Goal: Transaction & Acquisition: Purchase product/service

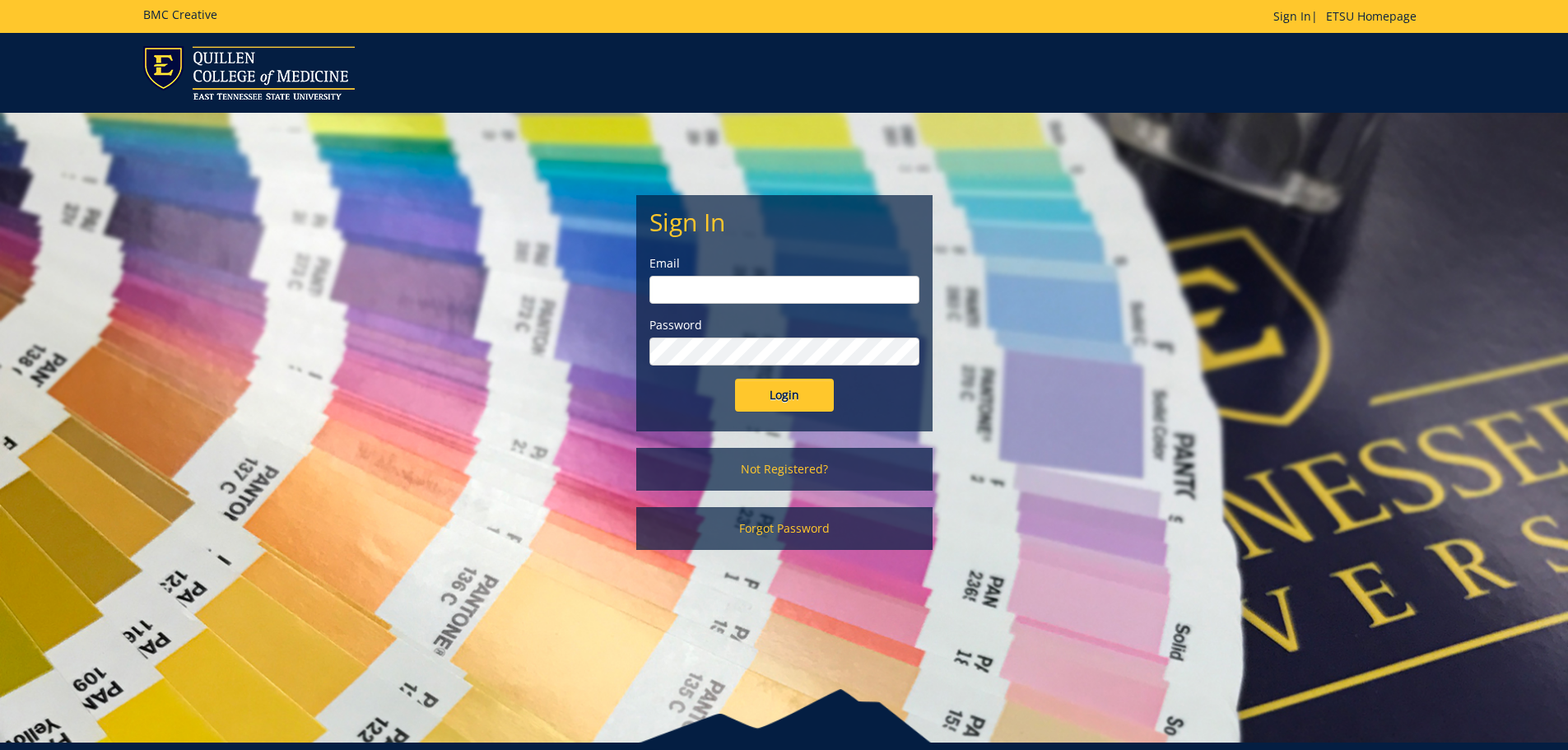
type input "[EMAIL_ADDRESS][DOMAIN_NAME]"
click at [779, 365] on form "Sign In Email gaylorh@etsu.edu Password Login" at bounding box center [784, 310] width 270 height 204
click at [777, 385] on input "Login" at bounding box center [784, 395] width 98 height 33
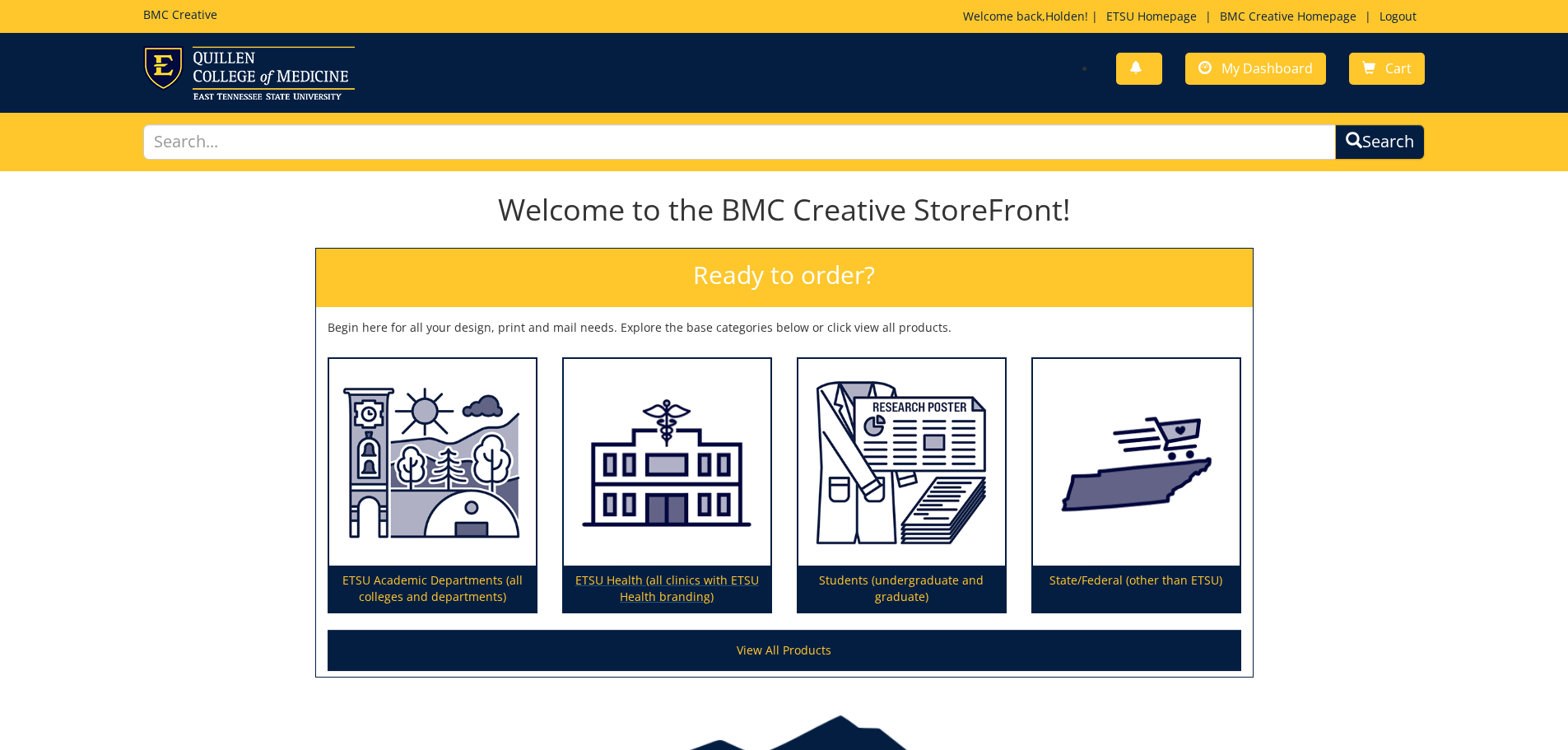
scroll to position [96, 0]
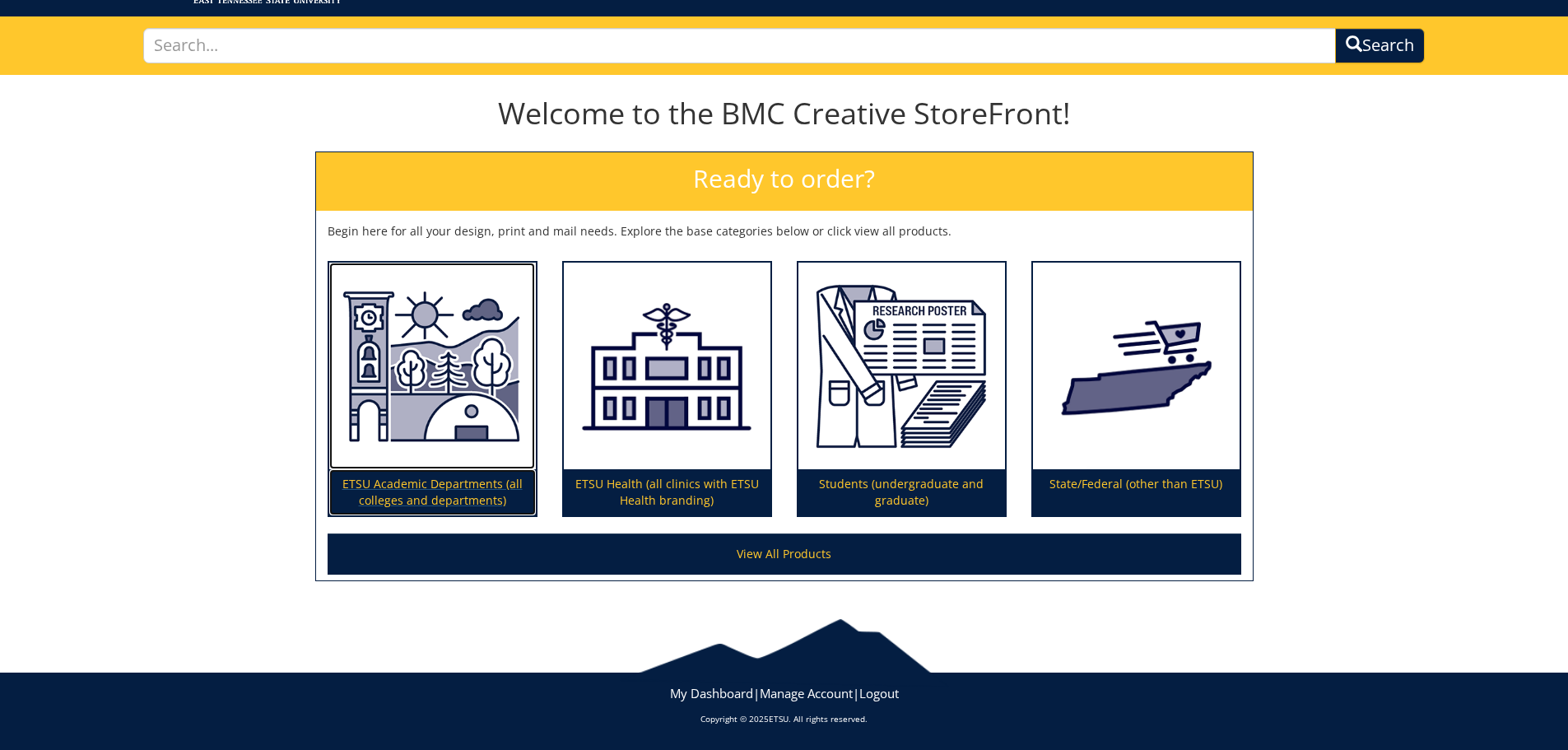
click at [429, 354] on img at bounding box center [433, 366] width 207 height 208
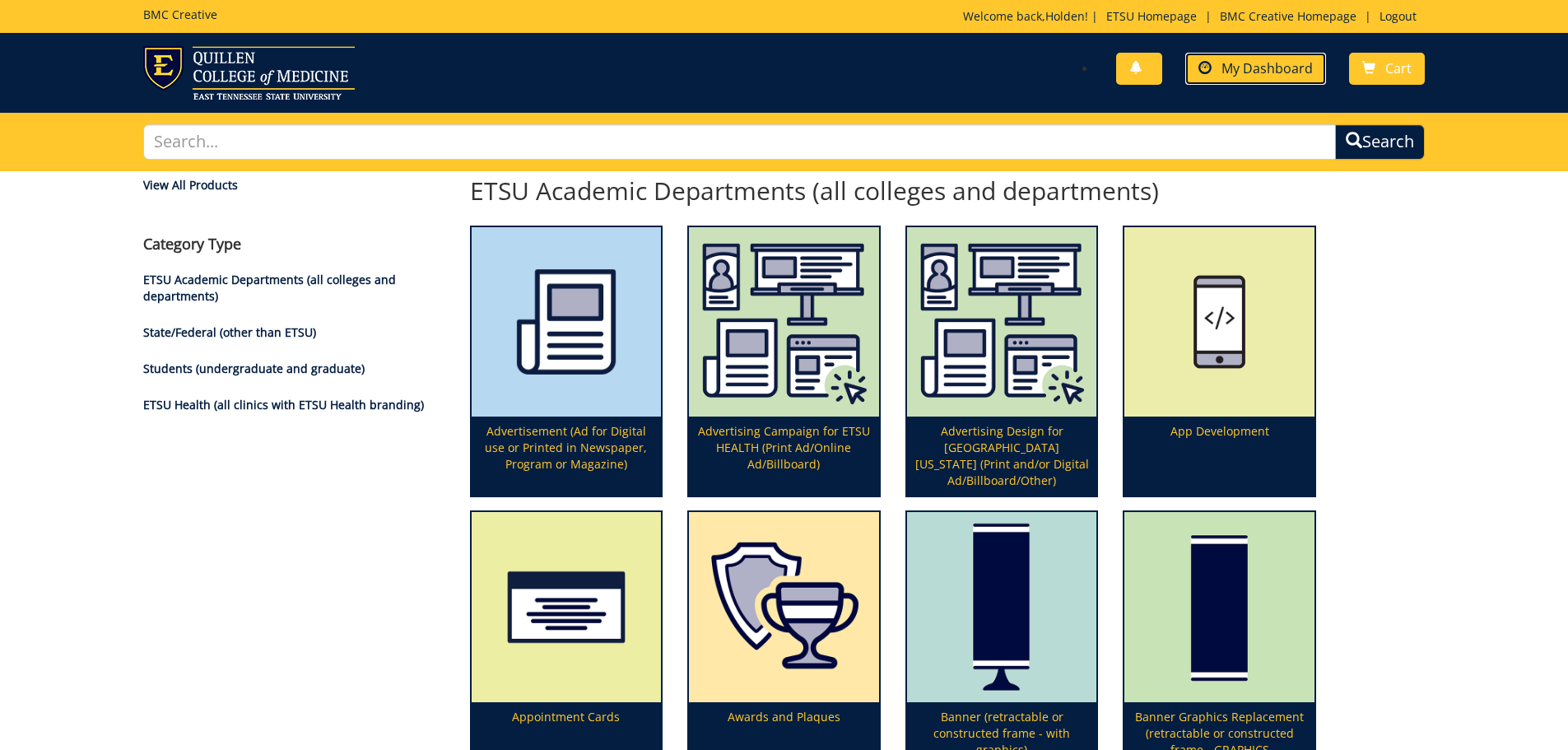
click at [1292, 73] on span "My Dashboard" at bounding box center [1268, 68] width 92 height 18
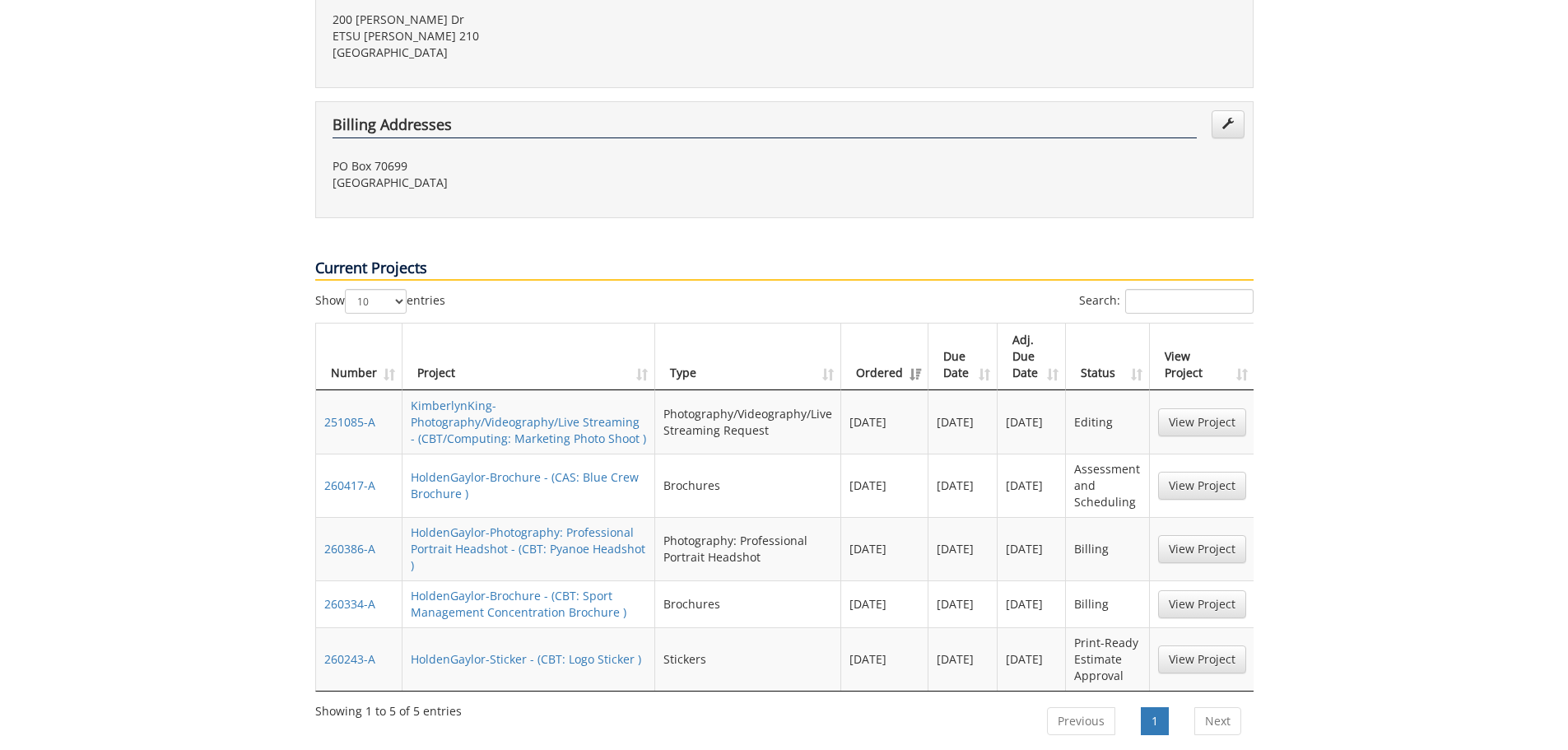
scroll to position [823, 0]
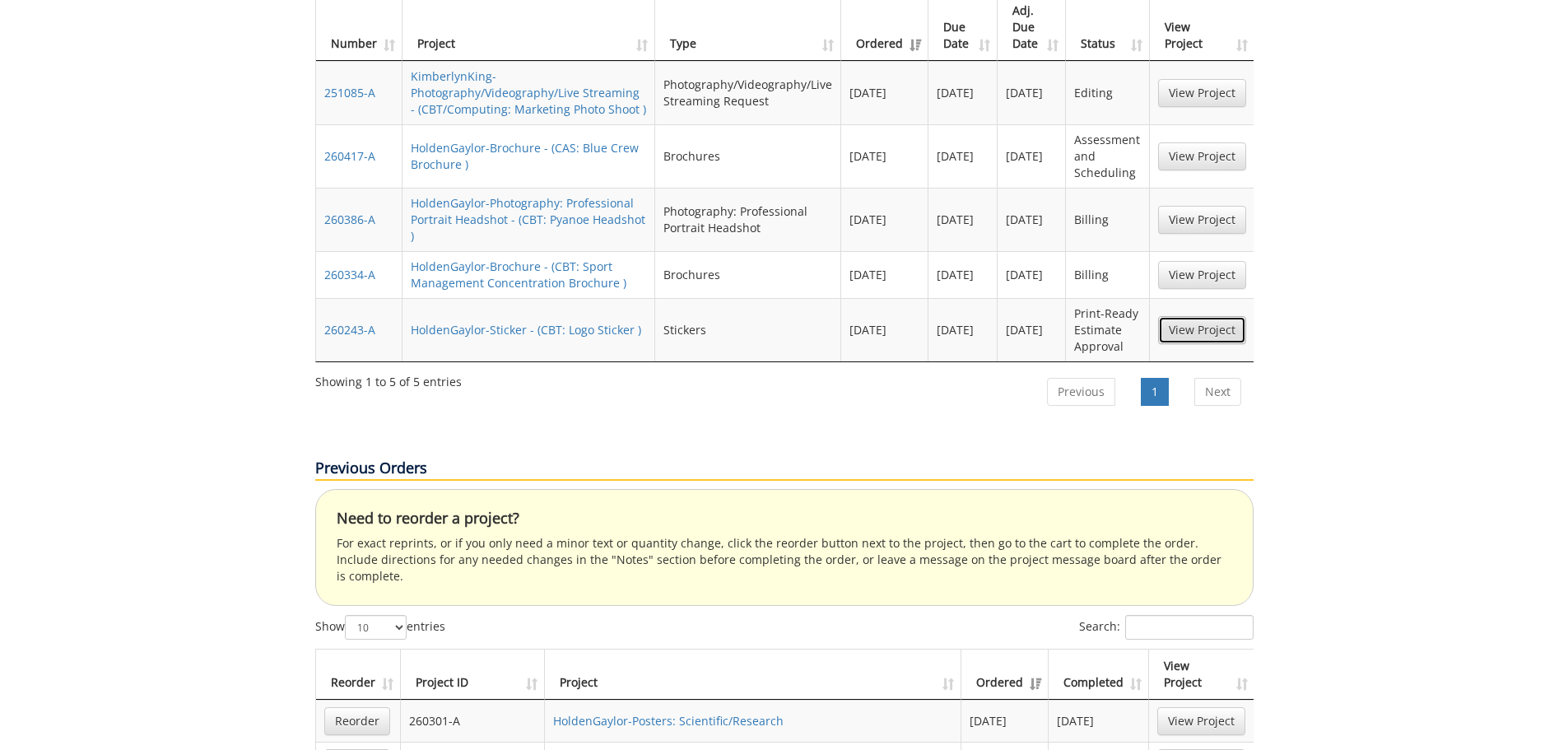
click at [1200, 316] on link "View Project" at bounding box center [1202, 330] width 88 height 28
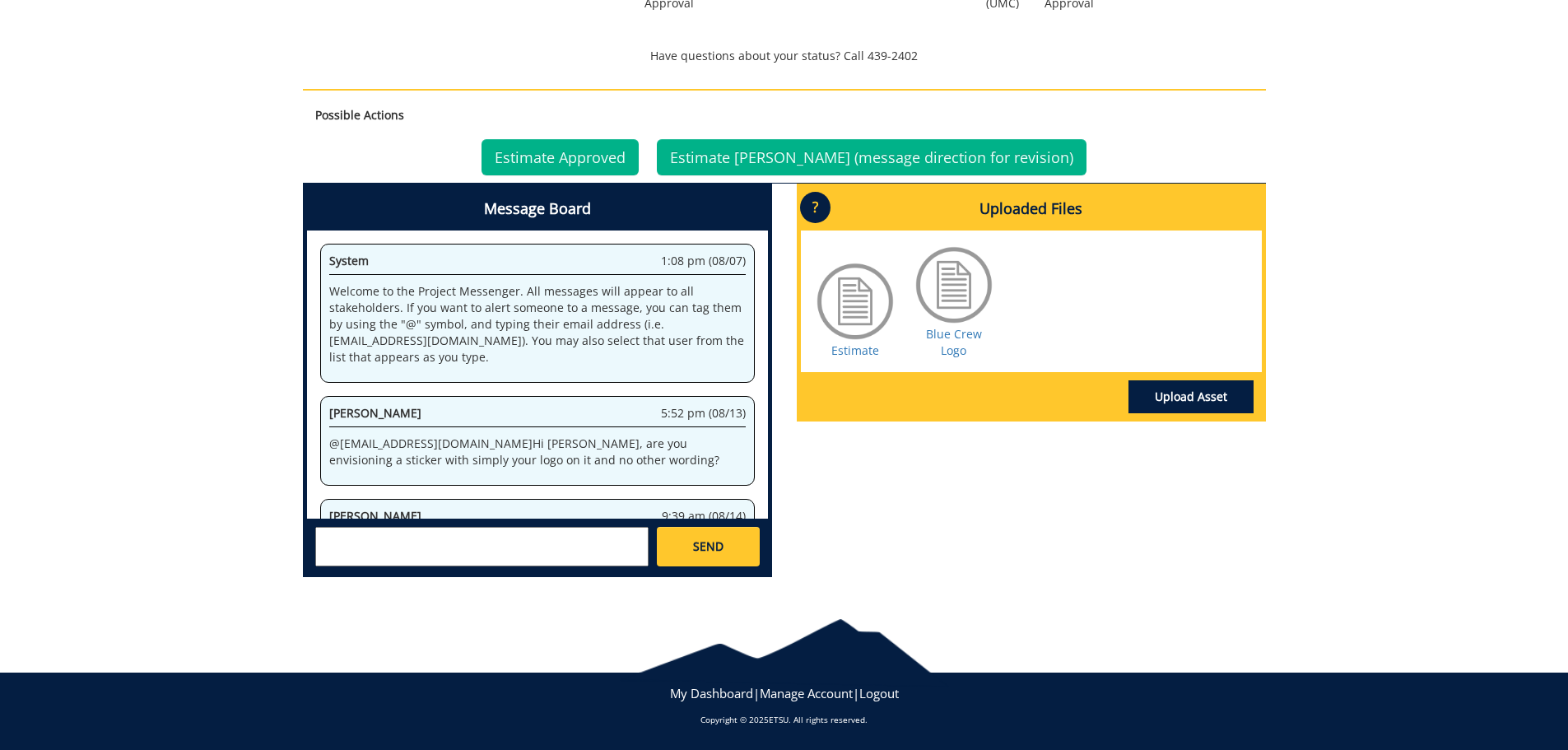
scroll to position [203, 0]
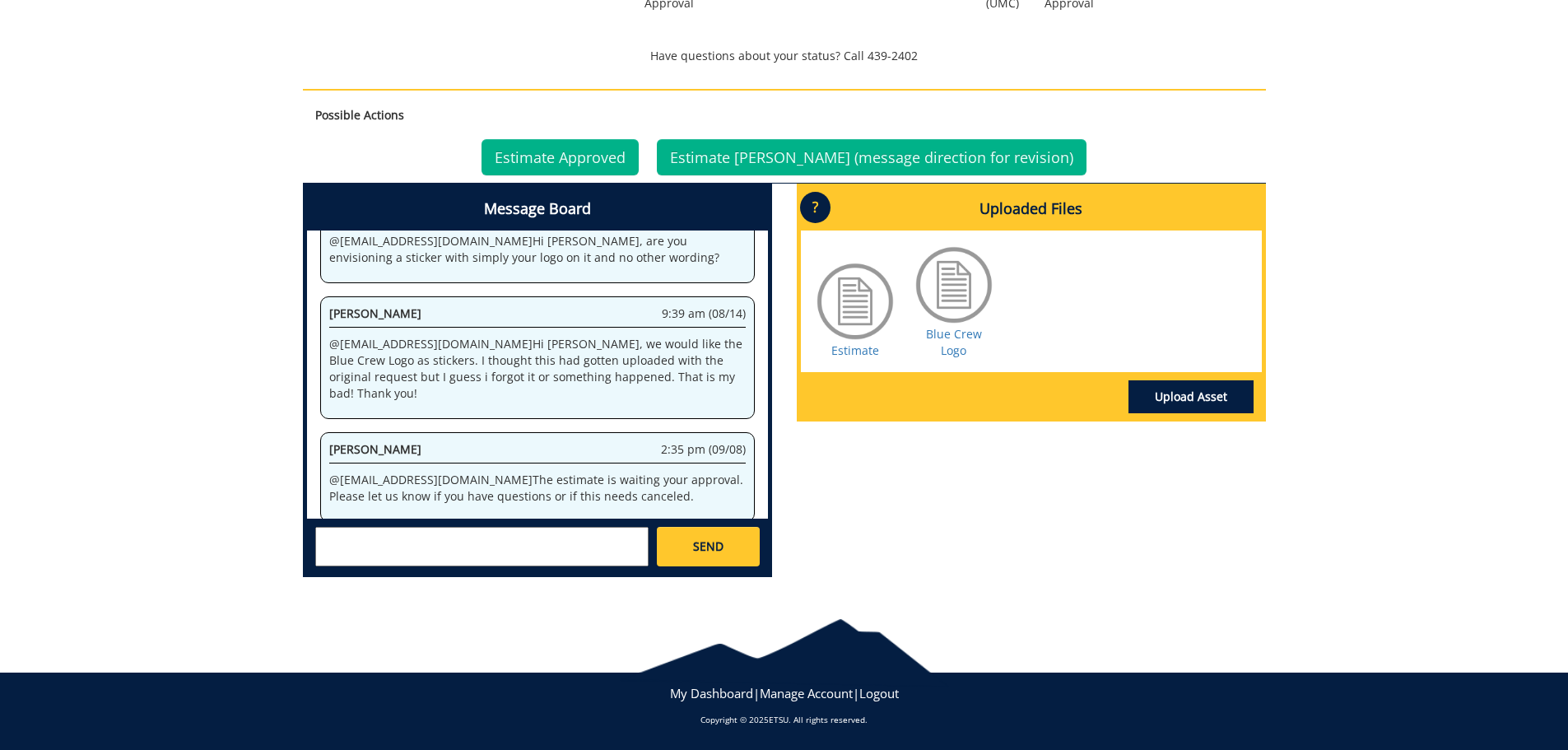
click at [416, 544] on textarea at bounding box center [482, 546] width 334 height 39
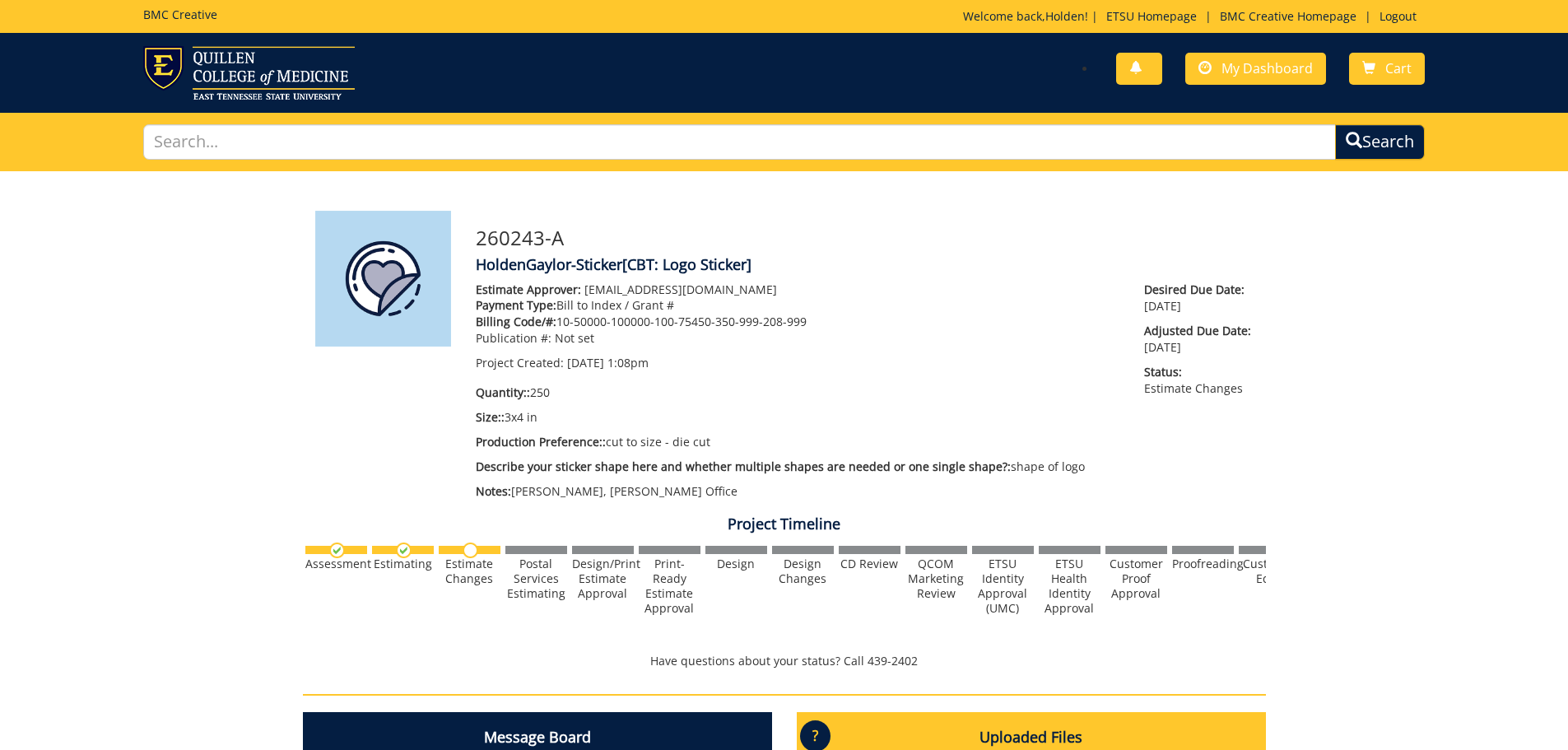
scroll to position [289, 0]
click at [1228, 73] on span "My Dashboard" at bounding box center [1268, 68] width 92 height 18
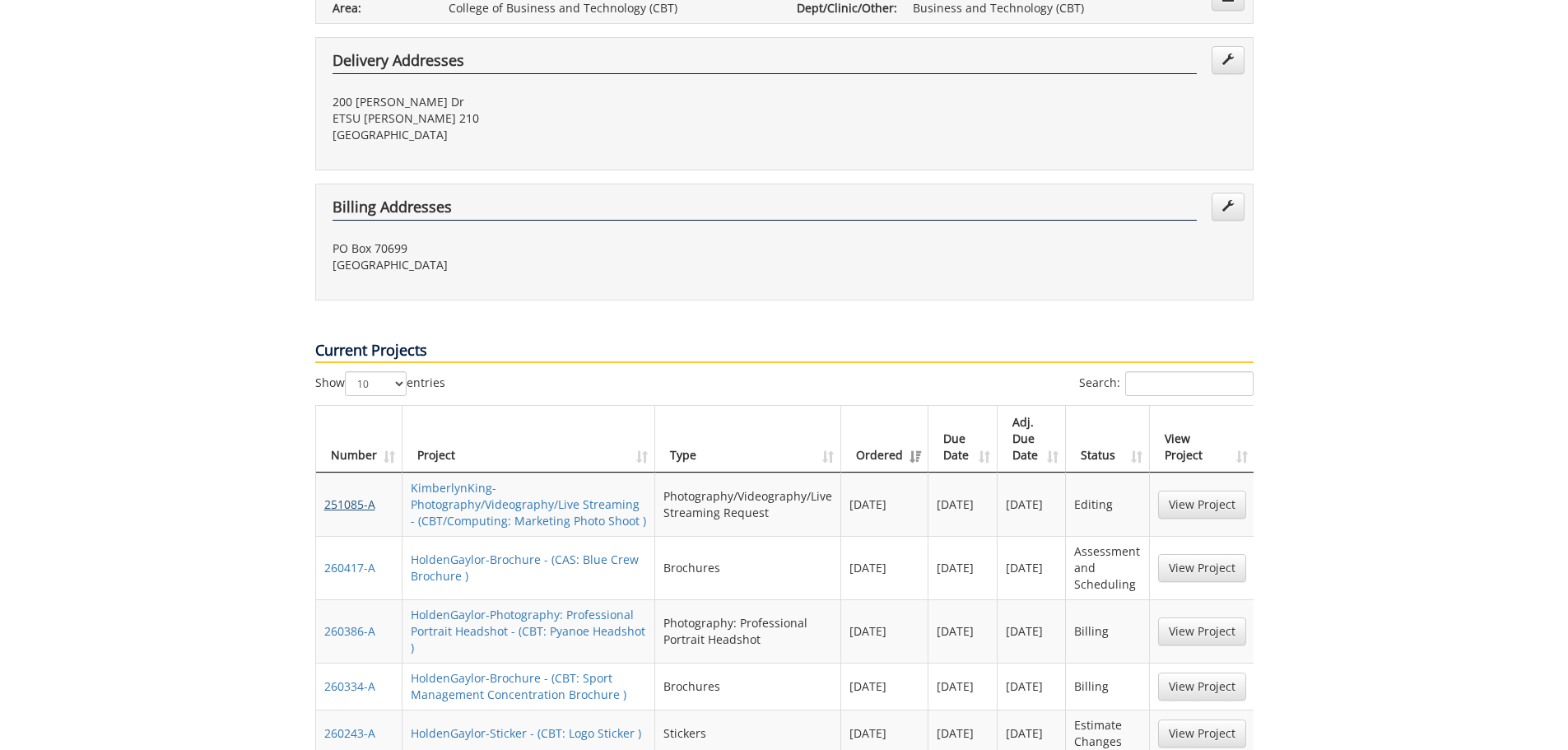
scroll to position [741, 0]
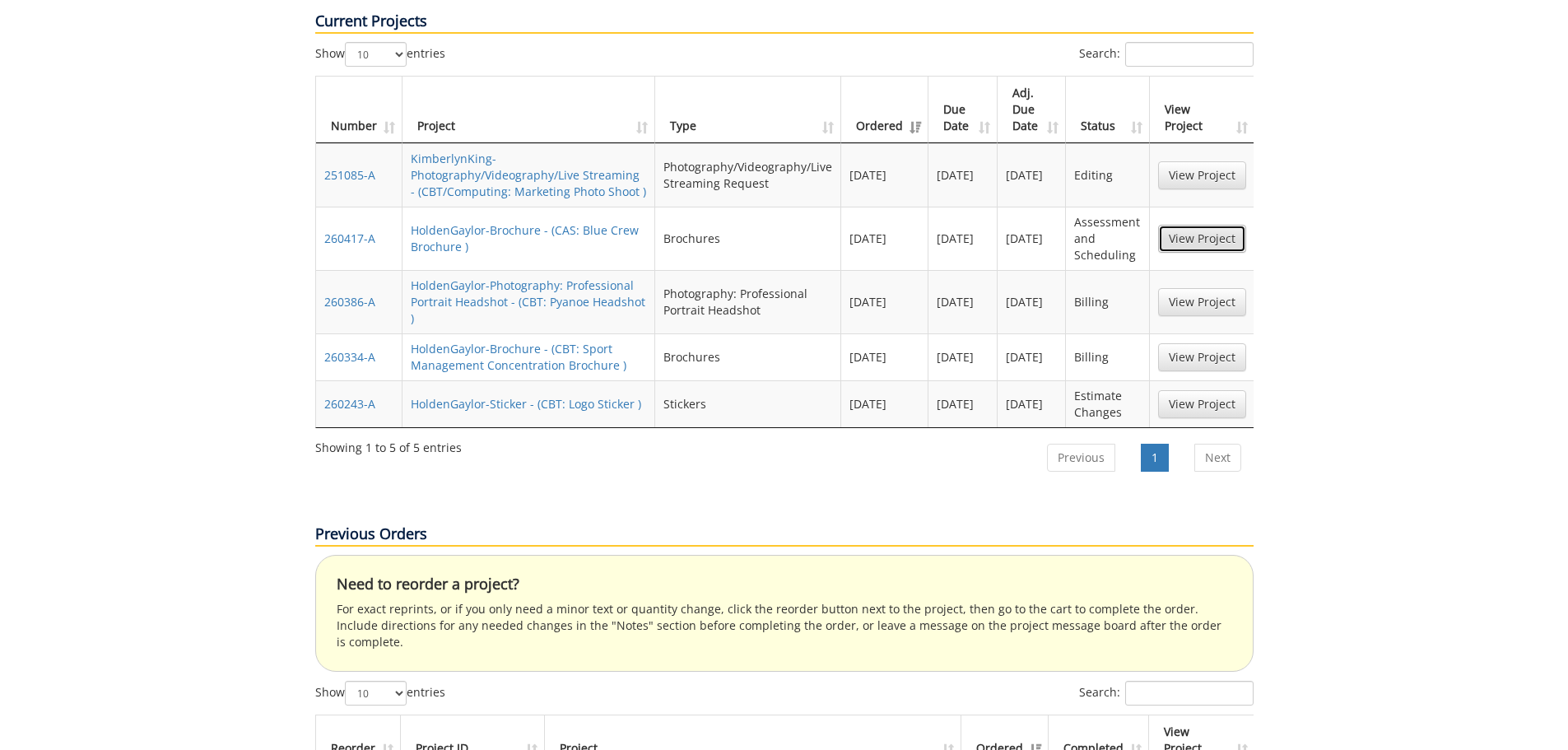
click at [1174, 224] on link "View Project" at bounding box center [1202, 239] width 88 height 28
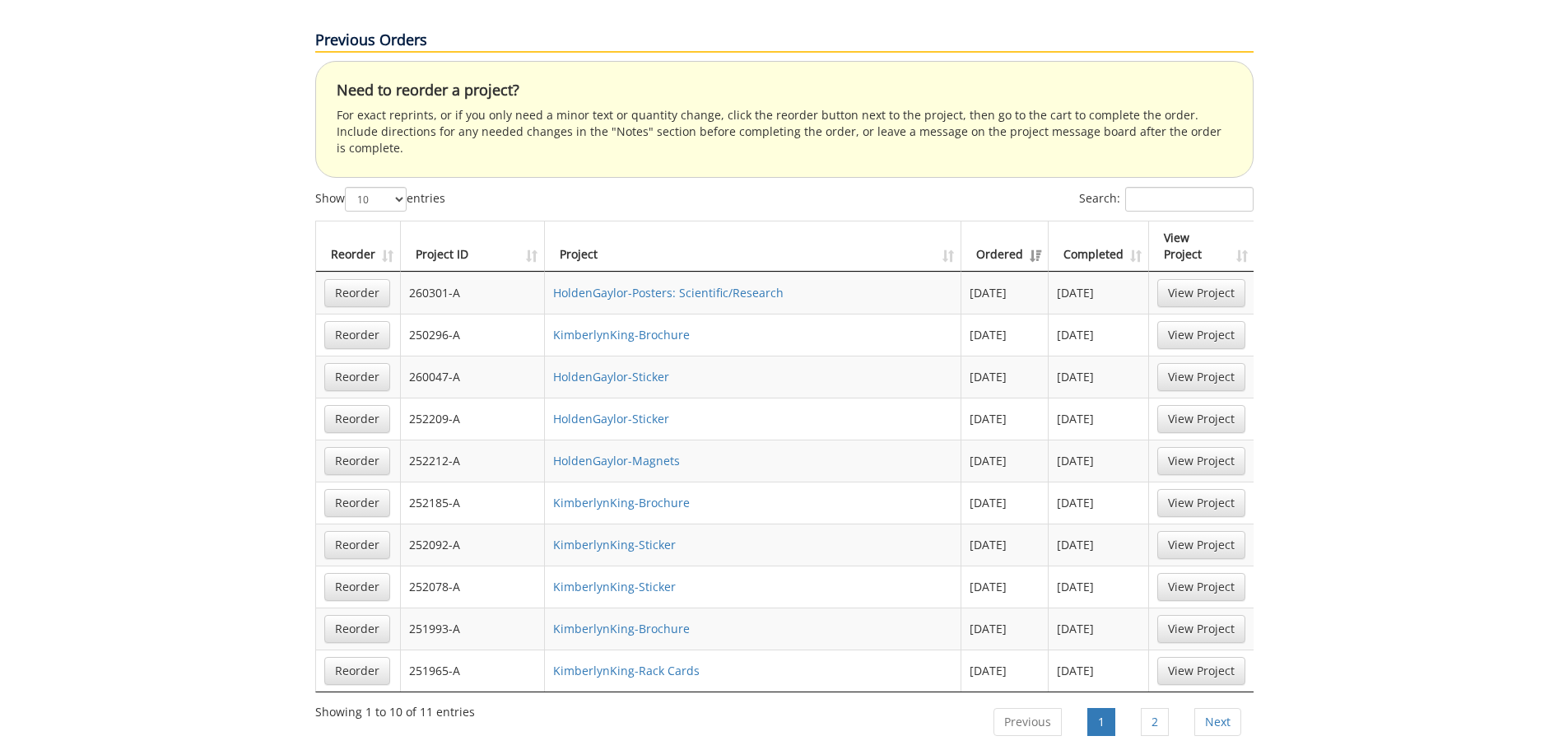
scroll to position [1399, 0]
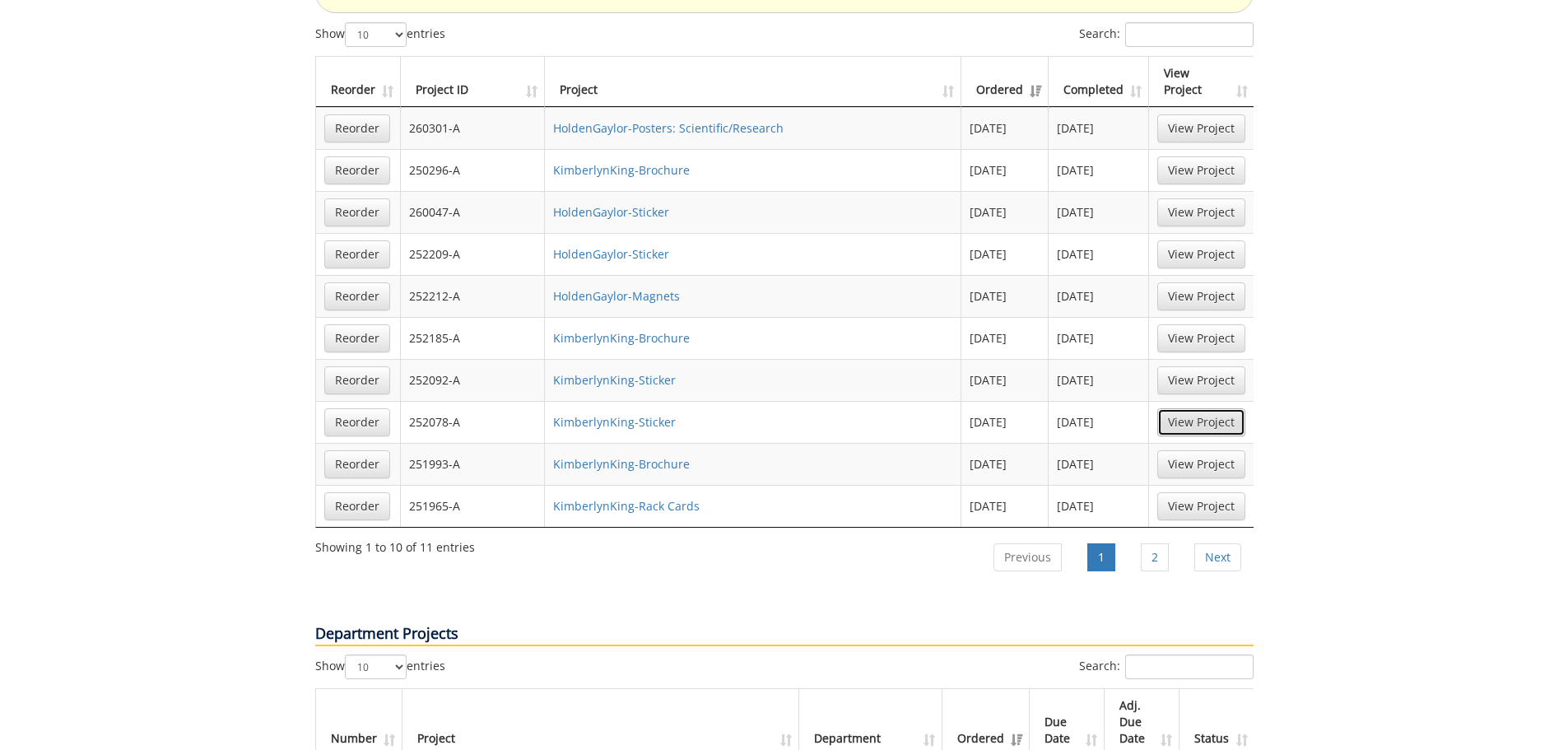
click at [1182, 408] on link "View Project" at bounding box center [1202, 422] width 88 height 28
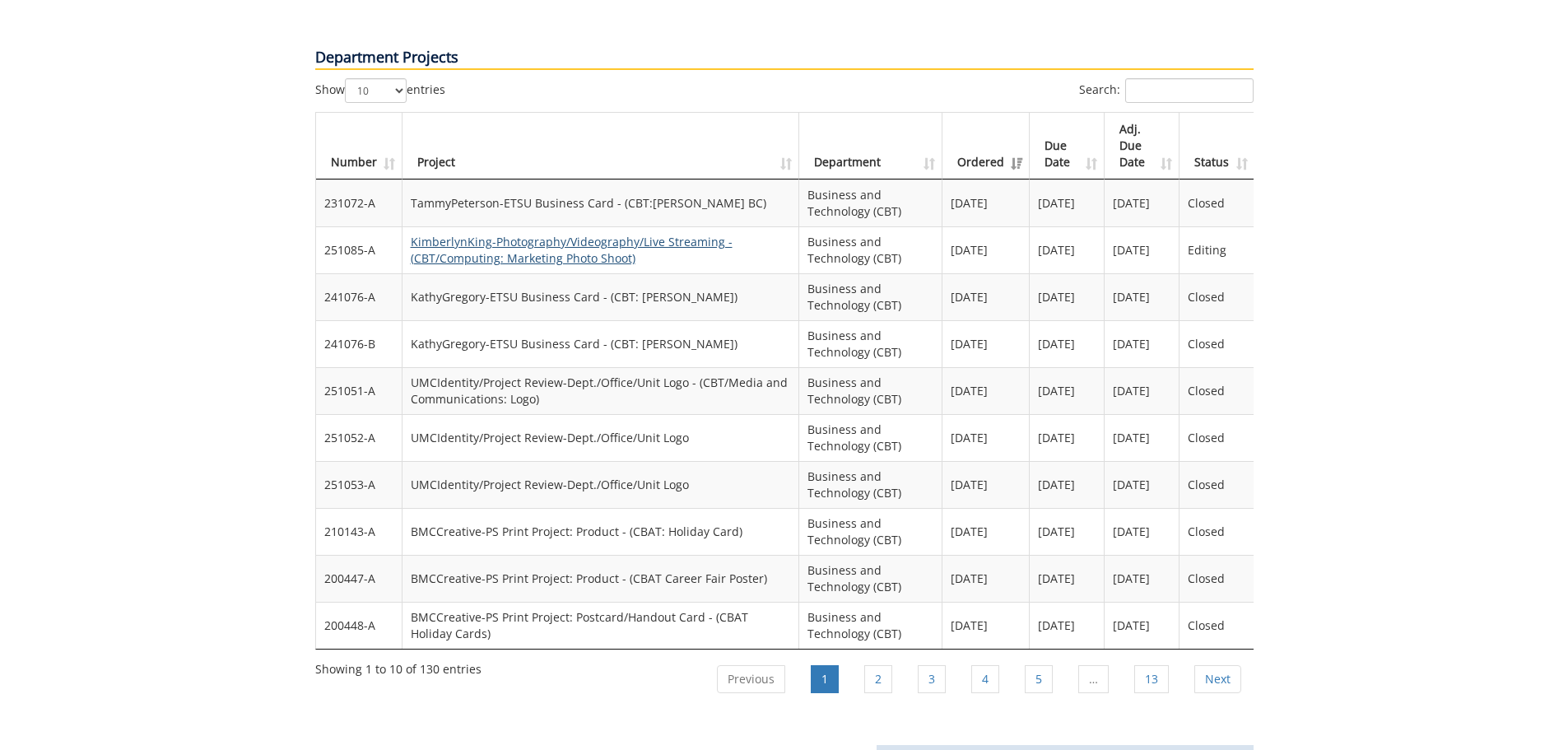
scroll to position [2288, 0]
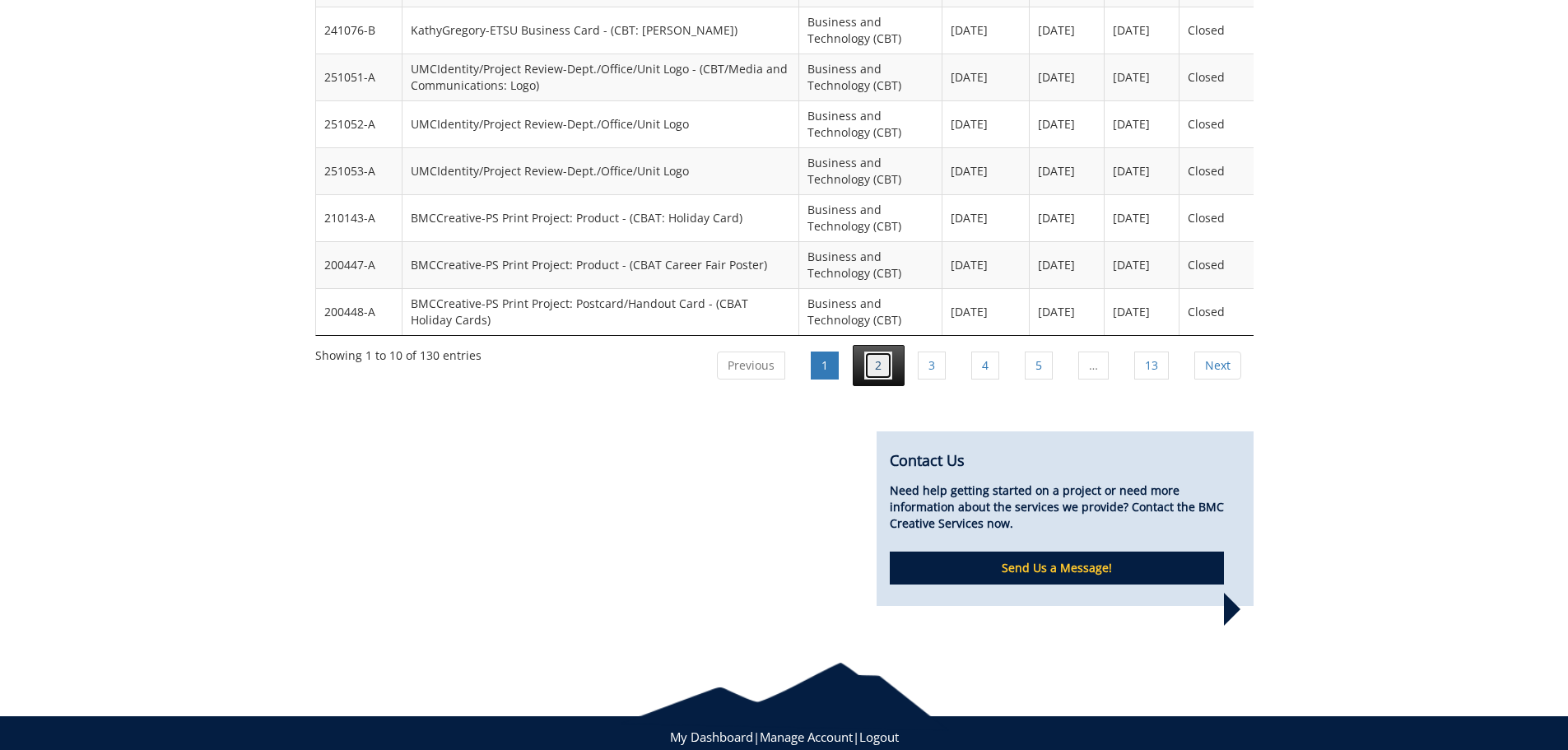
click at [871, 351] on link "2" at bounding box center [879, 365] width 28 height 28
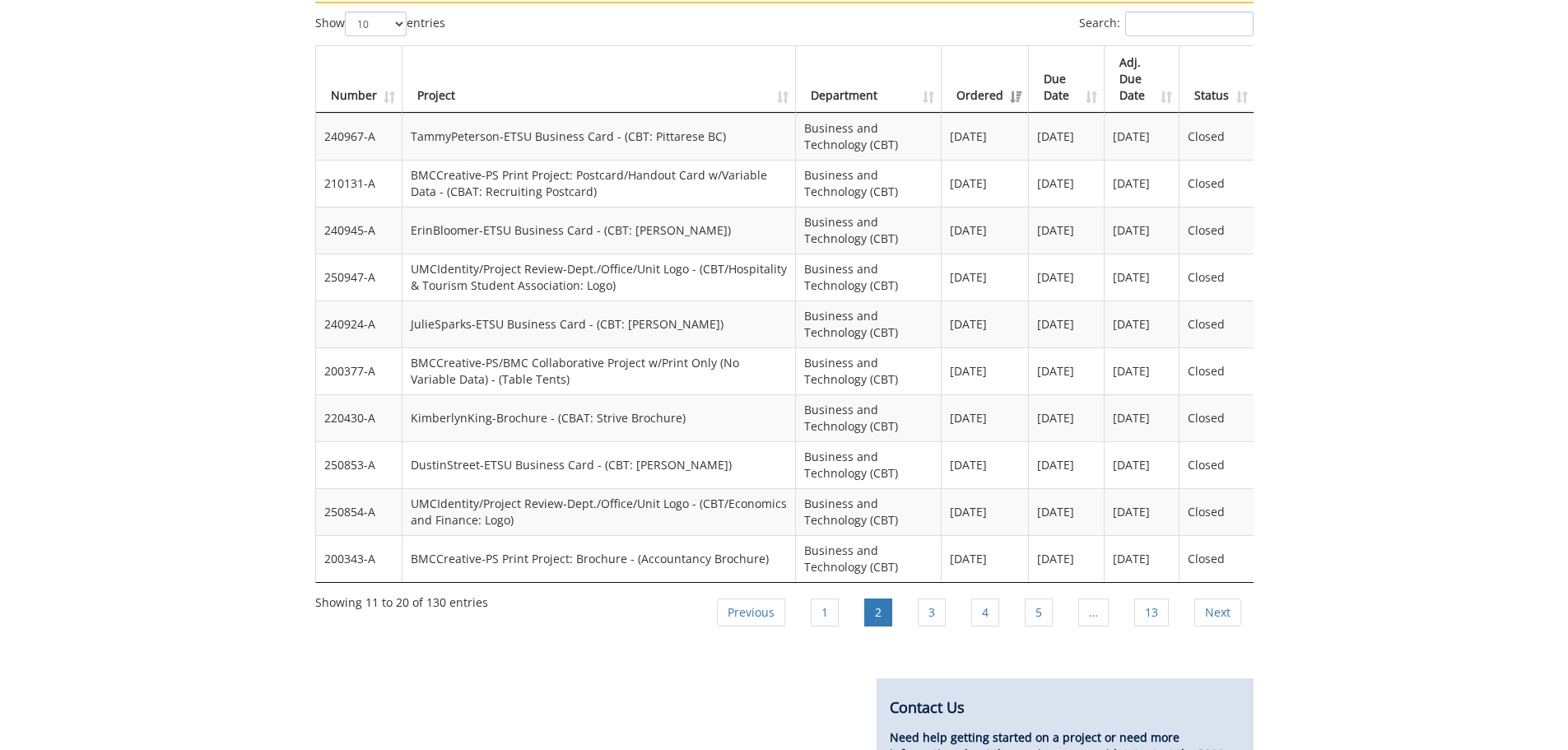
scroll to position [1960, 0]
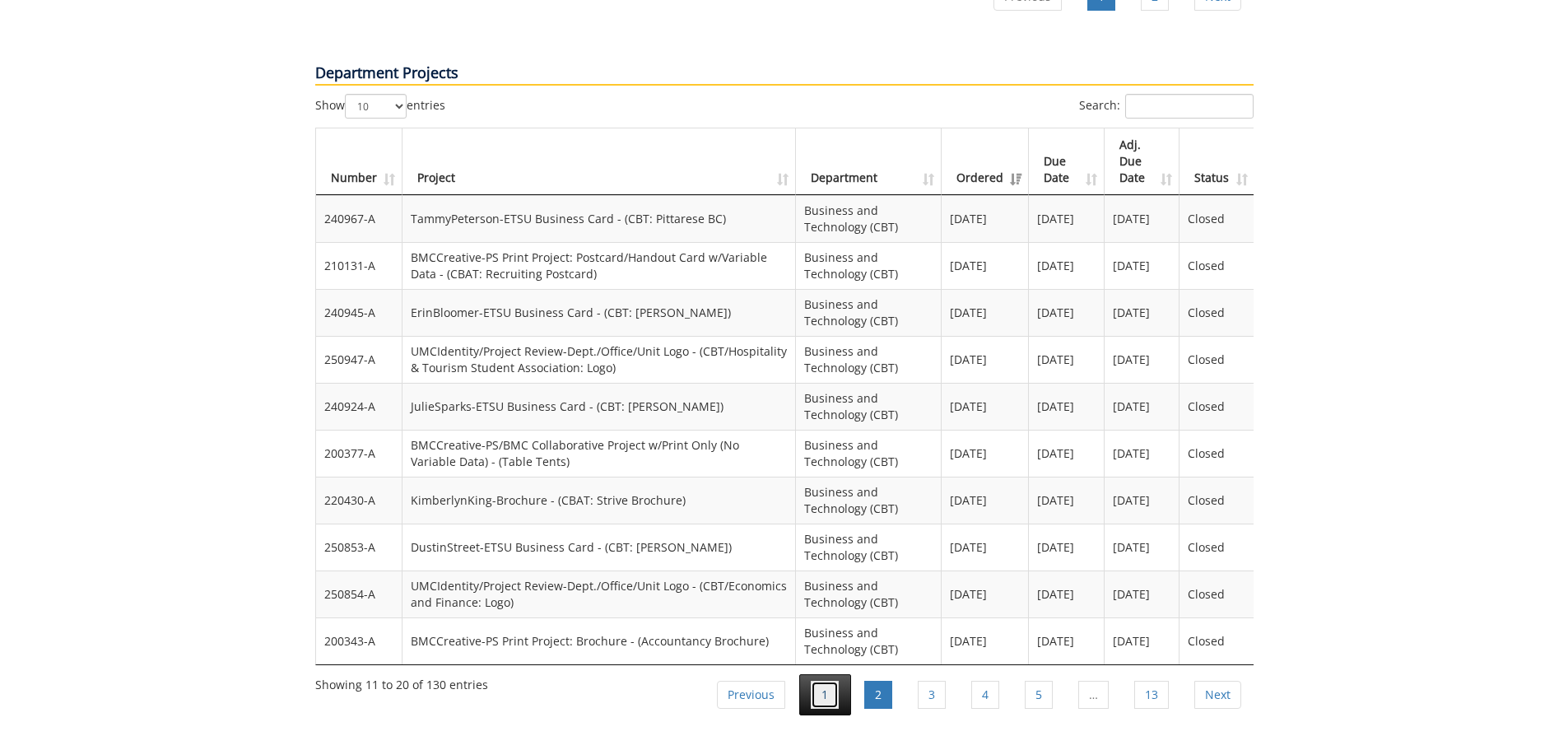
click at [829, 681] on link "1" at bounding box center [825, 695] width 28 height 28
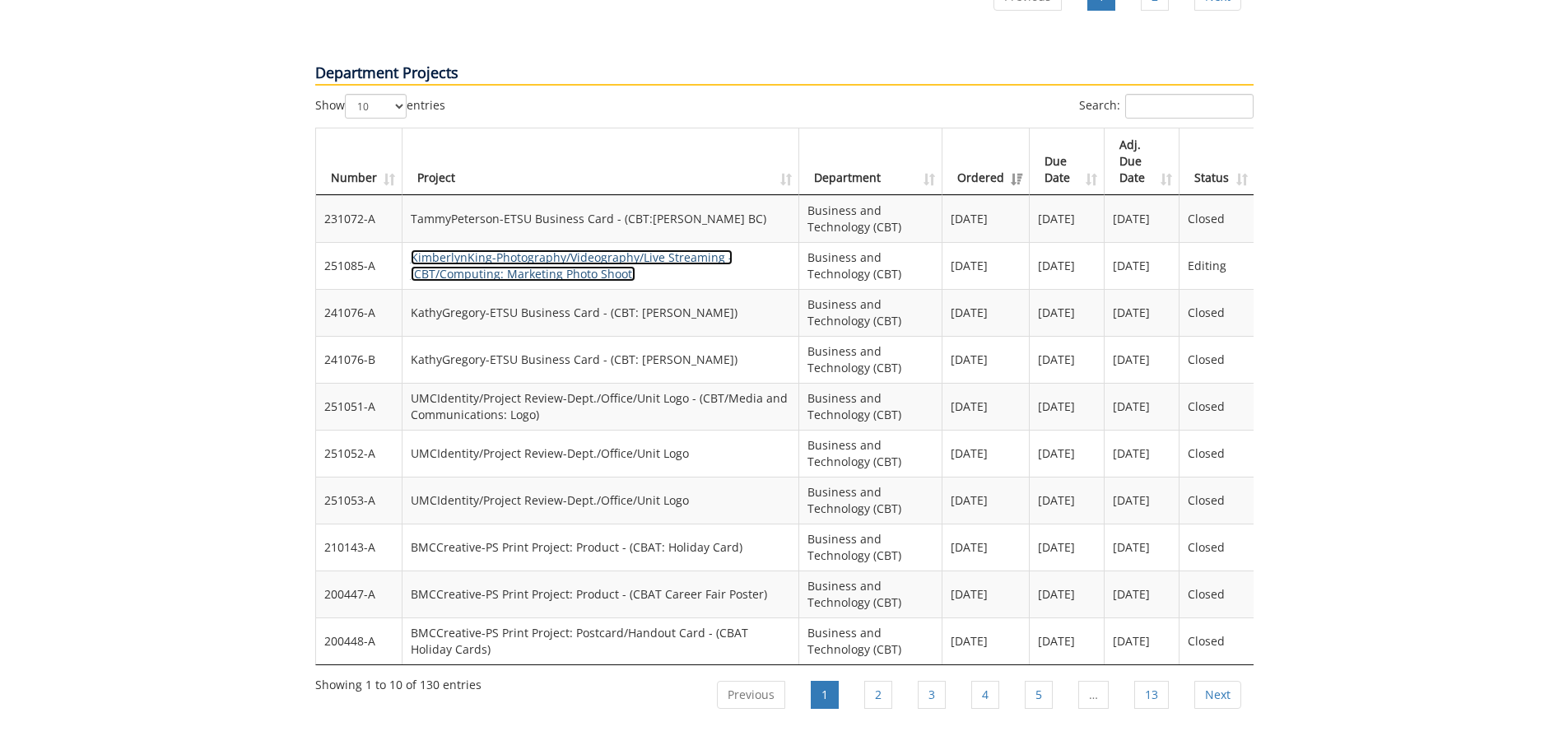
click at [497, 249] on link "KimberlynKing-Photography/Videography/Live Streaming - (CBT/Computing: Marketin…" at bounding box center [572, 265] width 322 height 32
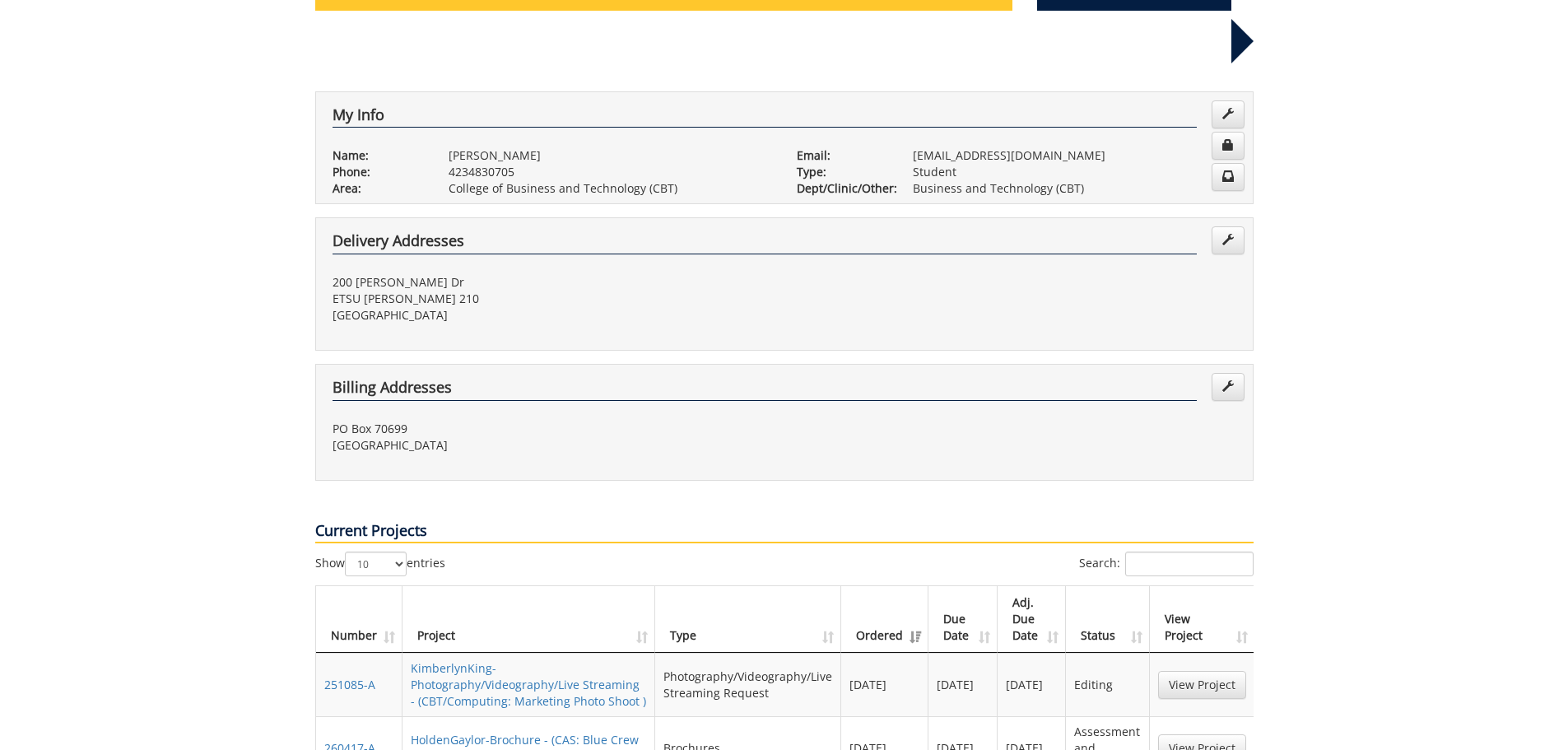
scroll to position [0, 0]
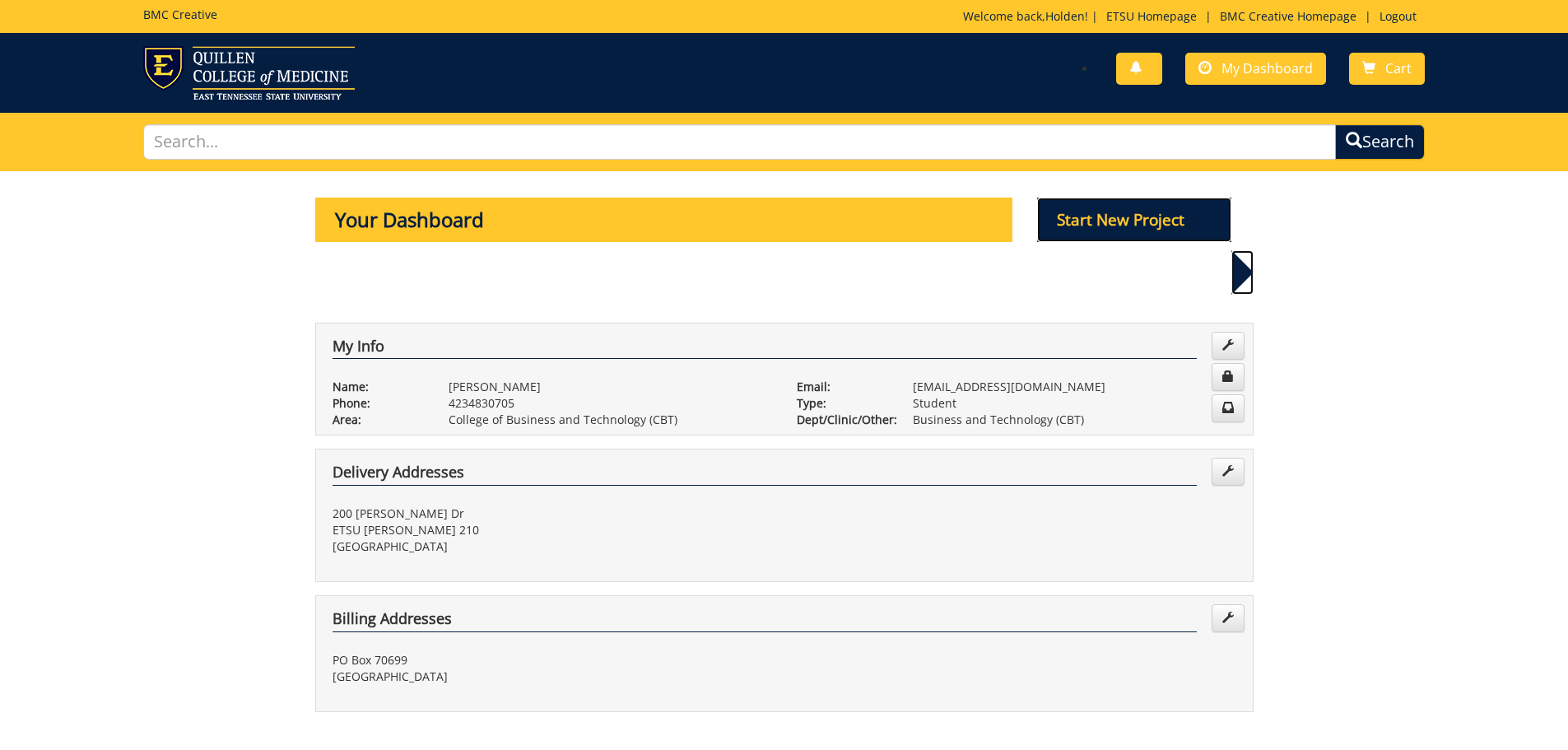
click at [1159, 236] on p "Start New Project" at bounding box center [1134, 219] width 194 height 44
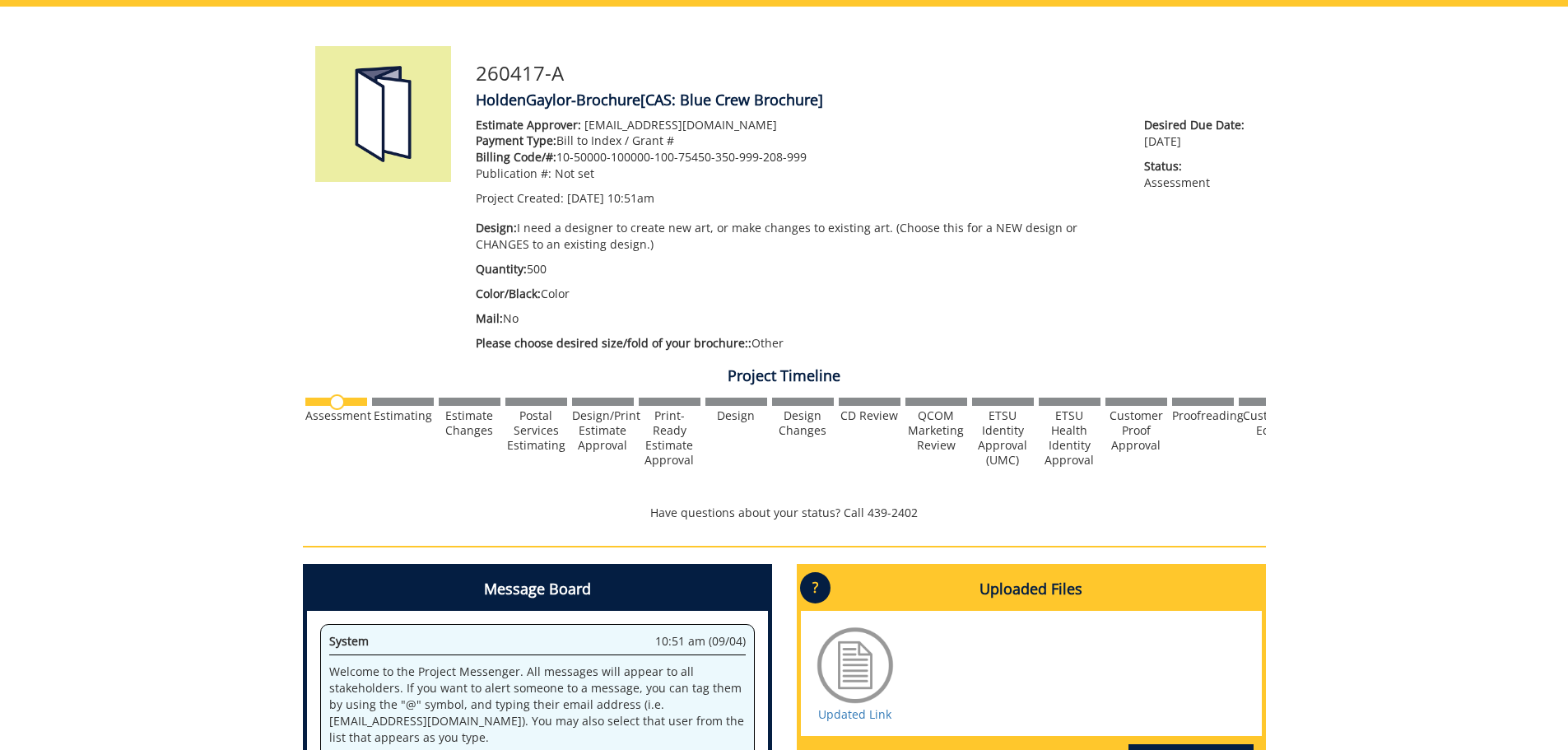
scroll to position [83, 0]
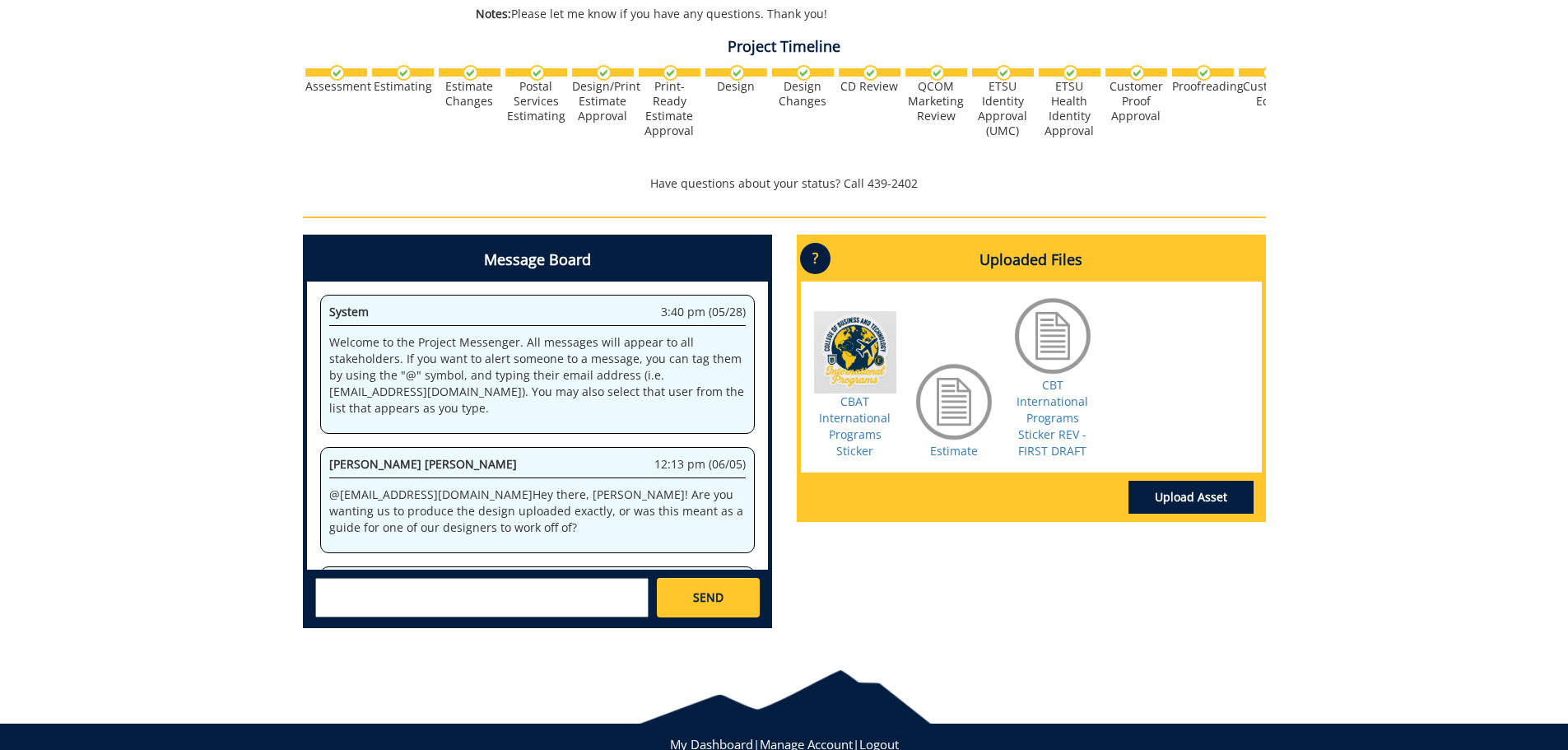
scroll to position [1417, 0]
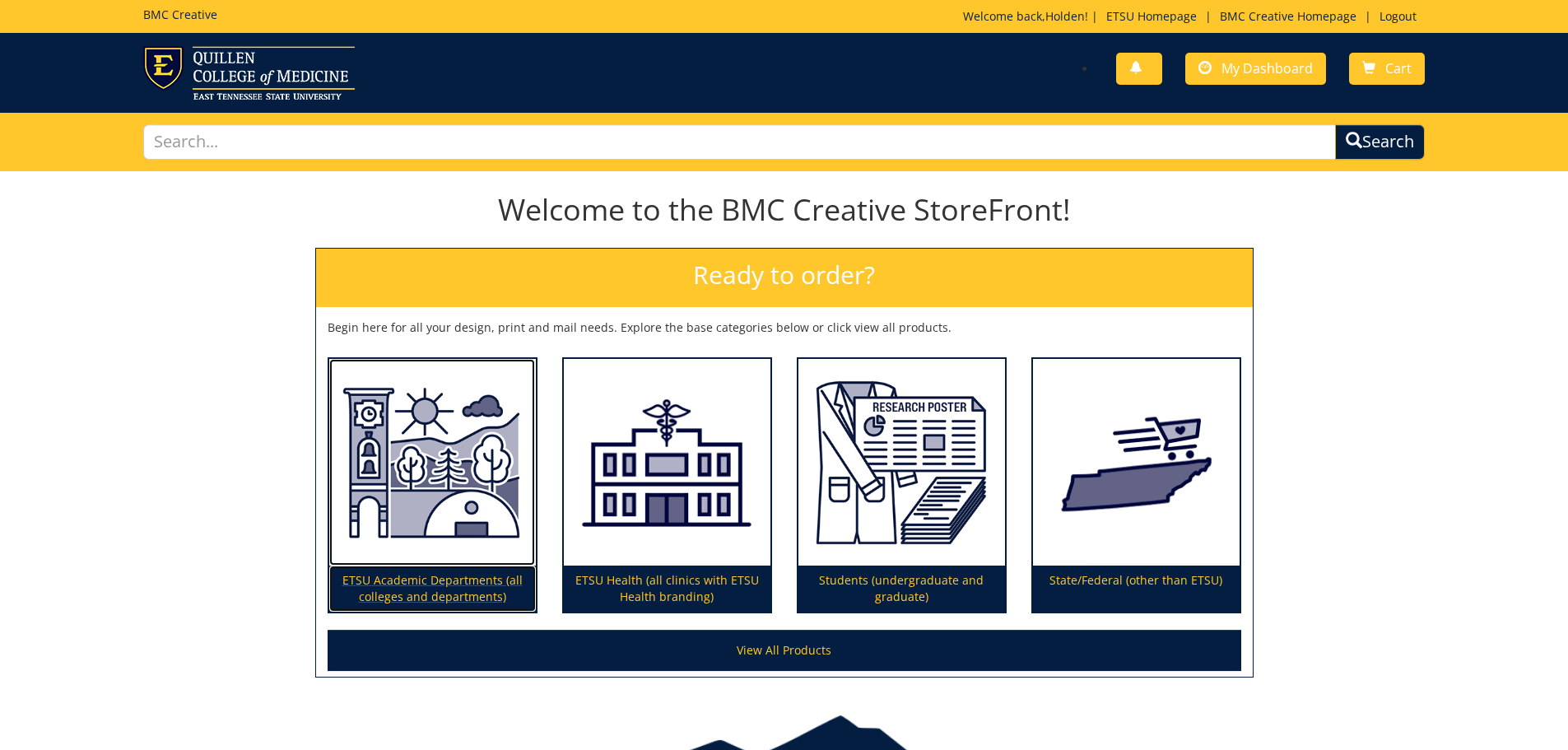
click at [350, 460] on img at bounding box center [433, 462] width 207 height 208
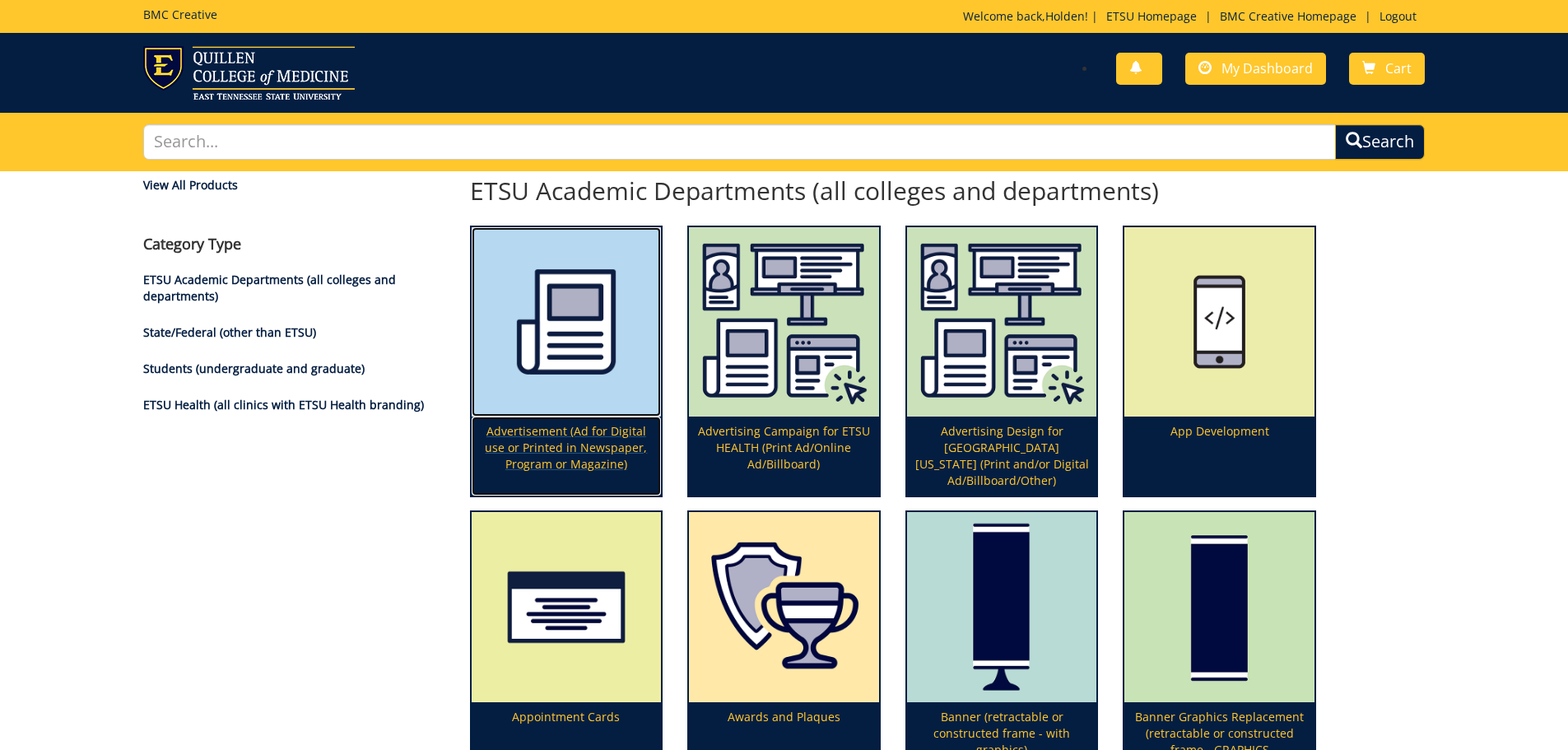
click at [542, 369] on img at bounding box center [567, 322] width 190 height 190
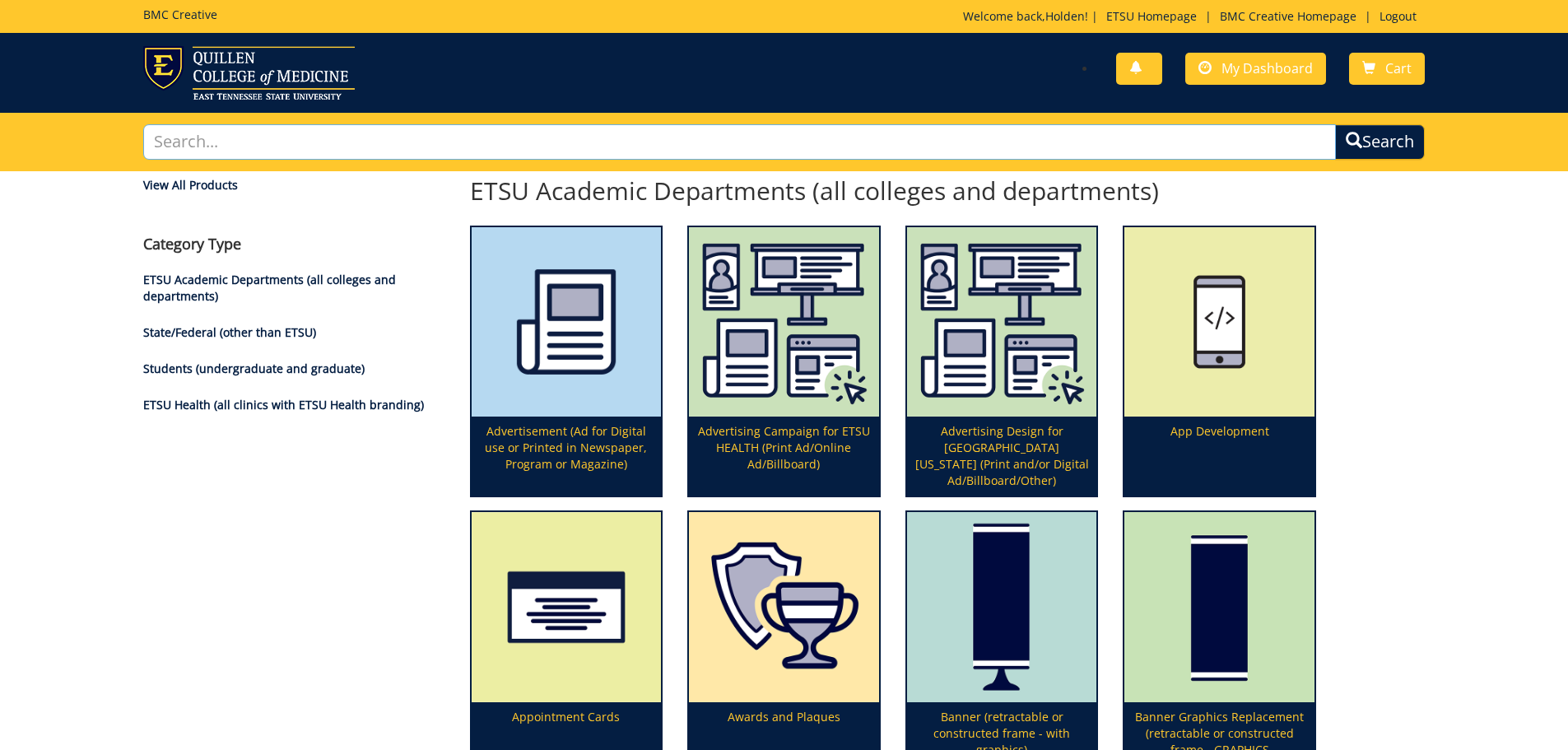
click at [482, 134] on input "text" at bounding box center [740, 142] width 1193 height 35
type input "brochure"
click at [1335, 124] on button "Search" at bounding box center [1380, 142] width 90 height 35
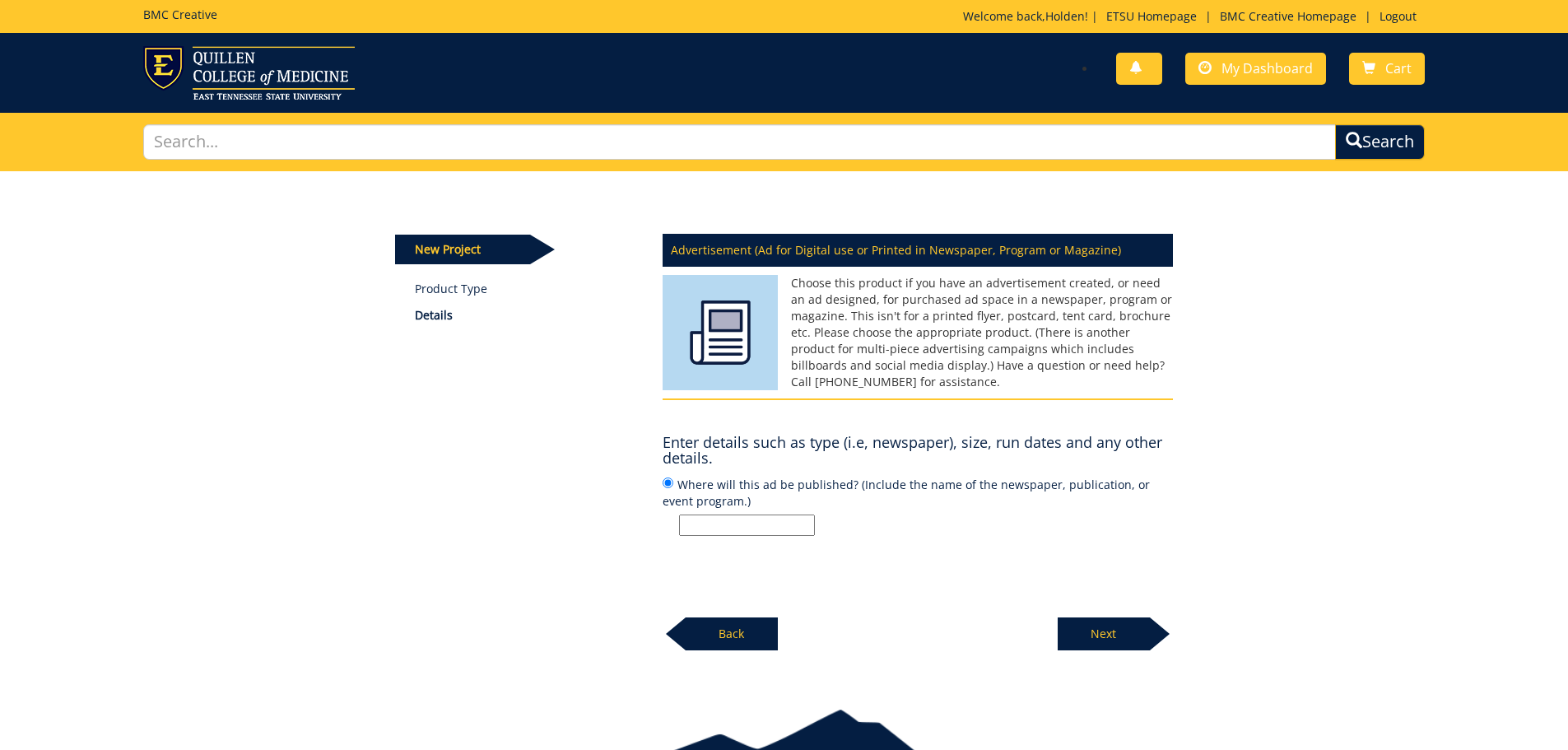
click at [683, 632] on div at bounding box center [676, 633] width 20 height 33
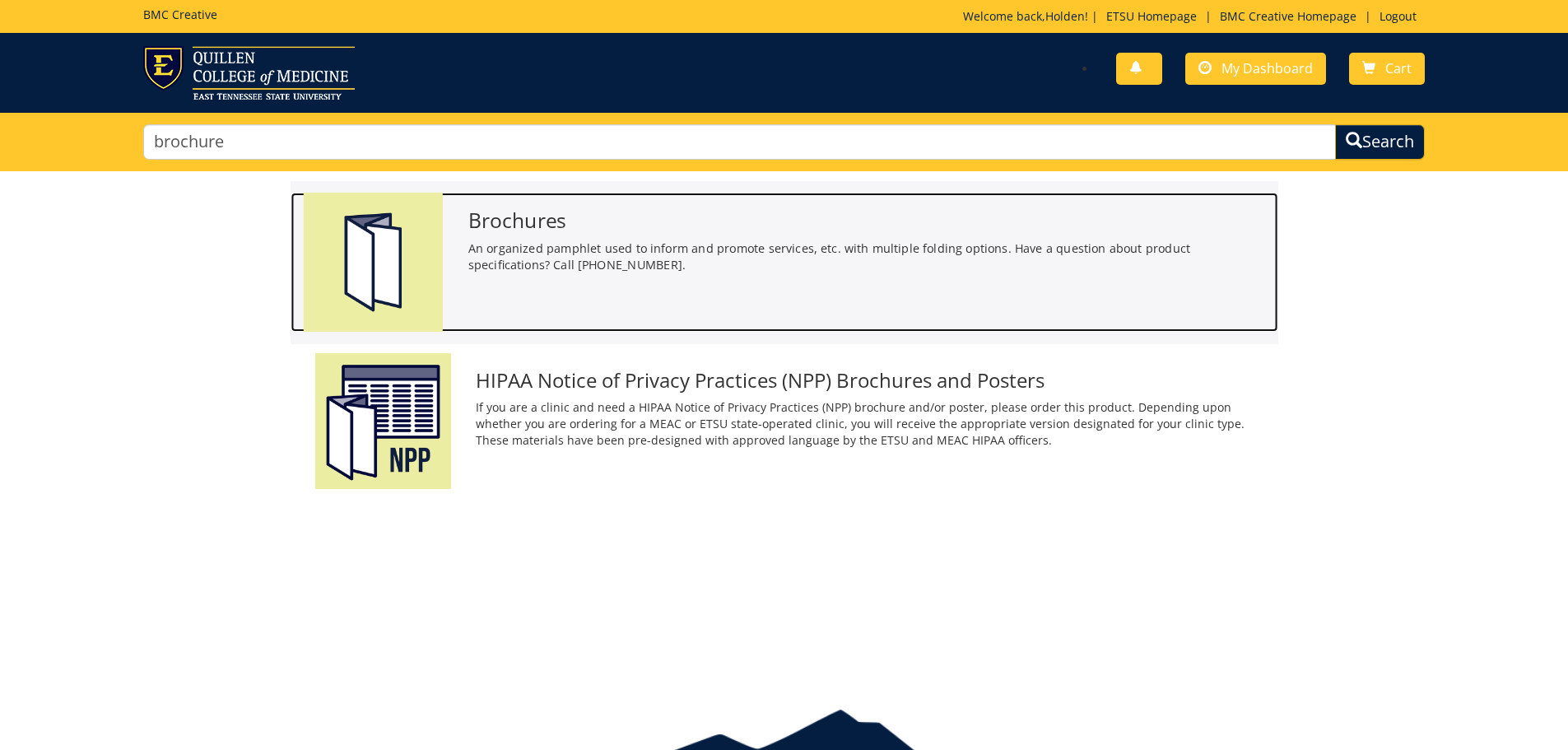
click at [502, 230] on h3 "Brochures" at bounding box center [866, 220] width 798 height 23
click at [609, 242] on p "An organized pamphlet used to inform and promote services, etc. with multiple f…" at bounding box center [866, 256] width 798 height 33
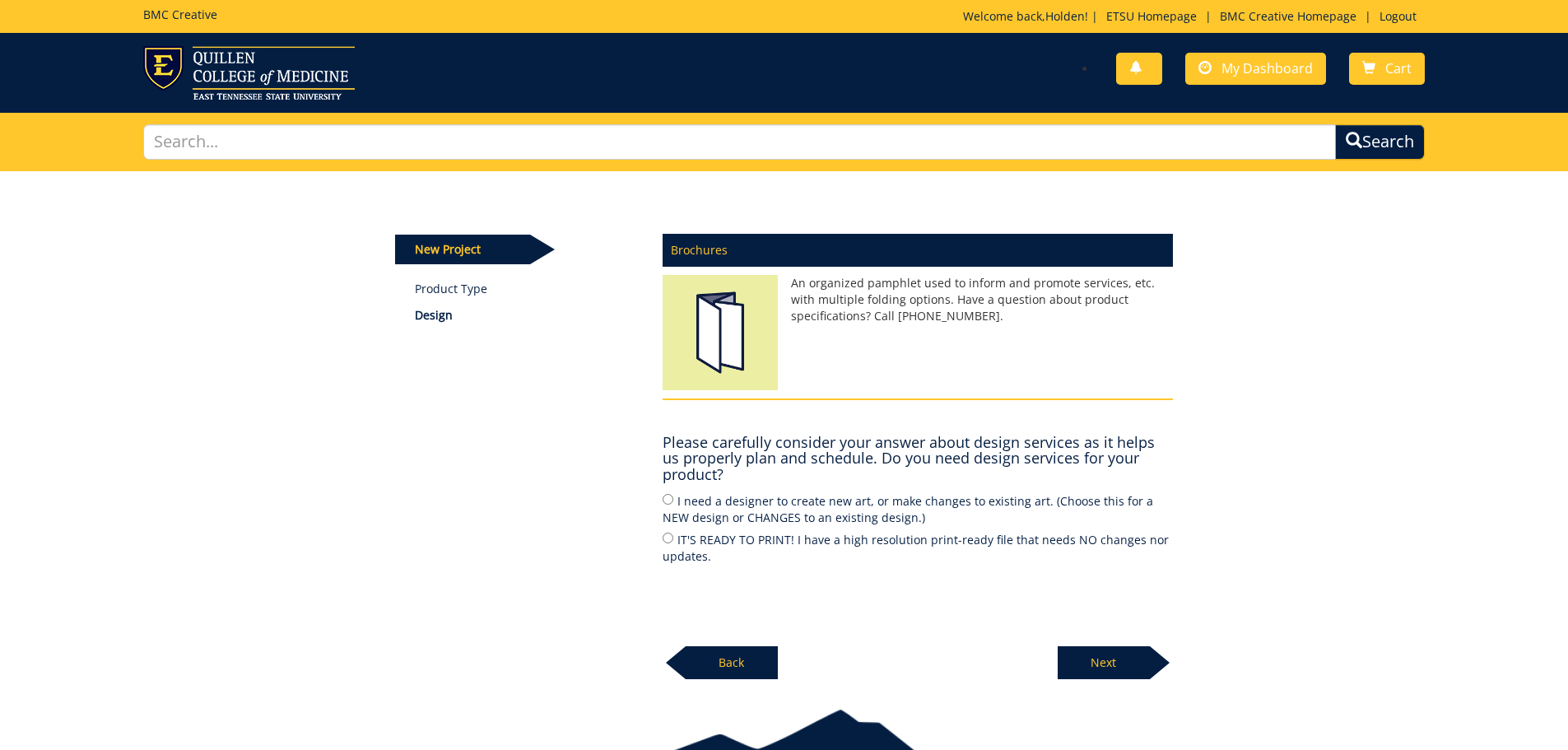
click at [794, 539] on label "IT'S READY TO PRINT! I have a high resolution print-ready file that needs NO ch…" at bounding box center [918, 546] width 511 height 34
click at [673, 539] on input "IT'S READY TO PRINT! I have a high resolution print-ready file that needs NO ch…" at bounding box center [668, 537] width 11 height 11
radio input "true"
click at [1097, 663] on p "Next" at bounding box center [1104, 662] width 92 height 33
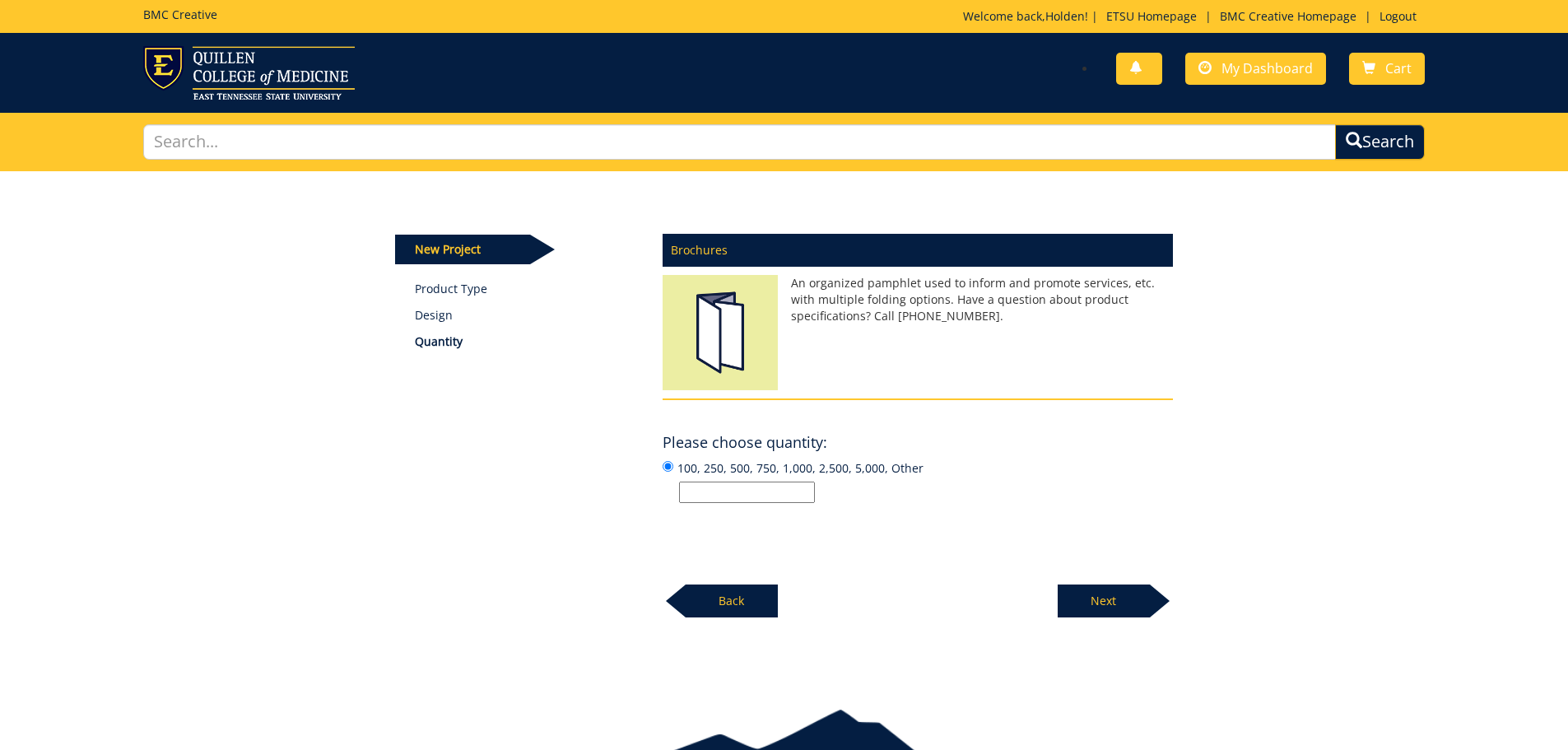
click at [744, 497] on input "100, 250, 500, 750, 1,000, 2,500, 5,000, Other" at bounding box center [747, 492] width 136 height 22
type input "1000"
click at [1118, 617] on p "Next" at bounding box center [1104, 600] width 92 height 33
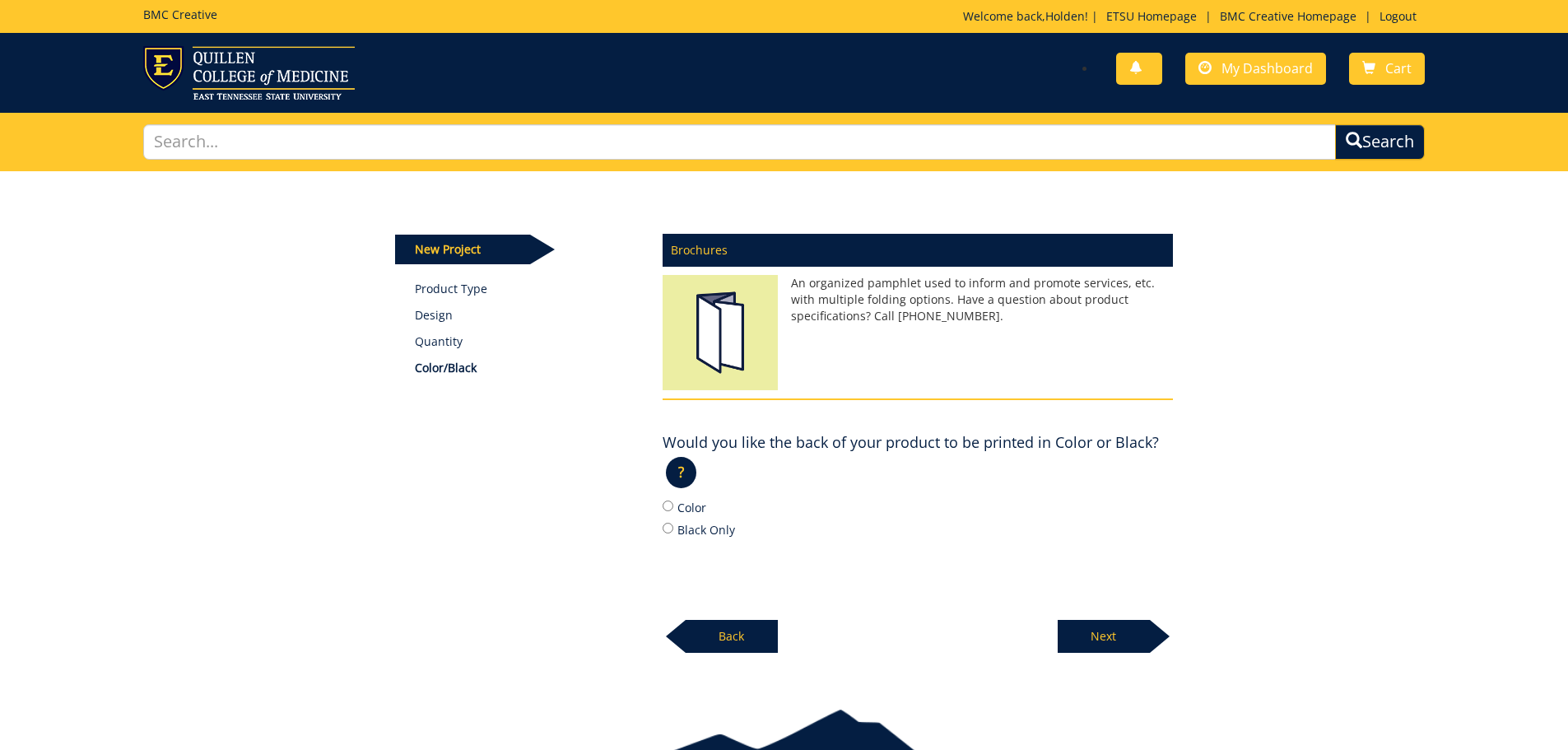
click at [697, 507] on label "Color" at bounding box center [918, 507] width 511 height 18
click at [673, 507] on input "Color" at bounding box center [668, 506] width 11 height 11
radio input "true"
click at [1122, 640] on p "Next" at bounding box center [1104, 636] width 92 height 33
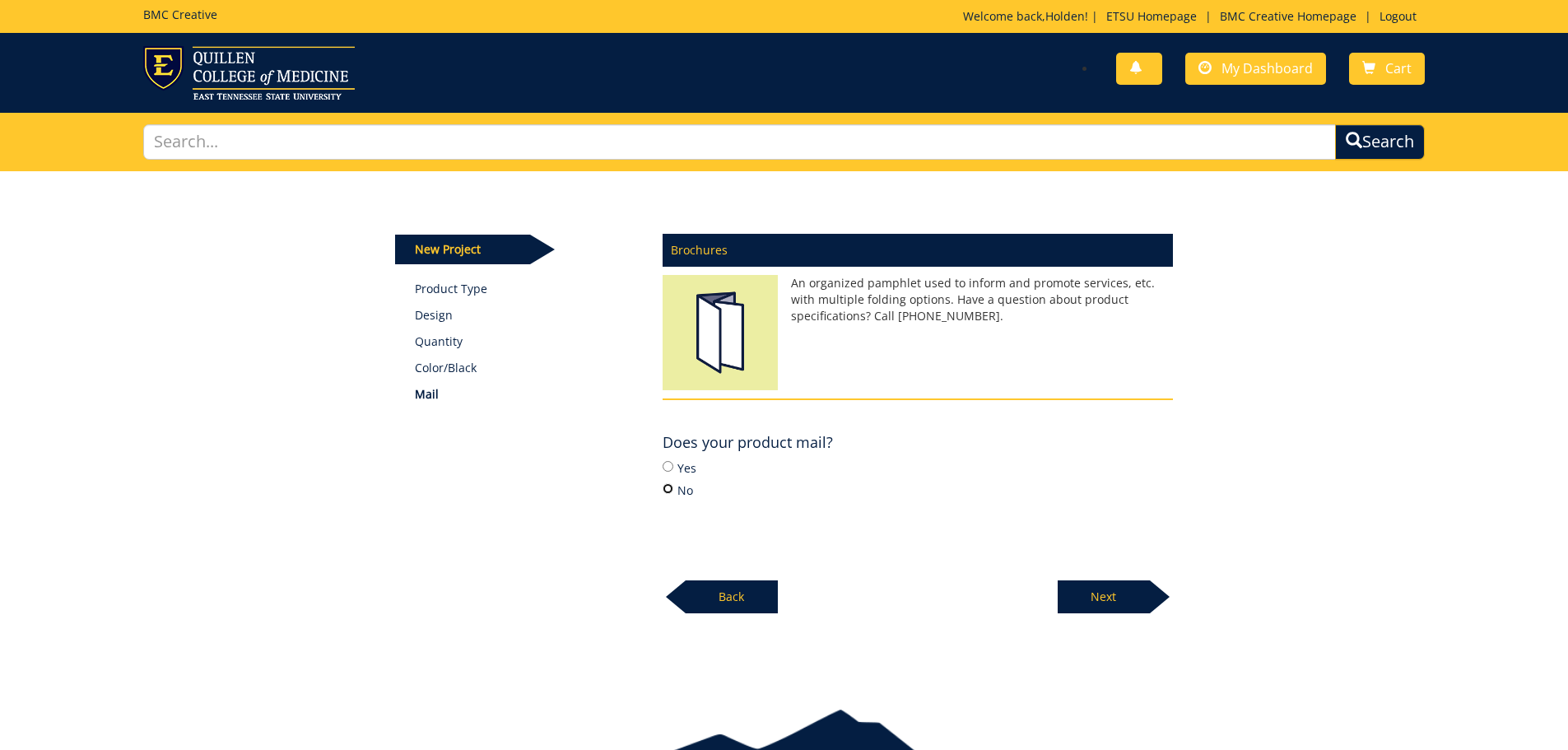
click at [673, 489] on input "No" at bounding box center [668, 488] width 11 height 11
radio input "true"
click at [1107, 595] on p "Next" at bounding box center [1104, 596] width 92 height 33
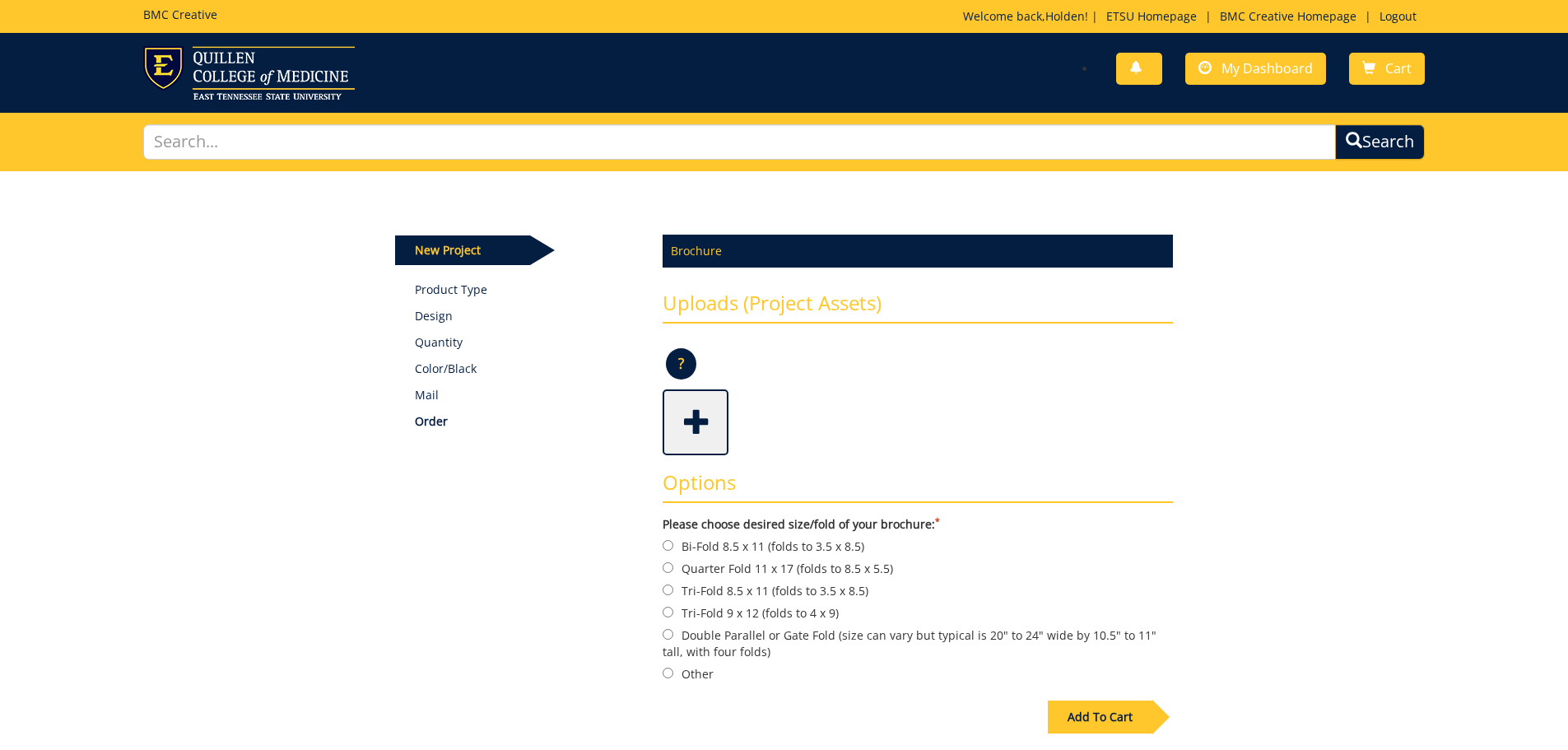
scroll to position [164, 0]
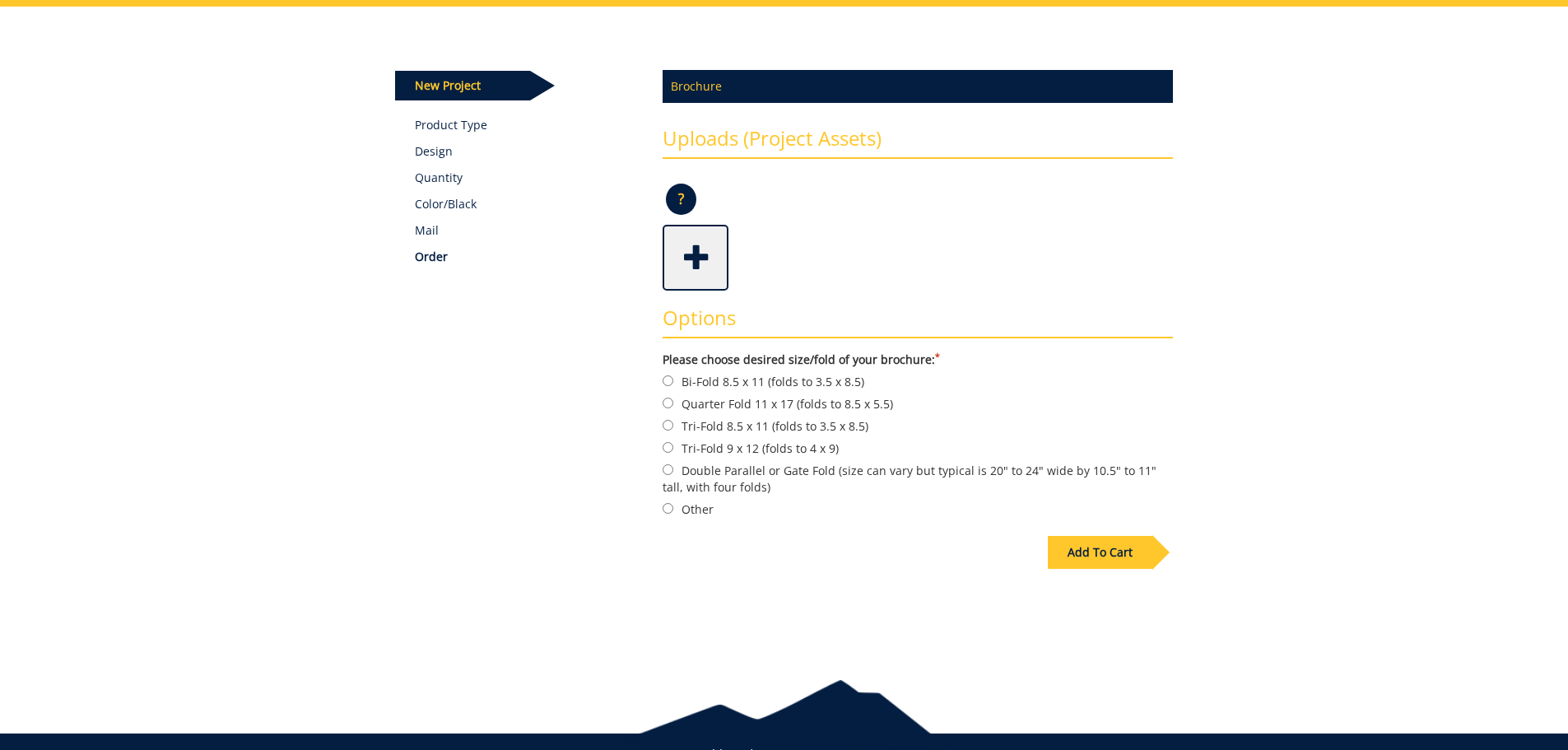
click at [674, 512] on label "Other" at bounding box center [918, 509] width 511 height 18
click at [673, 512] on input "Other" at bounding box center [668, 508] width 11 height 11
radio input "true"
click at [1084, 547] on div "Add To Cart" at bounding box center [1100, 551] width 104 height 33
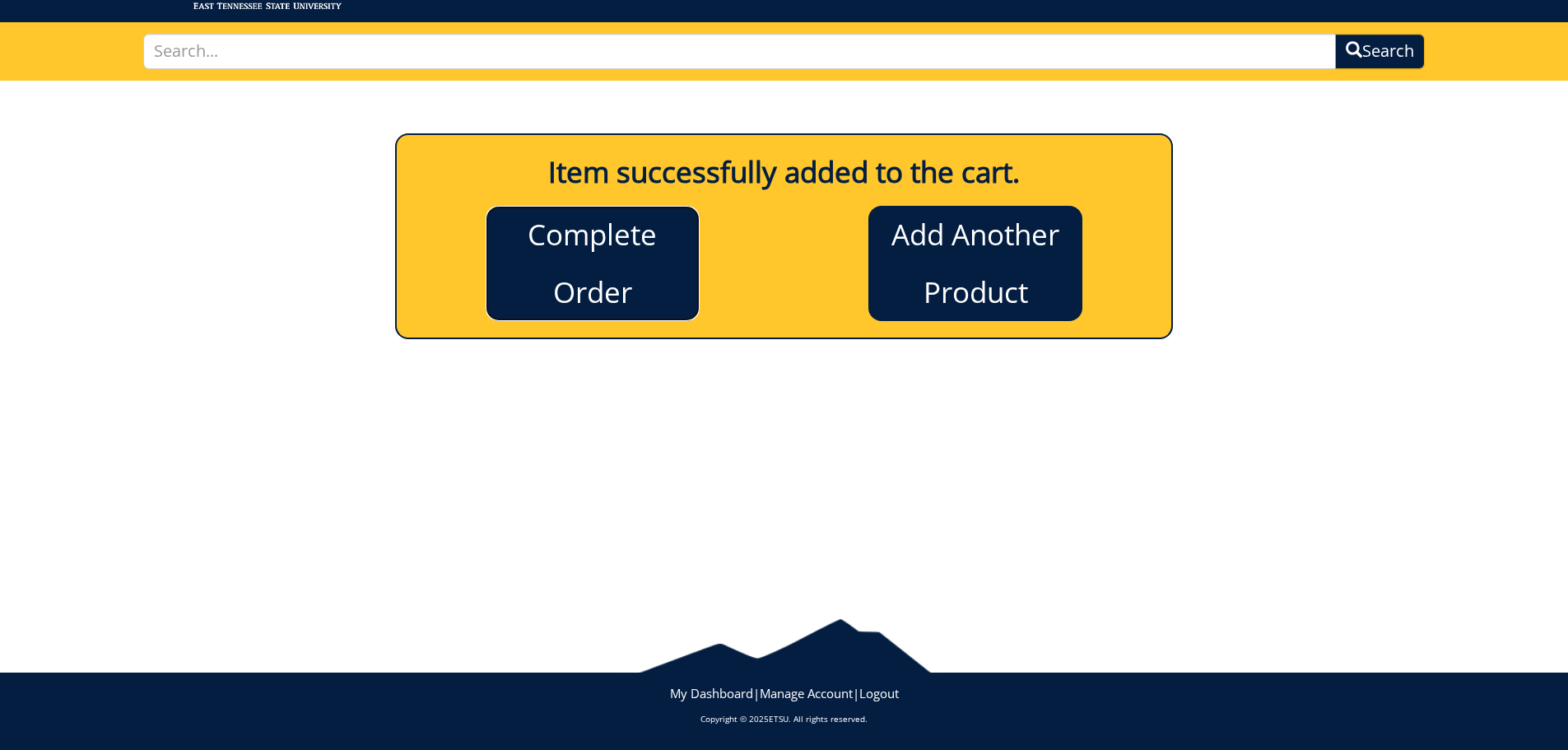
click at [542, 272] on link "Complete Order" at bounding box center [592, 264] width 214 height 115
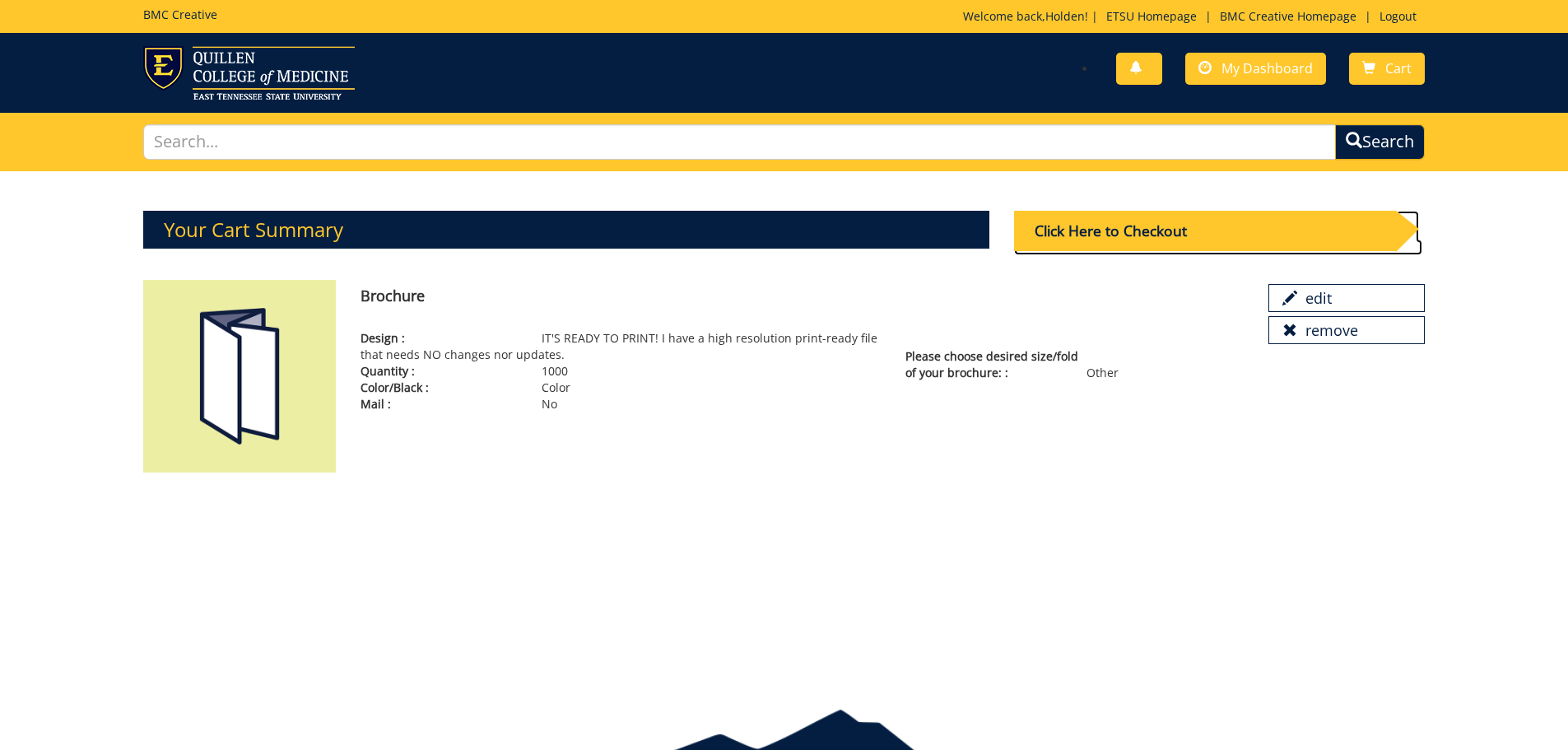
click at [1256, 238] on div "Click Here to Checkout" at bounding box center [1205, 231] width 382 height 40
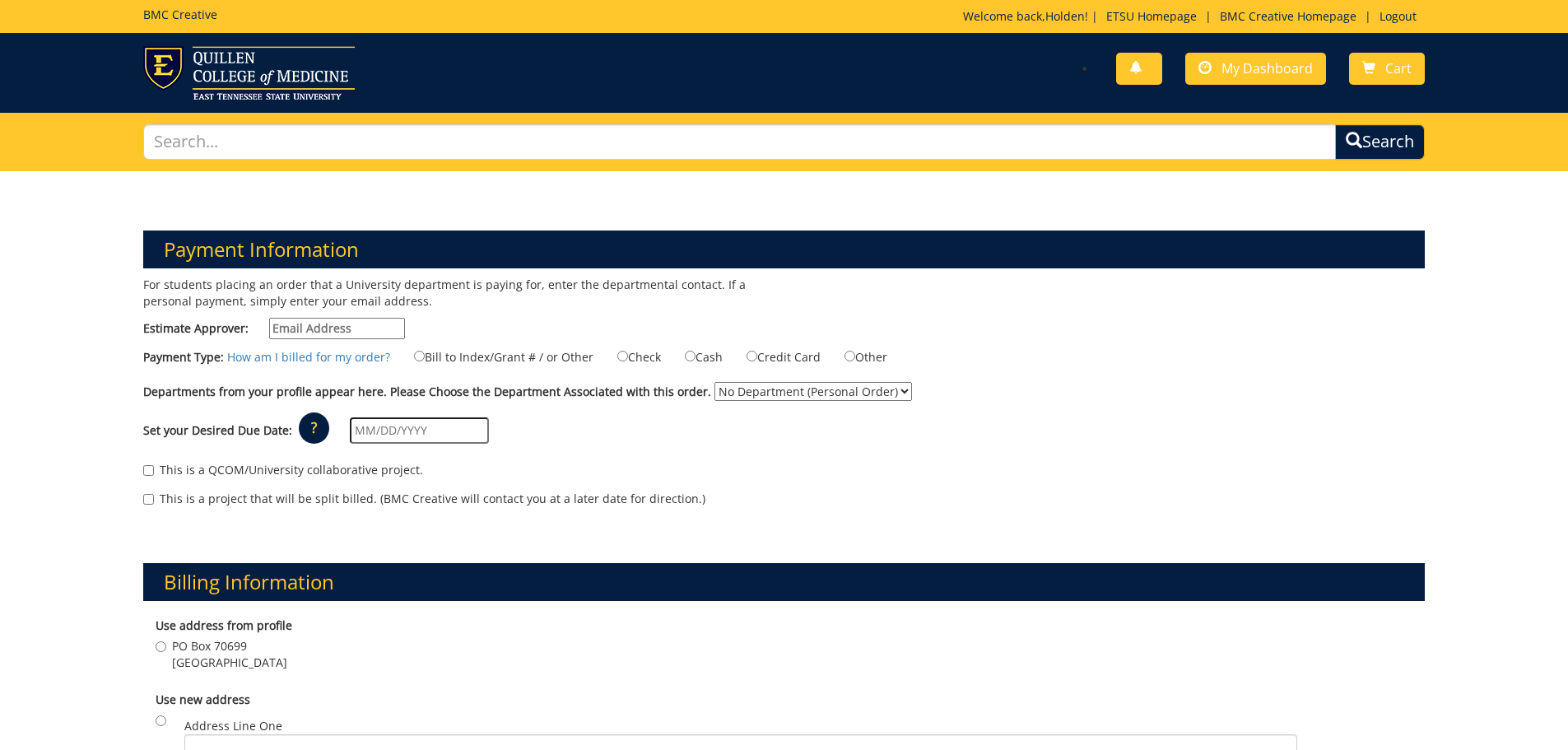
drag, startPoint x: 386, startPoint y: 320, endPoint x: 388, endPoint y: 310, distance: 10.2
click at [386, 315] on div "For students placing an order that a University department is paying for, enter…" at bounding box center [457, 311] width 653 height 71
type input "gaylorh@etsu.edu"
click at [608, 296] on p "For students placing an order that a University department is paying for, enter…" at bounding box center [458, 292] width 629 height 33
click at [487, 357] on label "Bill to Index/Grant # / or Other" at bounding box center [494, 356] width 200 height 18
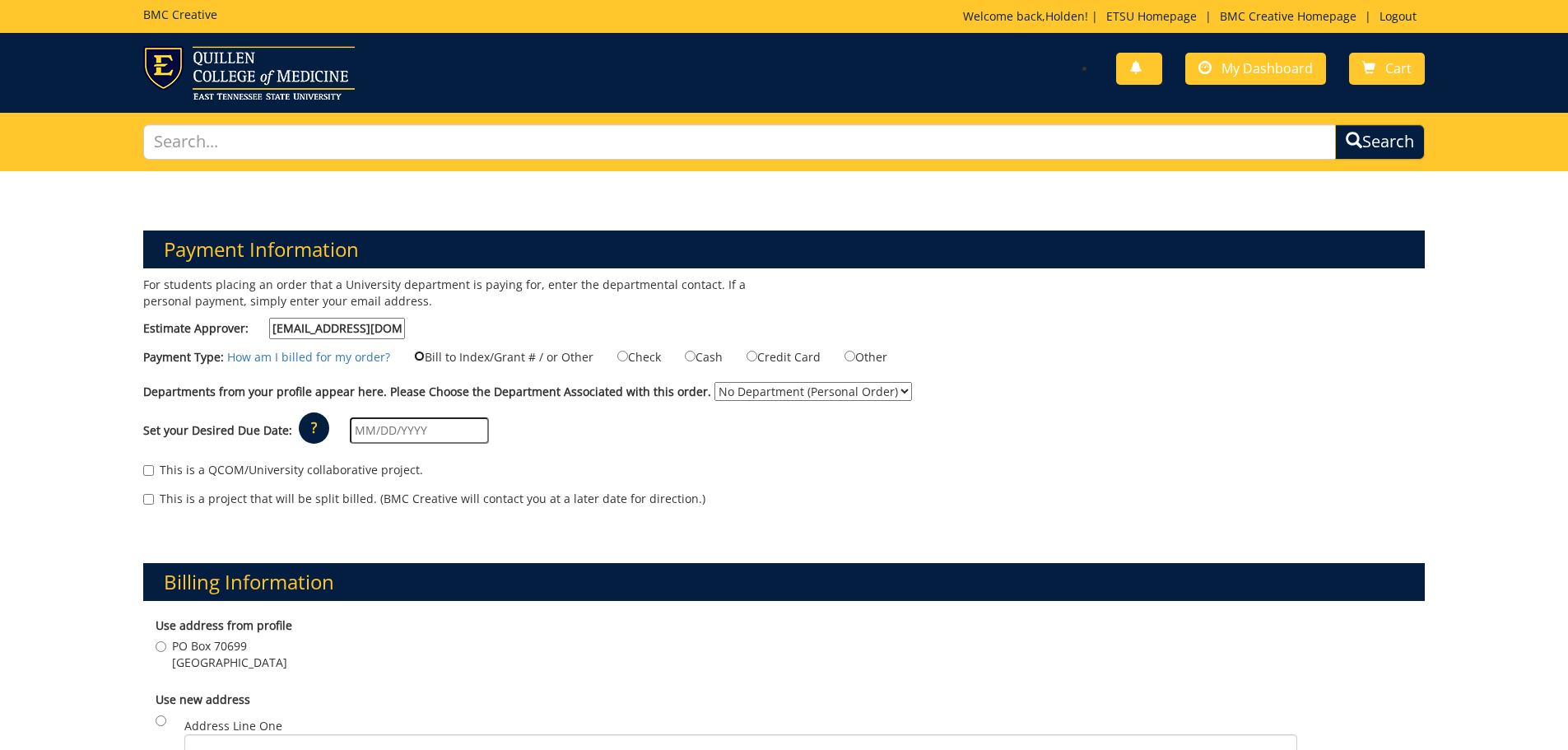
click at [425, 357] on input "Bill to Index/Grant # / or Other" at bounding box center [419, 355] width 11 height 11
radio input "true"
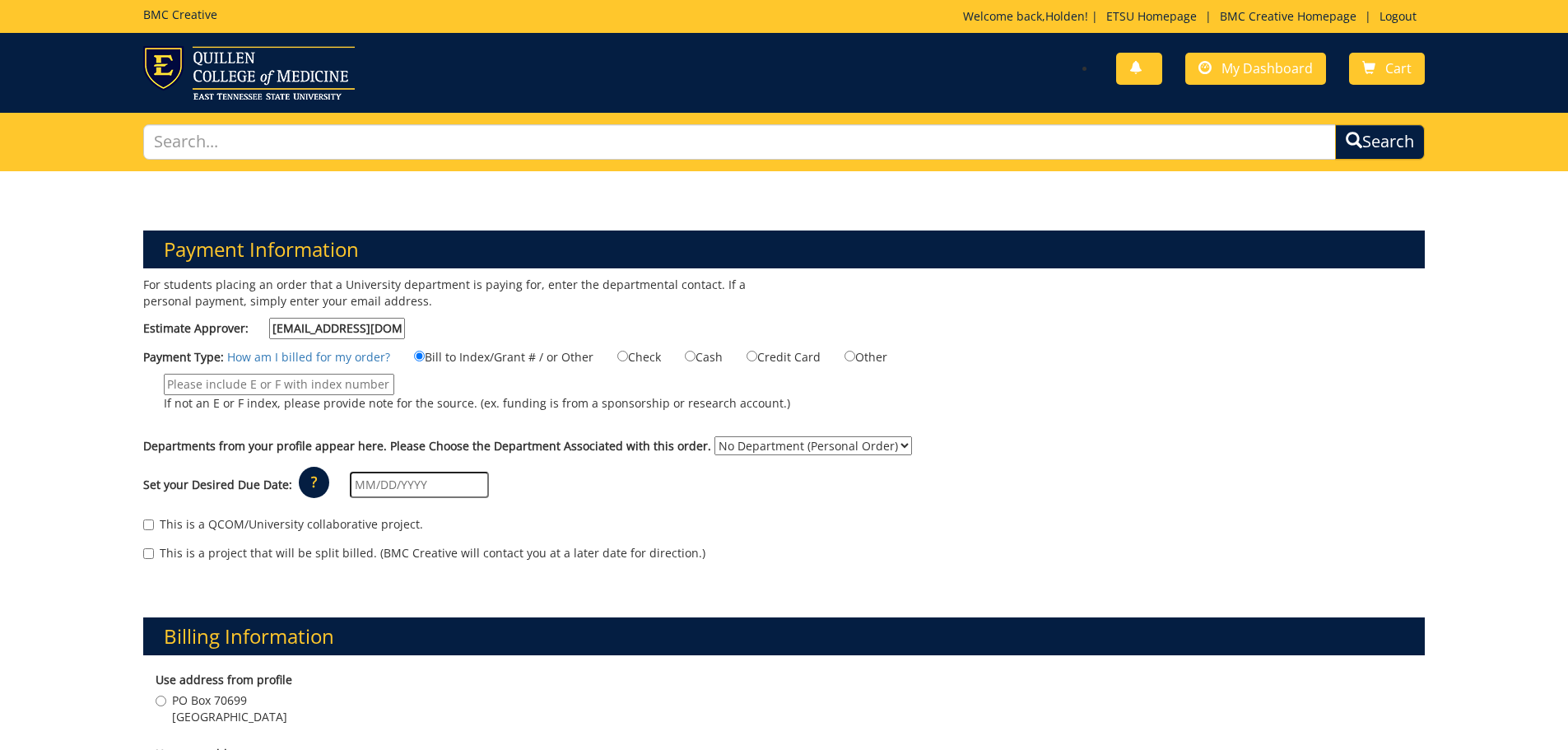
click at [364, 385] on input "If not an E or F index, please provide note for the source. (ex. funding is fro…" at bounding box center [279, 385] width 230 height 22
paste input "10-50000-100000-100-75450-350-999-208-999"
type input "10-50000-100000-100-75450-350-999-208-999"
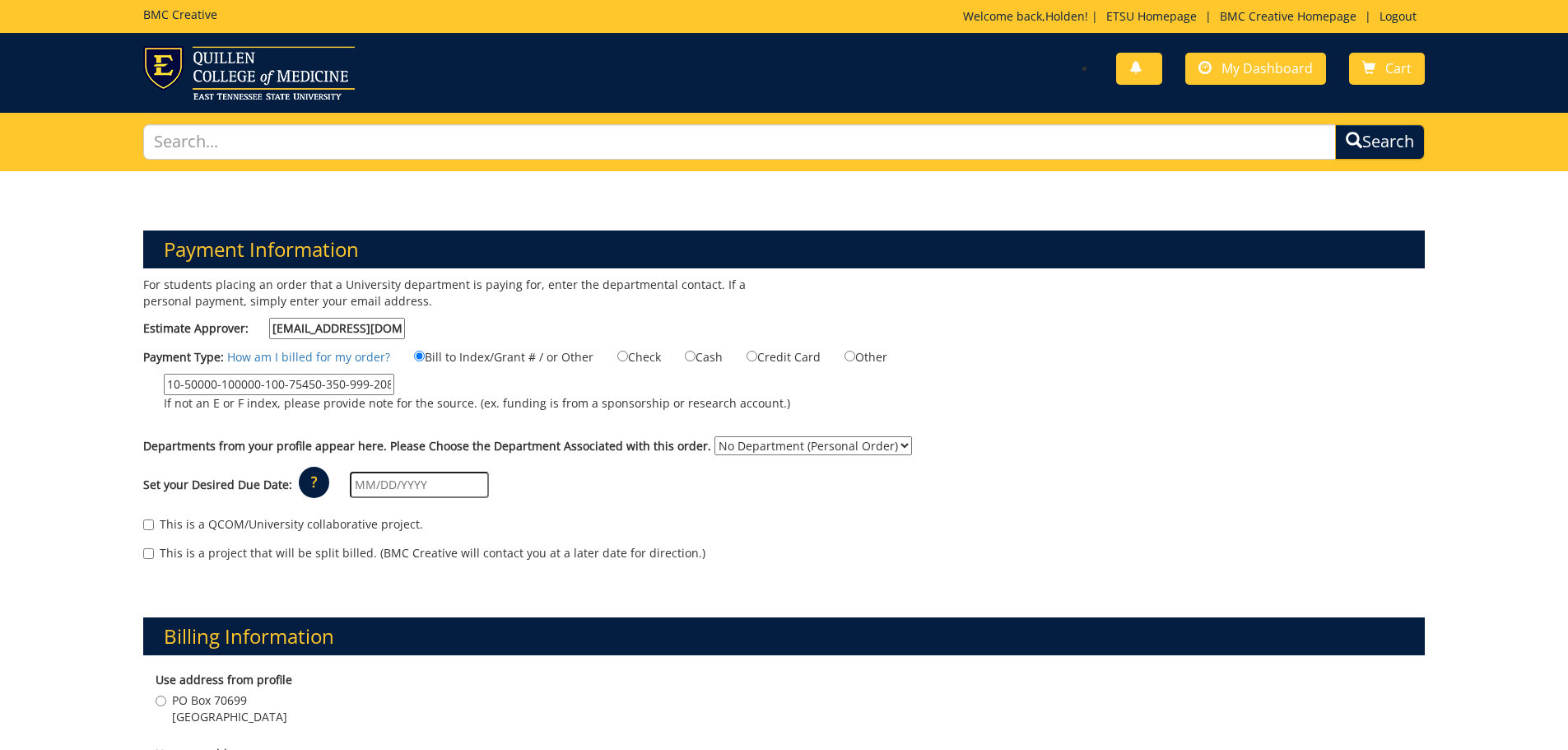
click at [737, 447] on select "No Department (Personal Order) Business and Technology (CBT)" at bounding box center [813, 445] width 198 height 19
select select "33"
click at [714, 436] on select "No Department (Personal Order) Business and Technology (CBT)" at bounding box center [813, 445] width 198 height 19
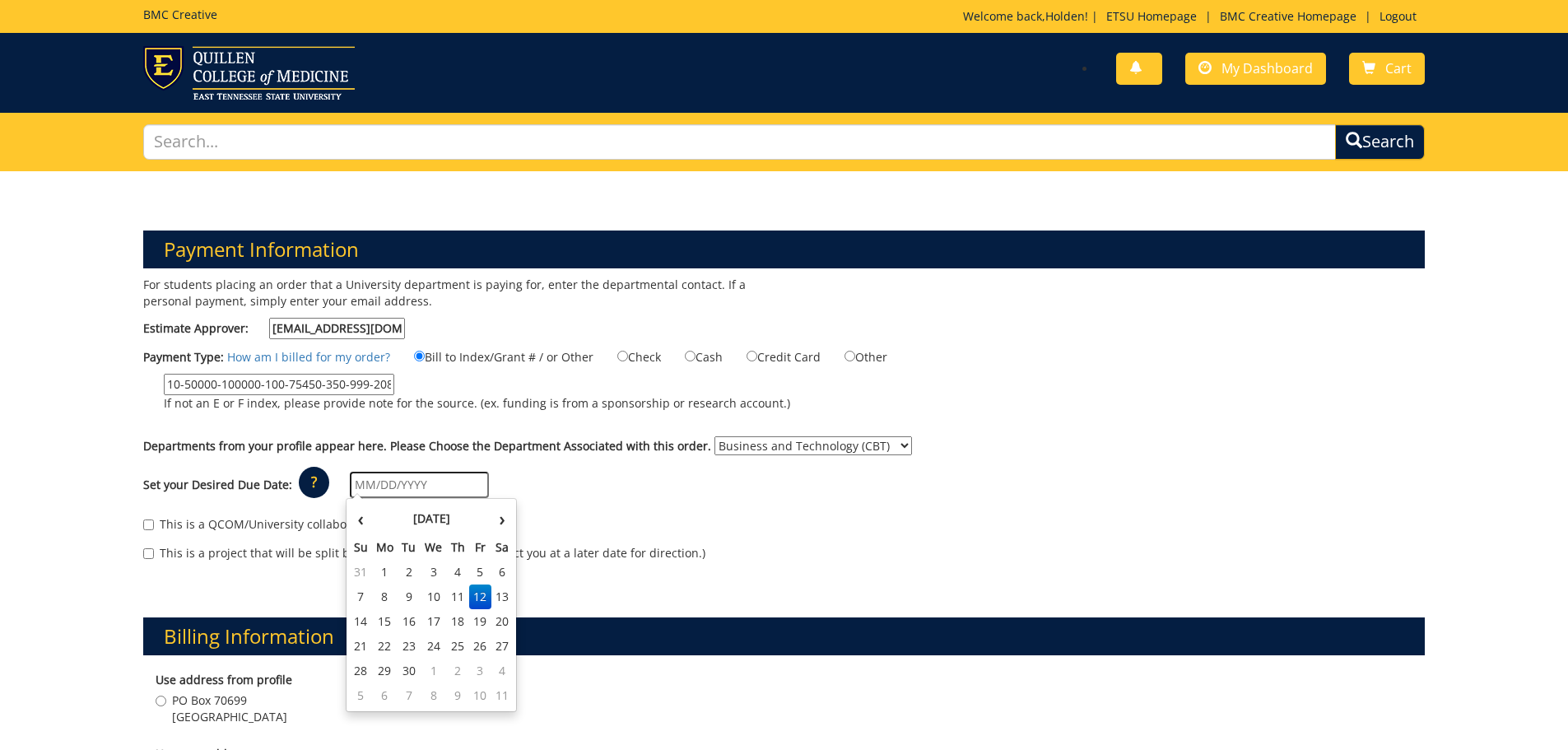
click at [366, 482] on input "text" at bounding box center [419, 485] width 139 height 27
click at [557, 444] on label "Departments from your profile appear here. Please Choose the Department Associa…" at bounding box center [427, 446] width 568 height 17
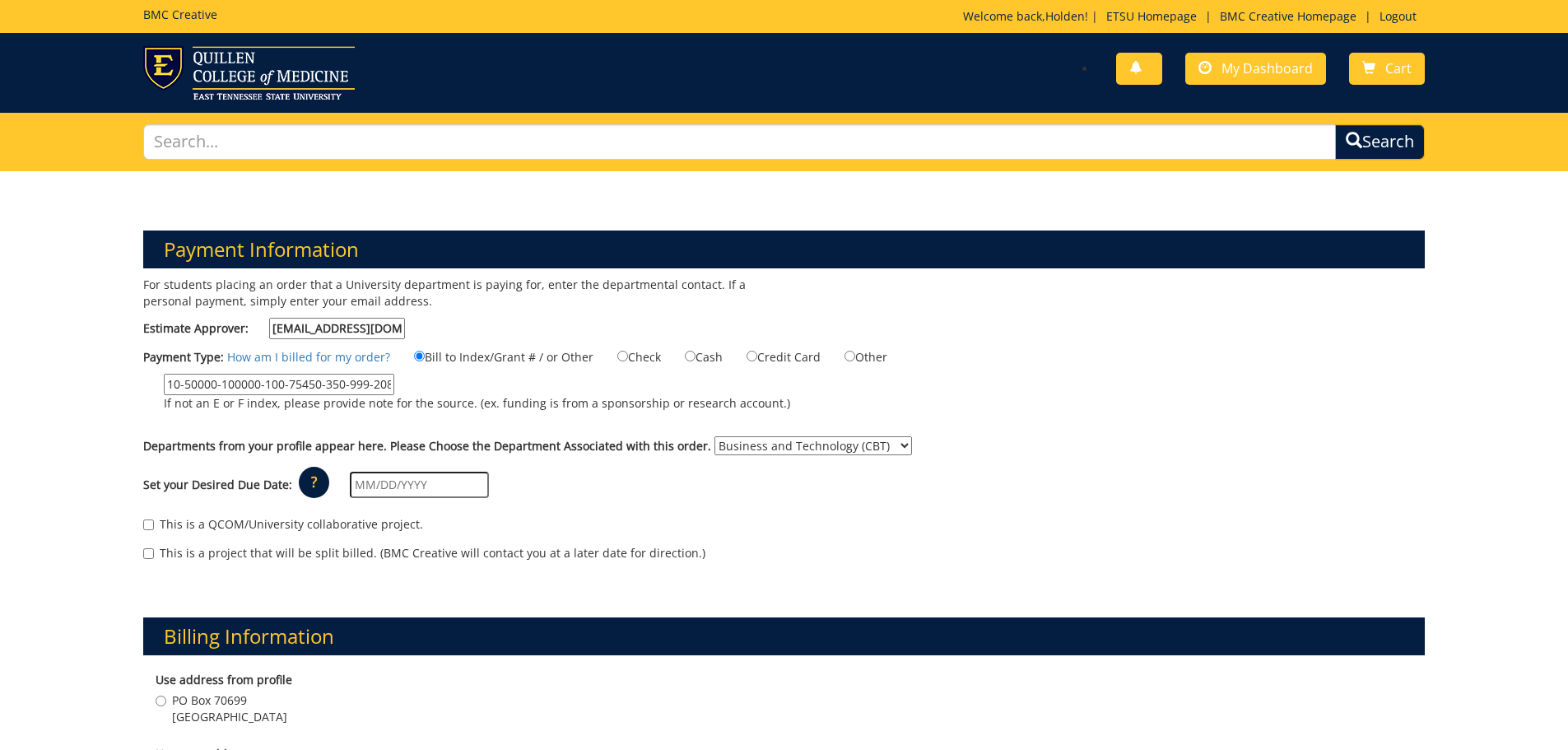
click at [337, 483] on div "Set your Desired Due Date: ? × How long will my project take to finish? : Pleas…" at bounding box center [784, 485] width 1308 height 45
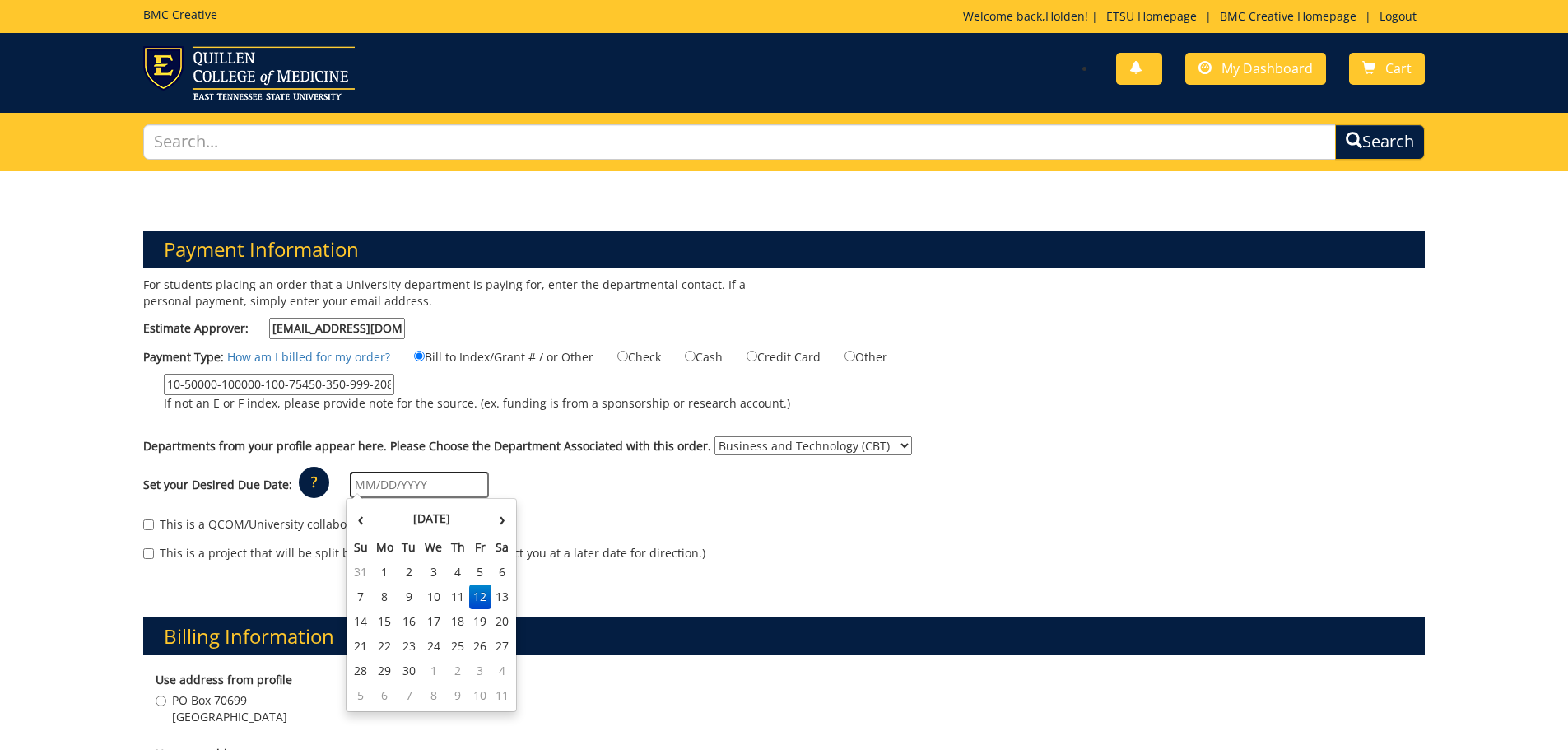
click at [361, 481] on input "text" at bounding box center [419, 485] width 139 height 27
click at [631, 505] on div "Set your Desired Due Date: ? × How long will my project take to finish? : Pleas…" at bounding box center [784, 485] width 1308 height 45
click at [457, 483] on input "text" at bounding box center [419, 485] width 139 height 27
click at [475, 622] on td "19" at bounding box center [480, 622] width 23 height 25
type input "09/19/2025"
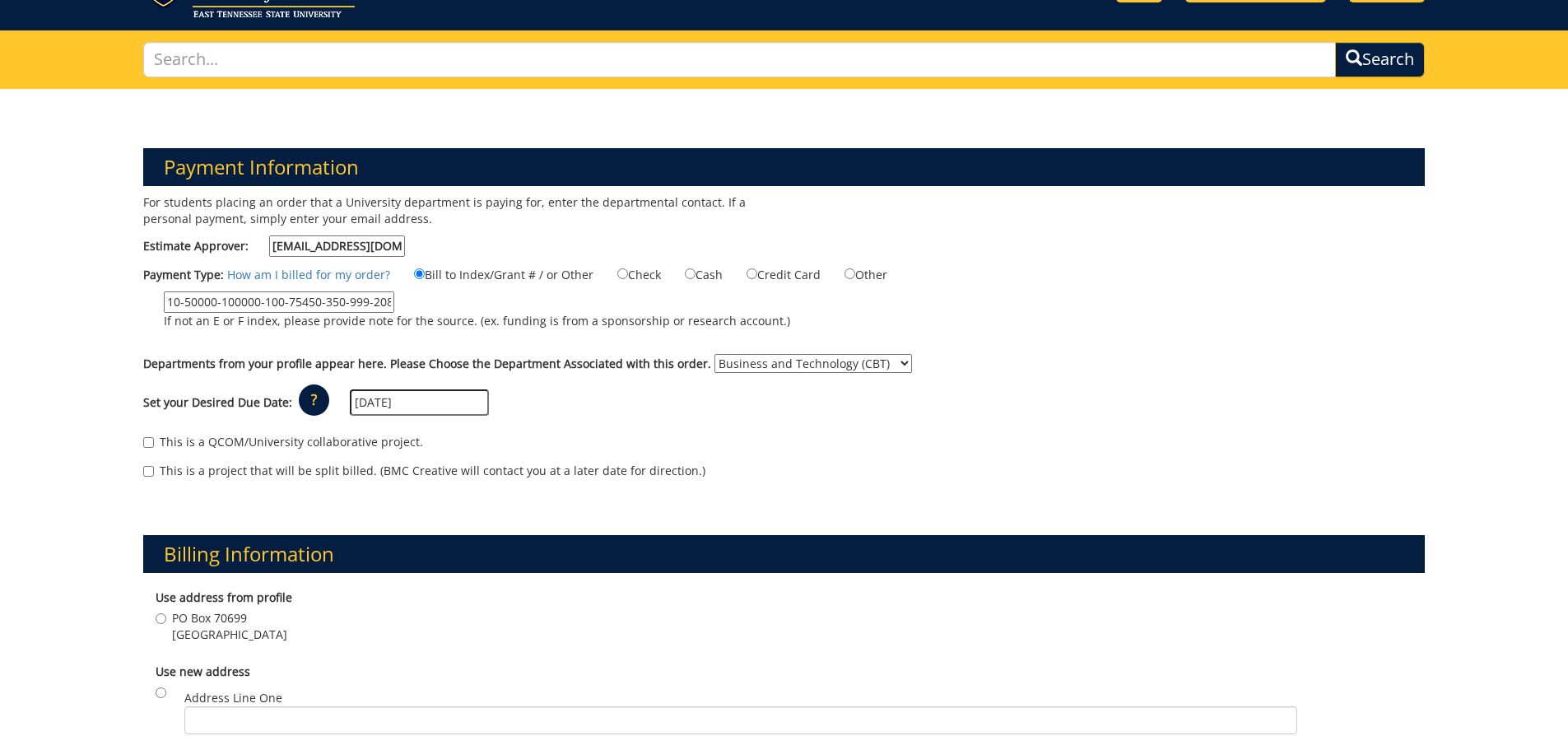
scroll to position [247, 0]
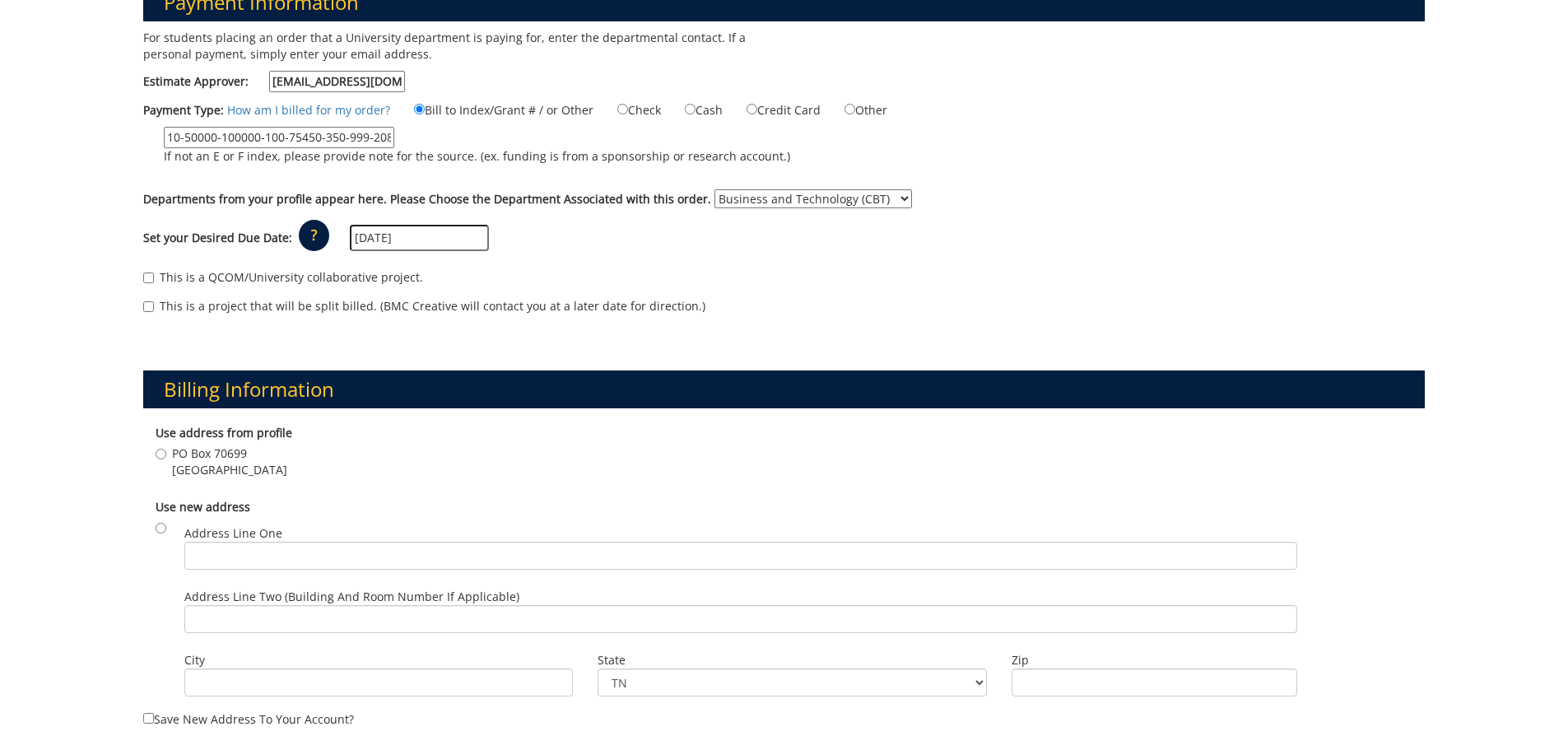
click at [248, 473] on span "Johnson City , TN 37614" at bounding box center [229, 470] width 115 height 17
click at [166, 459] on input "PO Box 70699 Johnson City , TN 37614" at bounding box center [160, 454] width 11 height 11
radio input "true"
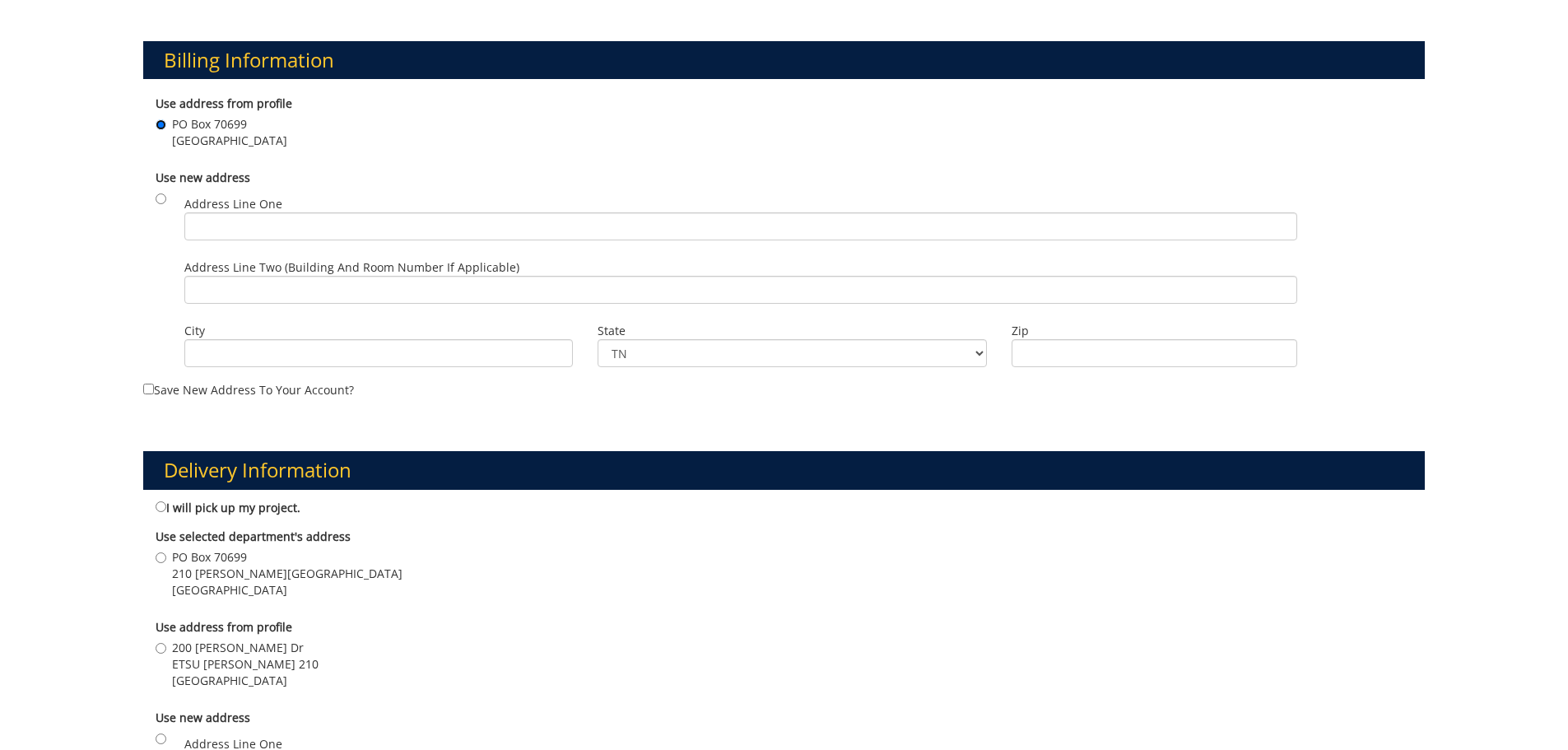
scroll to position [658, 0]
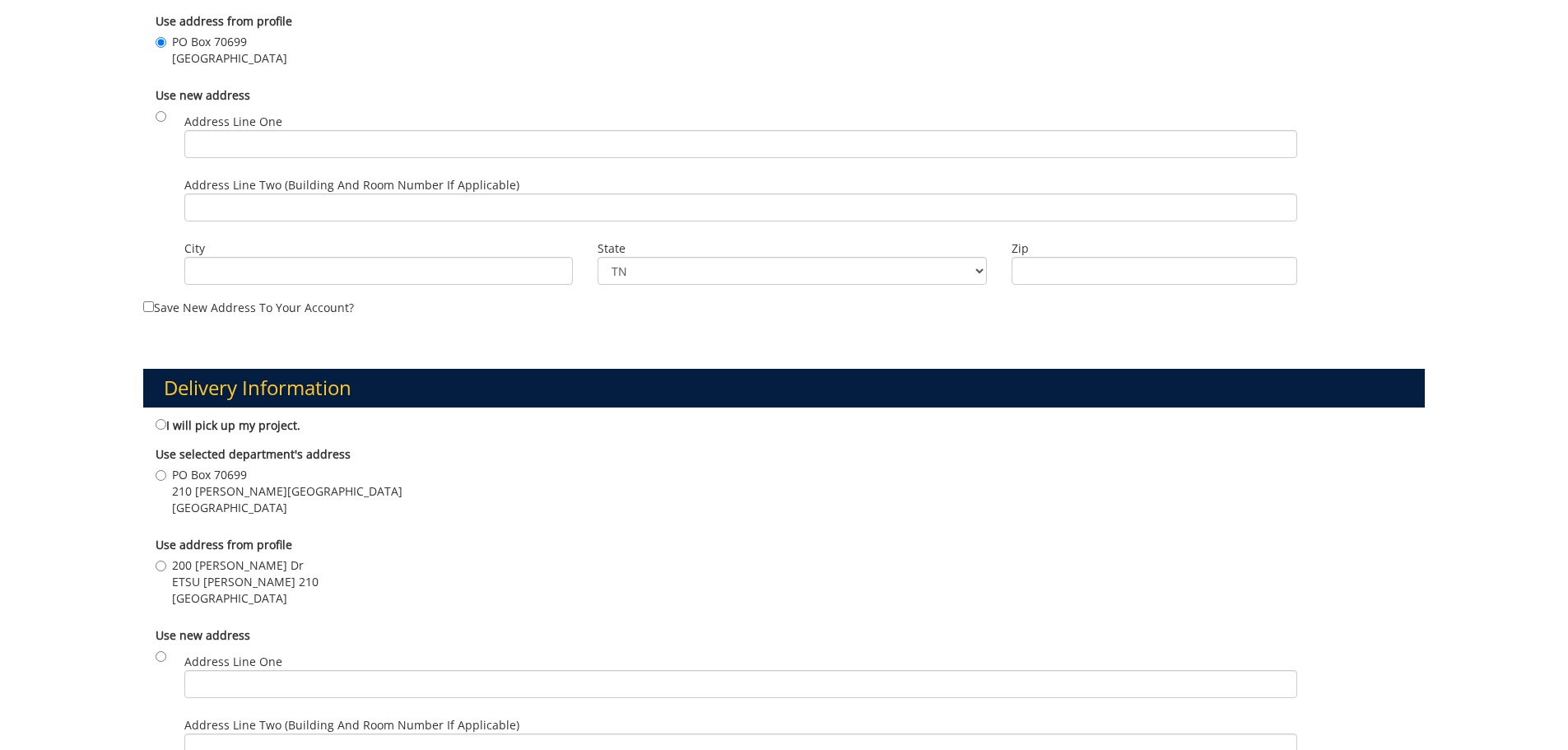
click at [229, 500] on span "Johnson City , TN 37614" at bounding box center [287, 508] width 230 height 17
click at [166, 481] on input "PO Box 70699 210 Sam-Wilson Hall Johnson City , TN 37614" at bounding box center [160, 475] width 11 height 11
radio input "true"
drag, startPoint x: 248, startPoint y: 576, endPoint x: 259, endPoint y: 570, distance: 12.5
click at [246, 571] on label "200 Ross Dr ETSU SAM-WILSON HALL 210 Johnson City , TN 37614" at bounding box center [236, 581] width 163 height 49
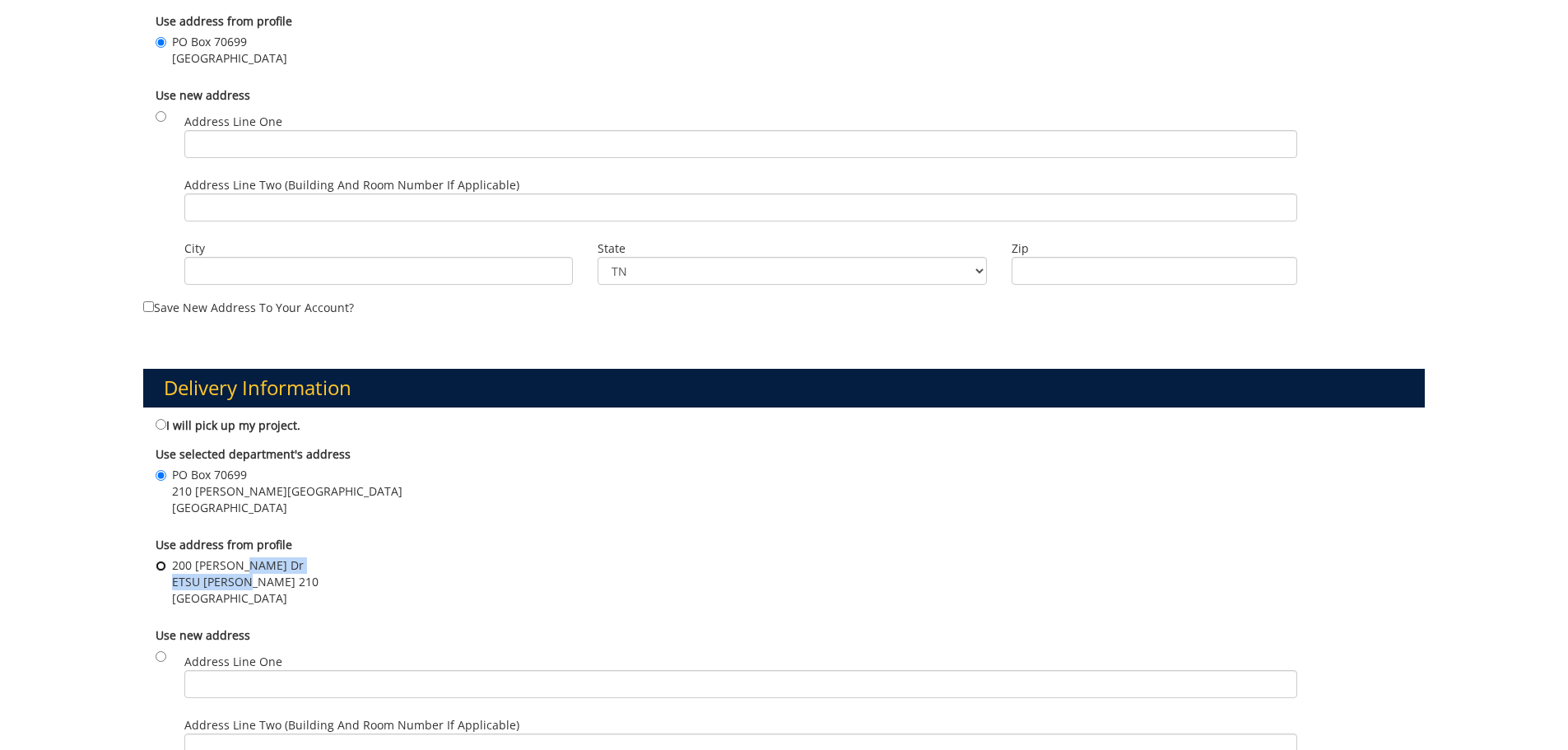
drag, startPoint x: 159, startPoint y: 569, endPoint x: 169, endPoint y: 566, distance: 10.4
click at [159, 568] on input "200 Ross Dr ETSU SAM-WILSON HALL 210 Johnson City , TN 37614" at bounding box center [160, 566] width 11 height 11
radio input "true"
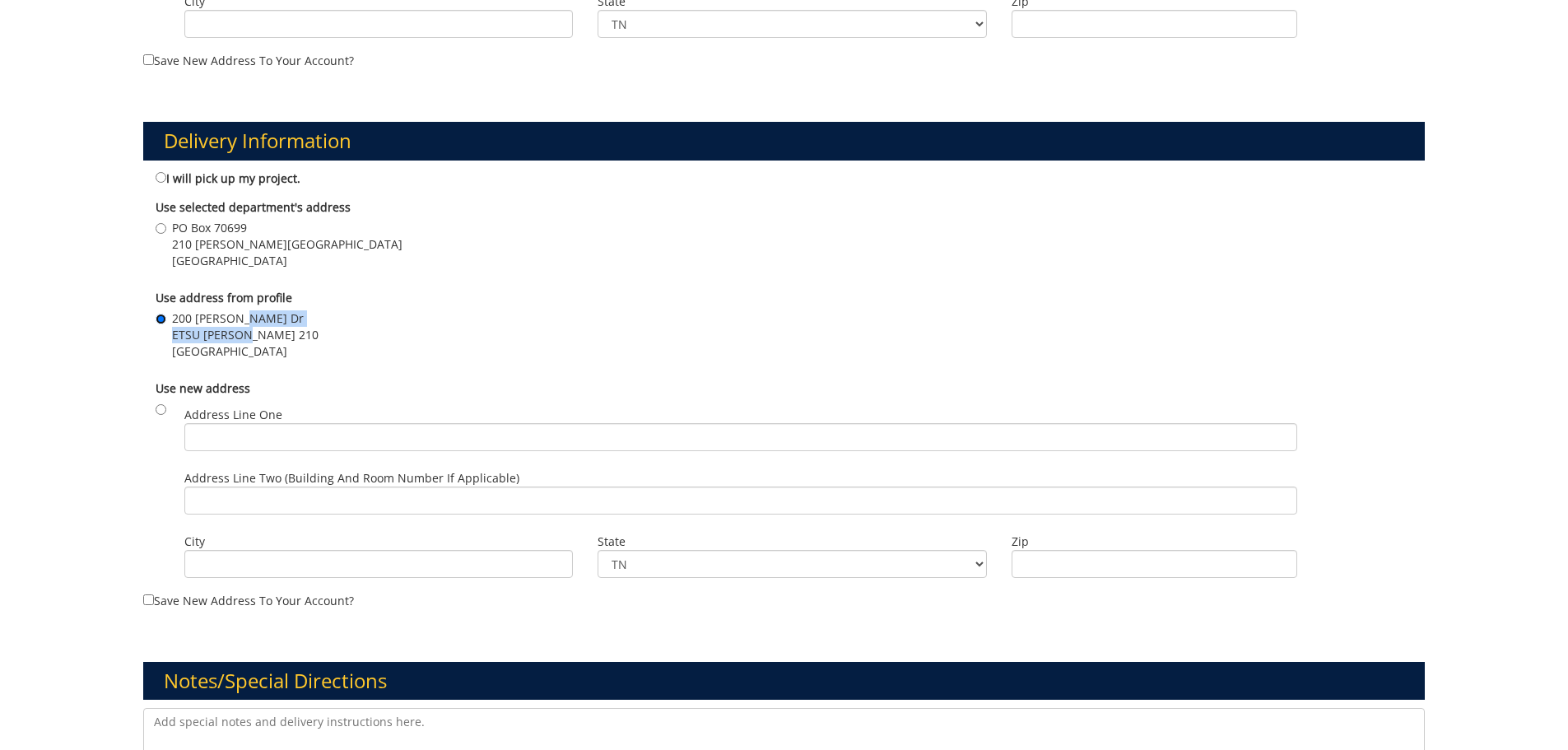
scroll to position [1152, 0]
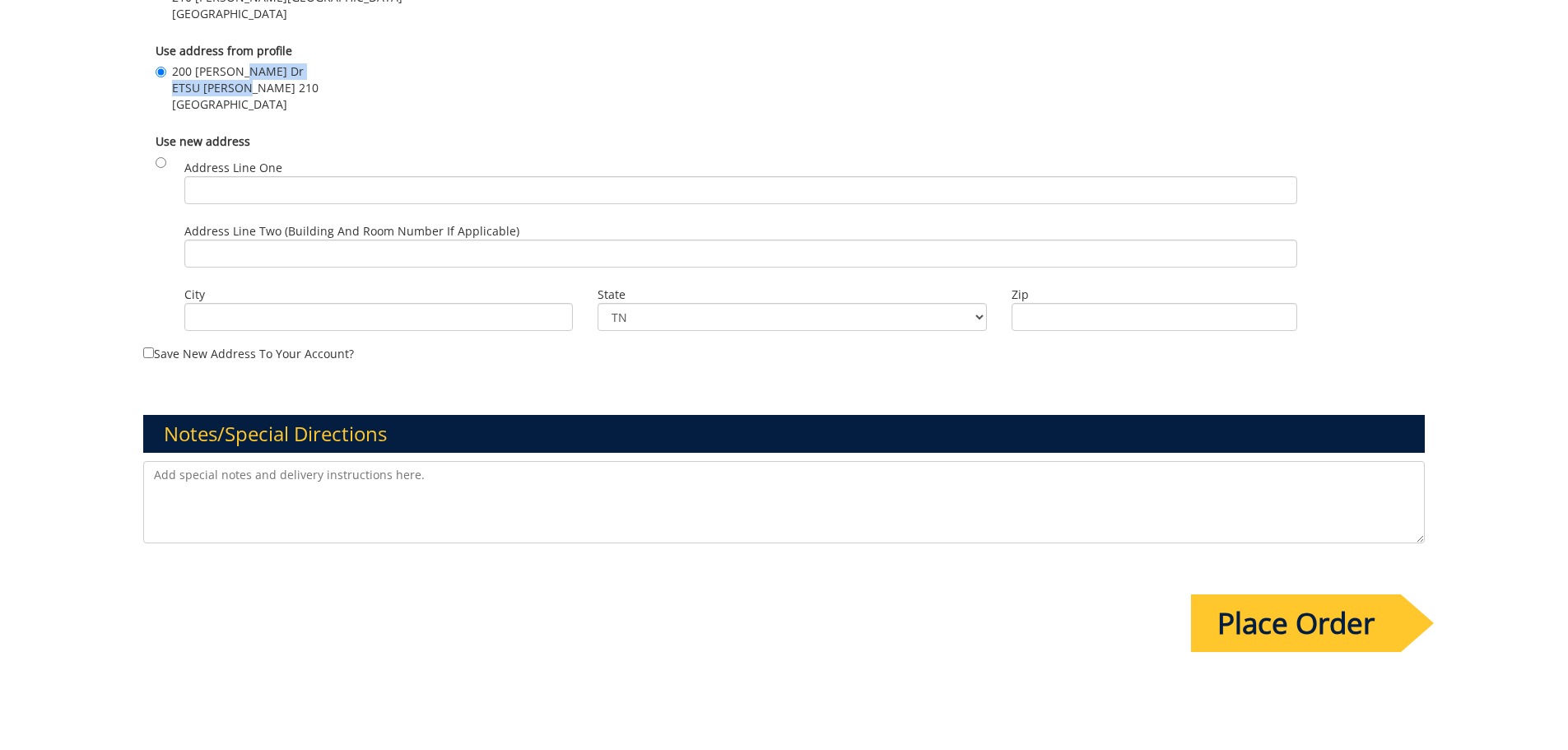
click at [1328, 615] on input "Place Order" at bounding box center [1296, 622] width 210 height 58
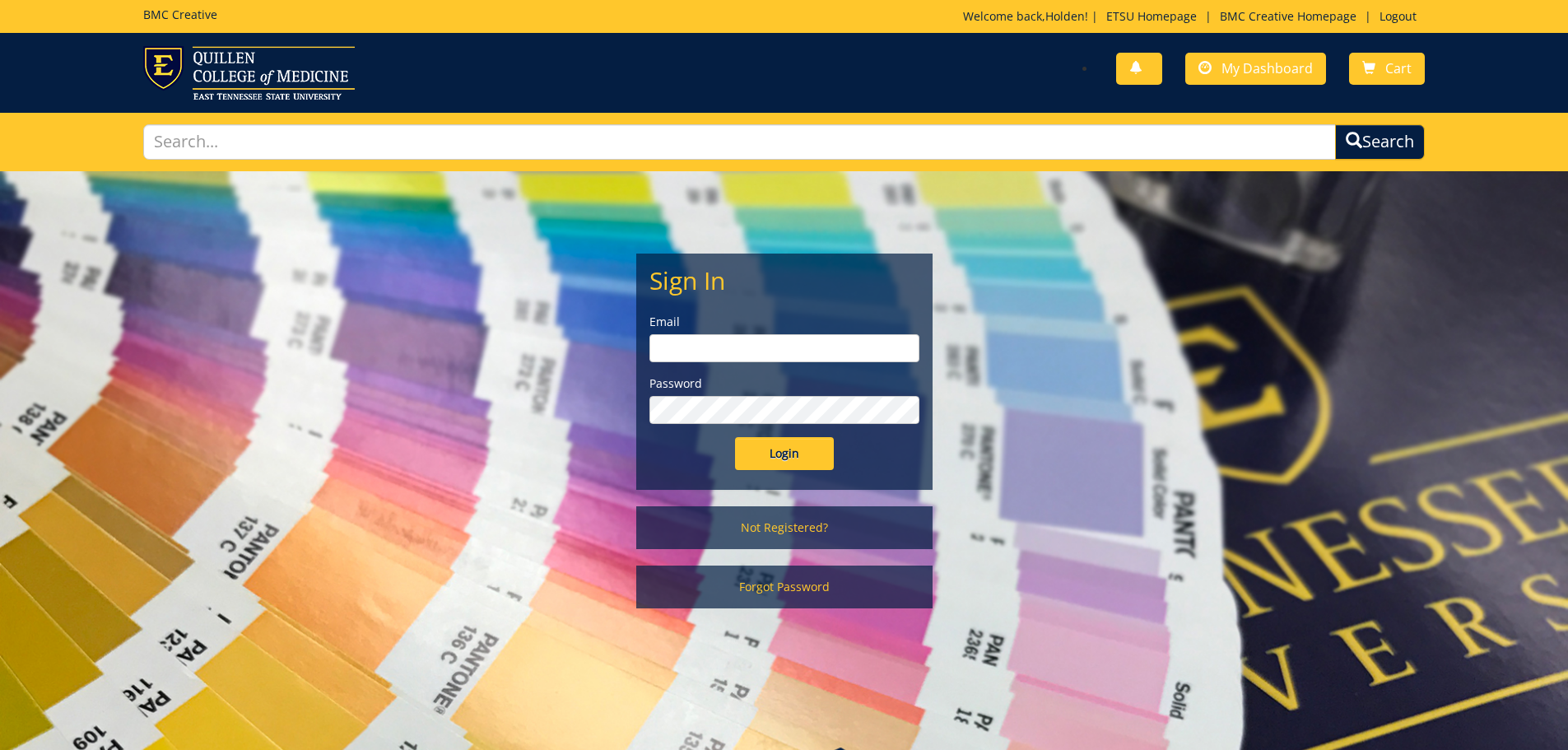
type input "gaylorh@etsu.edu"
click at [802, 463] on input "Login" at bounding box center [784, 453] width 98 height 33
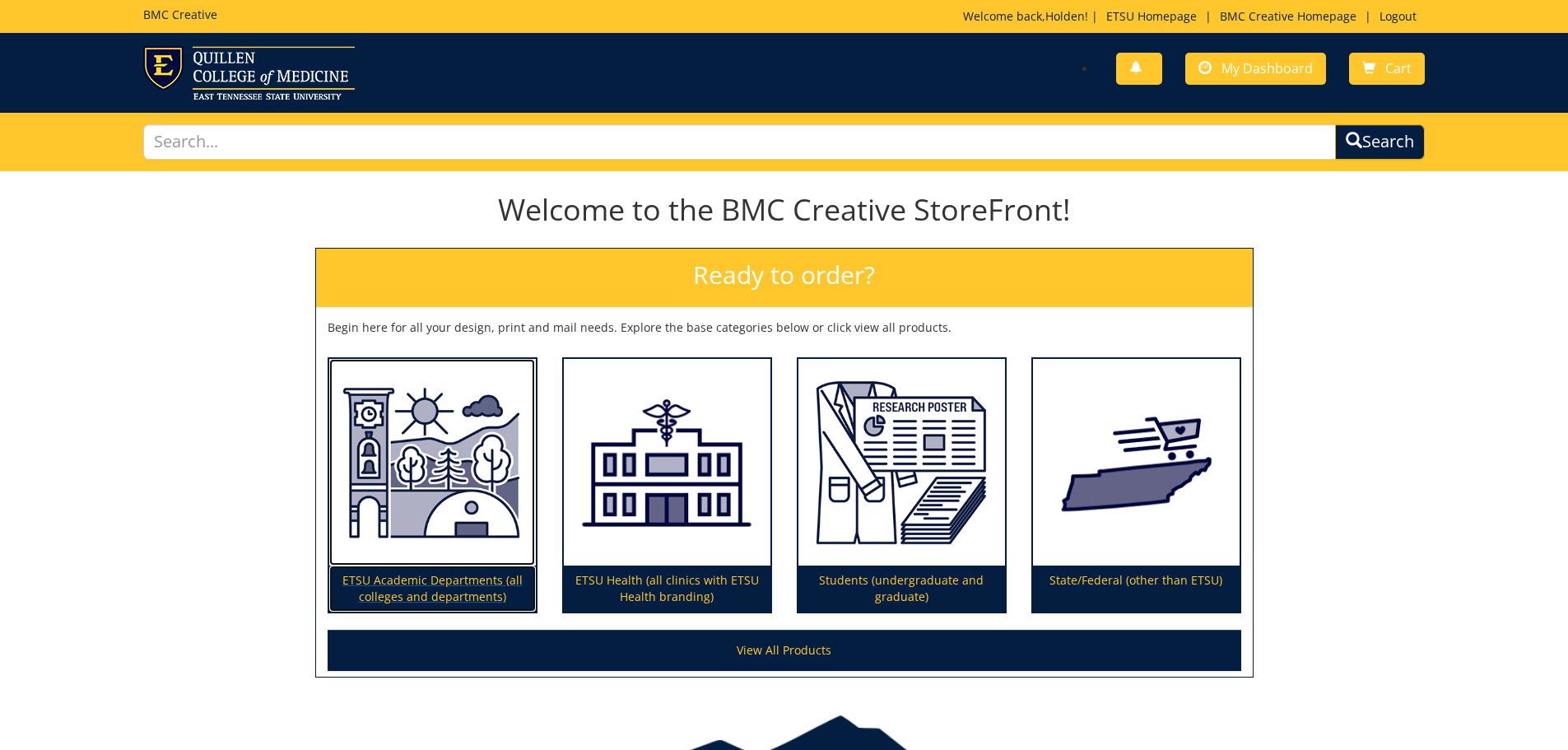
click at [428, 386] on img at bounding box center [433, 462] width 207 height 208
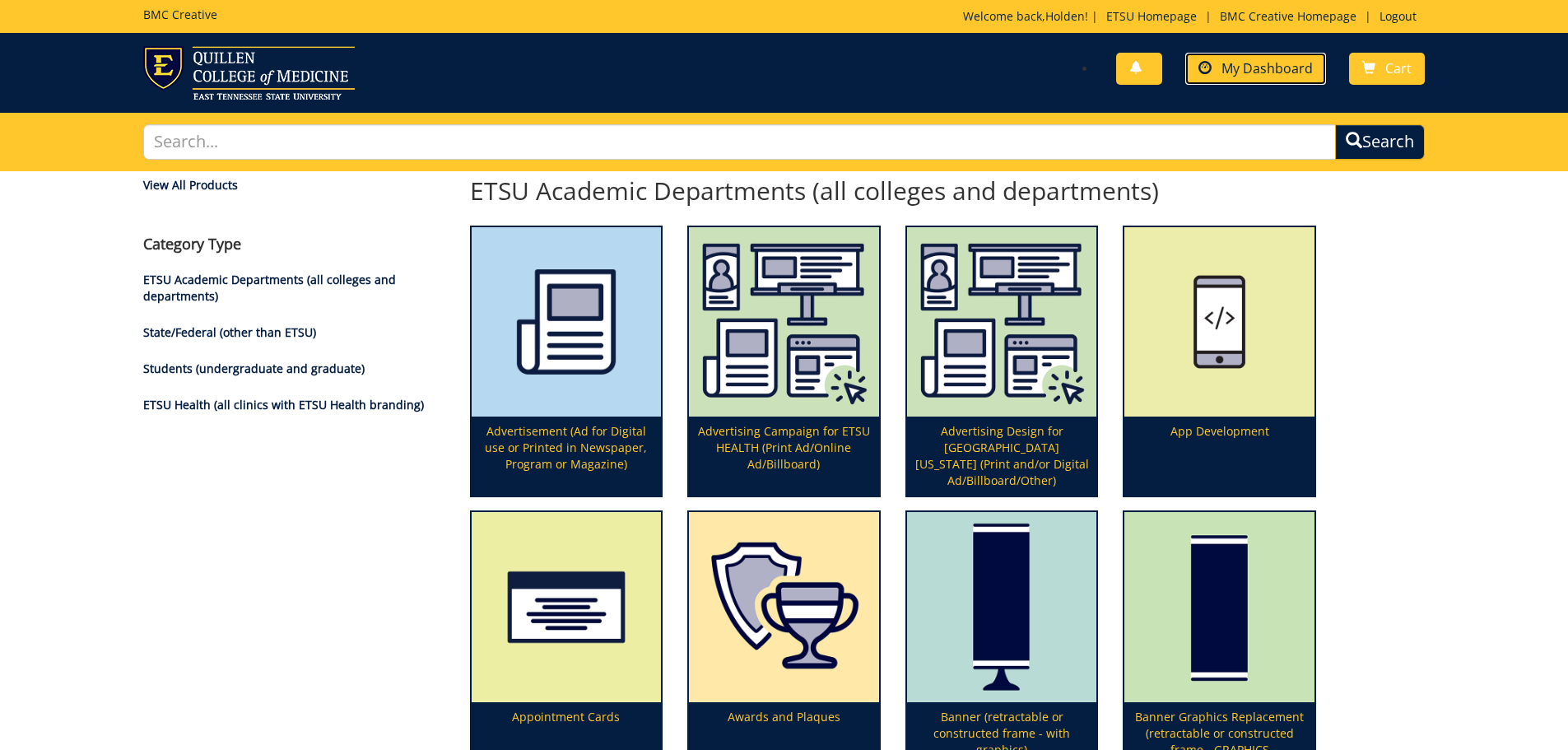
click at [1281, 64] on span "My Dashboard" at bounding box center [1268, 68] width 92 height 18
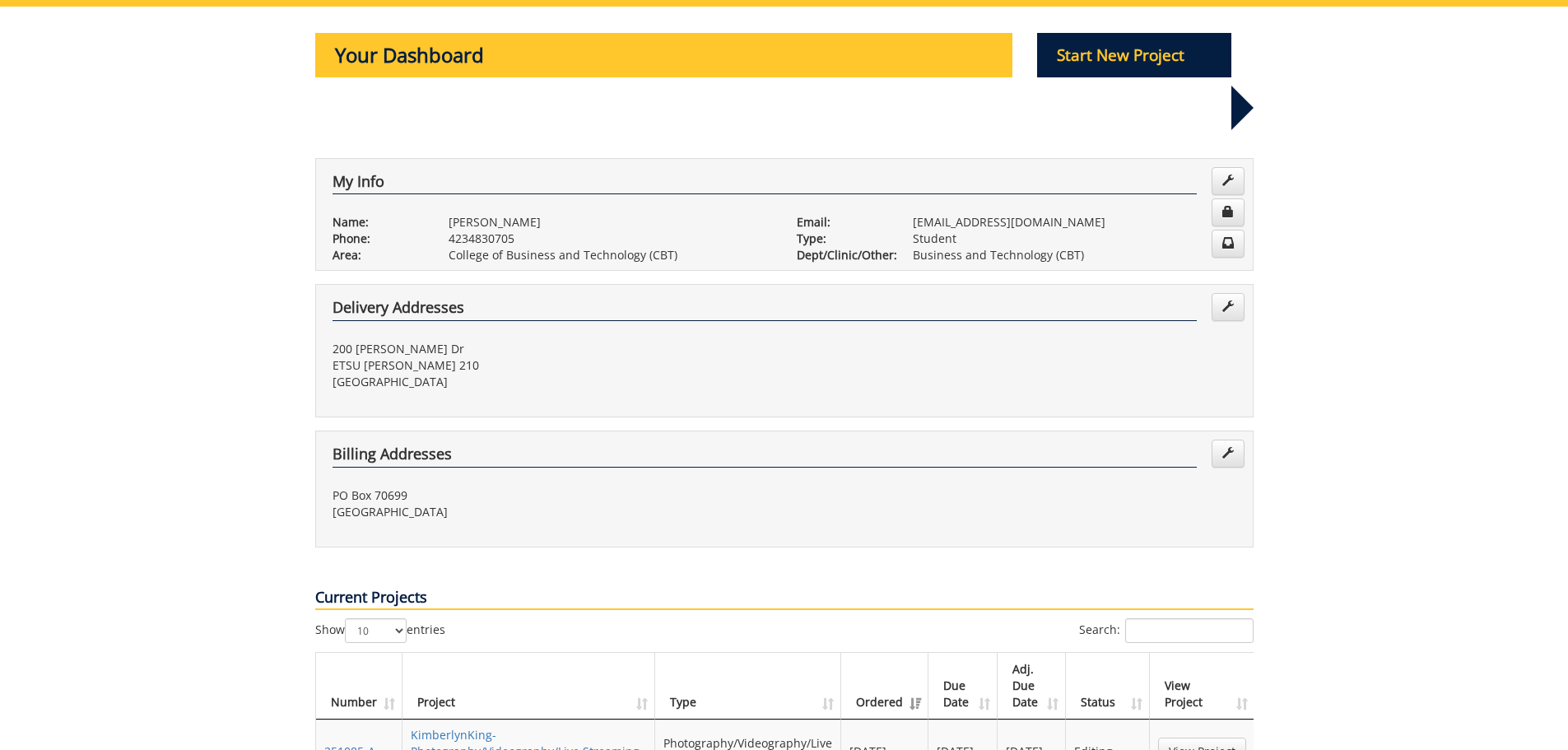
scroll to position [411, 0]
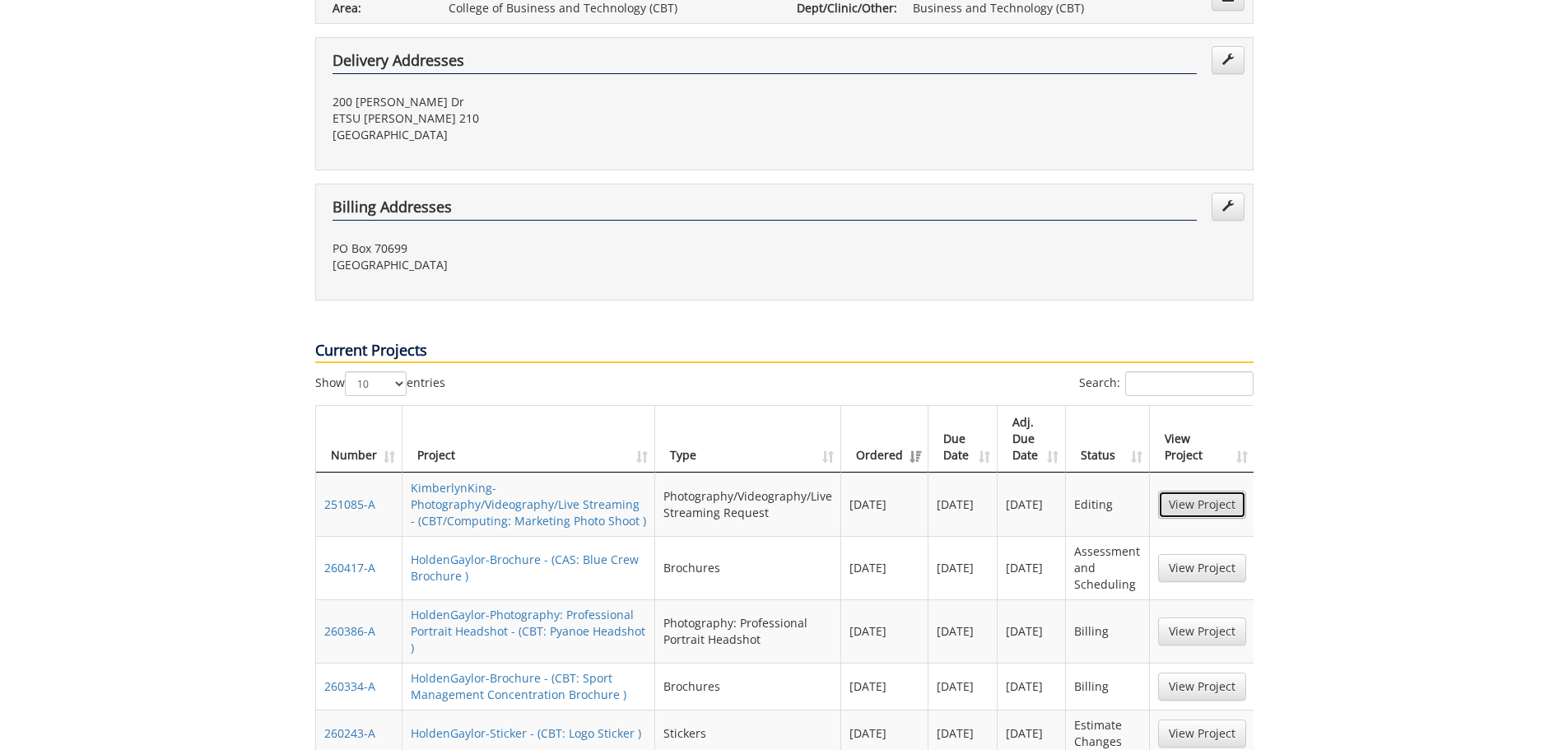
click at [1180, 491] on link "View Project" at bounding box center [1202, 505] width 88 height 28
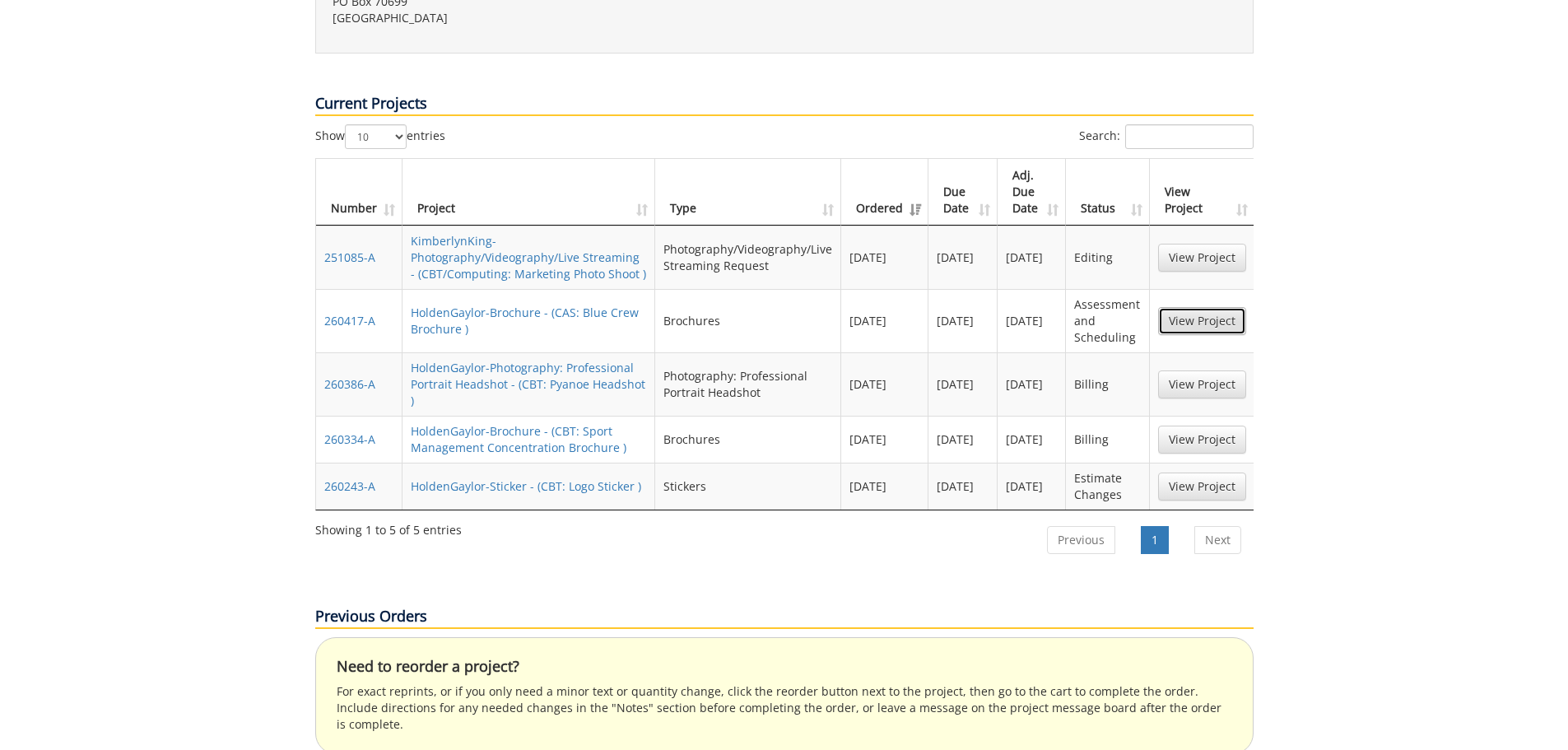
click at [1196, 307] on link "View Project" at bounding box center [1202, 321] width 88 height 28
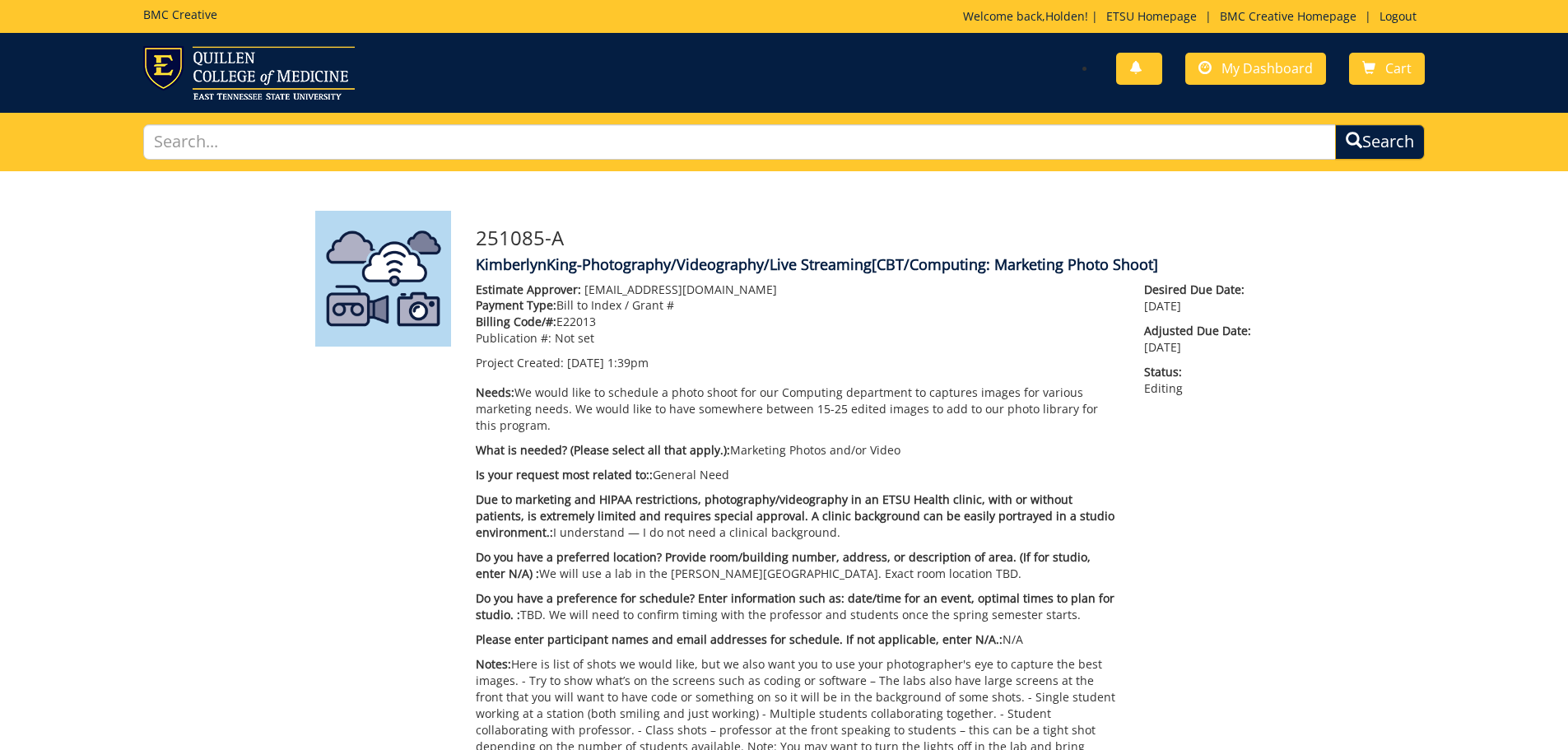
scroll to position [1515, 0]
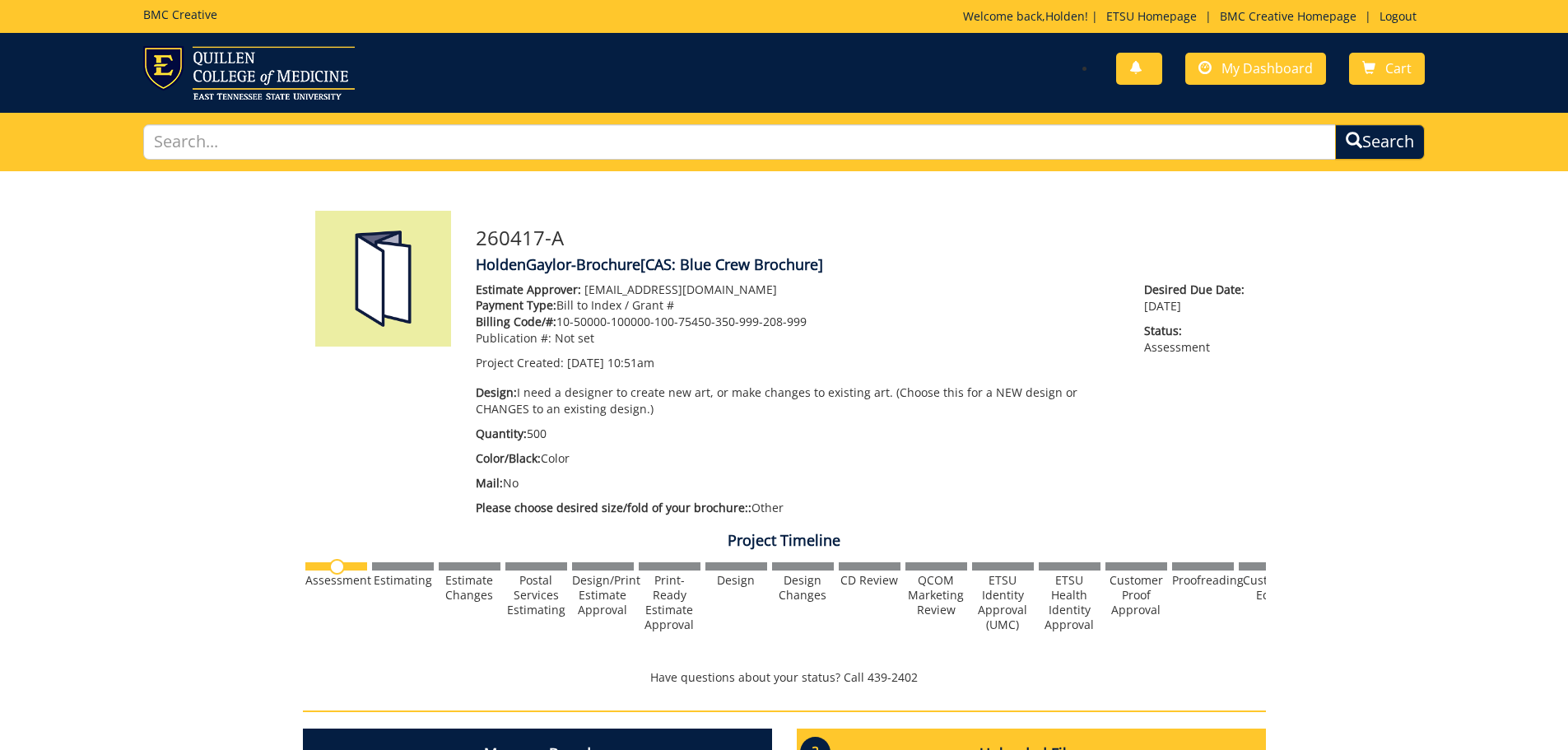
drag, startPoint x: 829, startPoint y: 315, endPoint x: 557, endPoint y: 318, distance: 272.0
click at [557, 318] on p "Billing Code/#: 10-50000-100000-100-75450-350-999-208-999" at bounding box center [798, 322] width 644 height 17
copy p "10-50000-100000-100-75450-350-999-208-999"
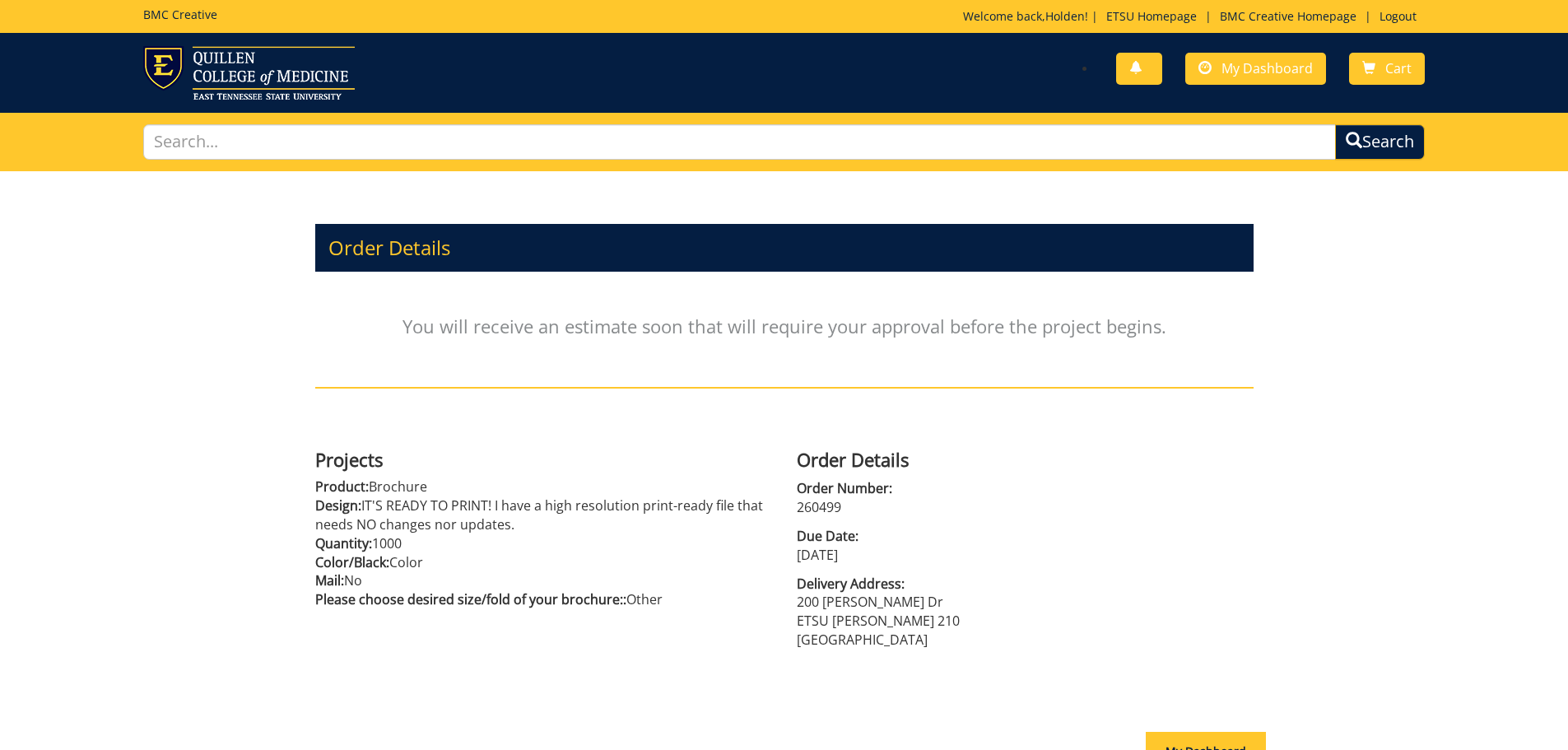
scroll to position [181, 0]
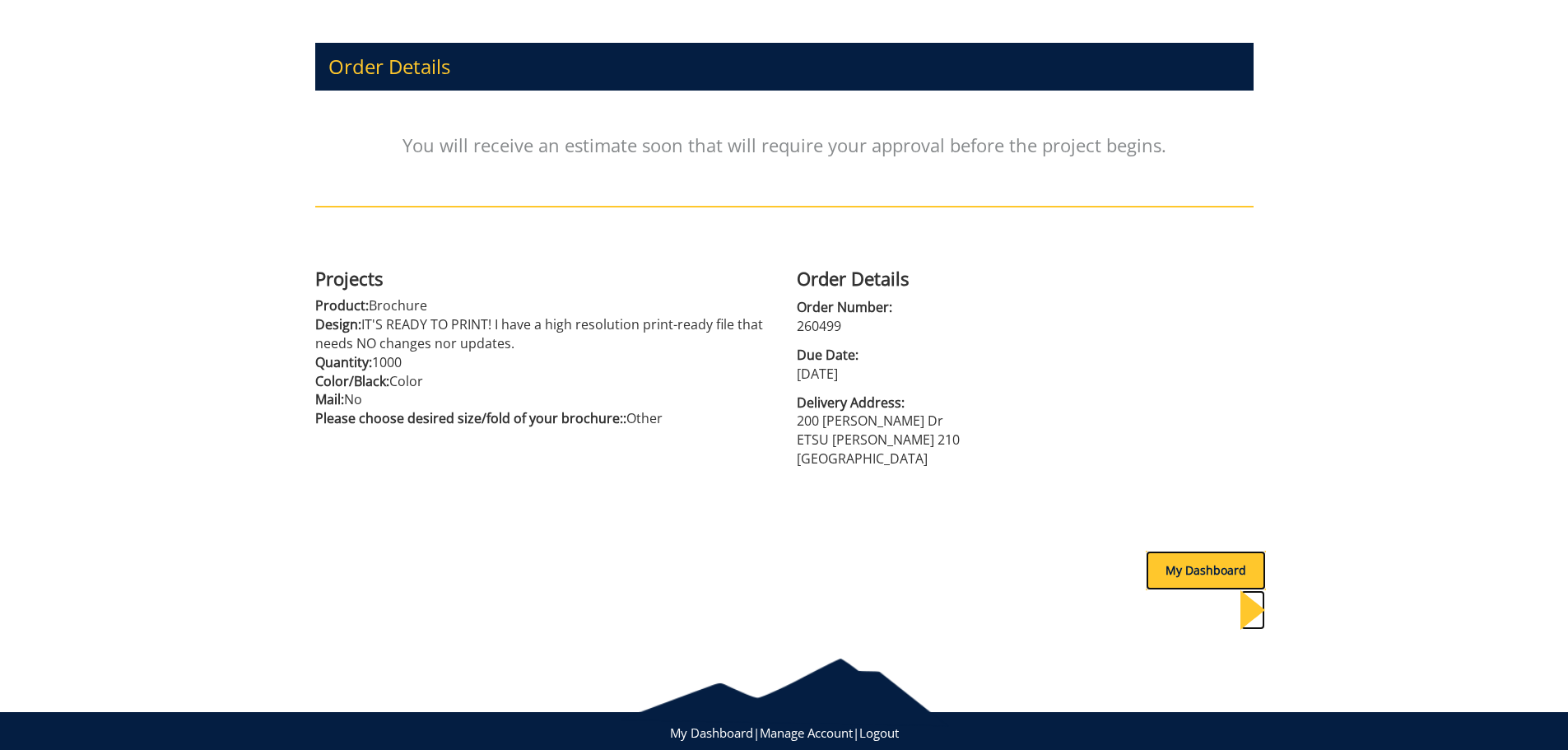
click at [1186, 573] on div "My Dashboard" at bounding box center [1206, 570] width 120 height 39
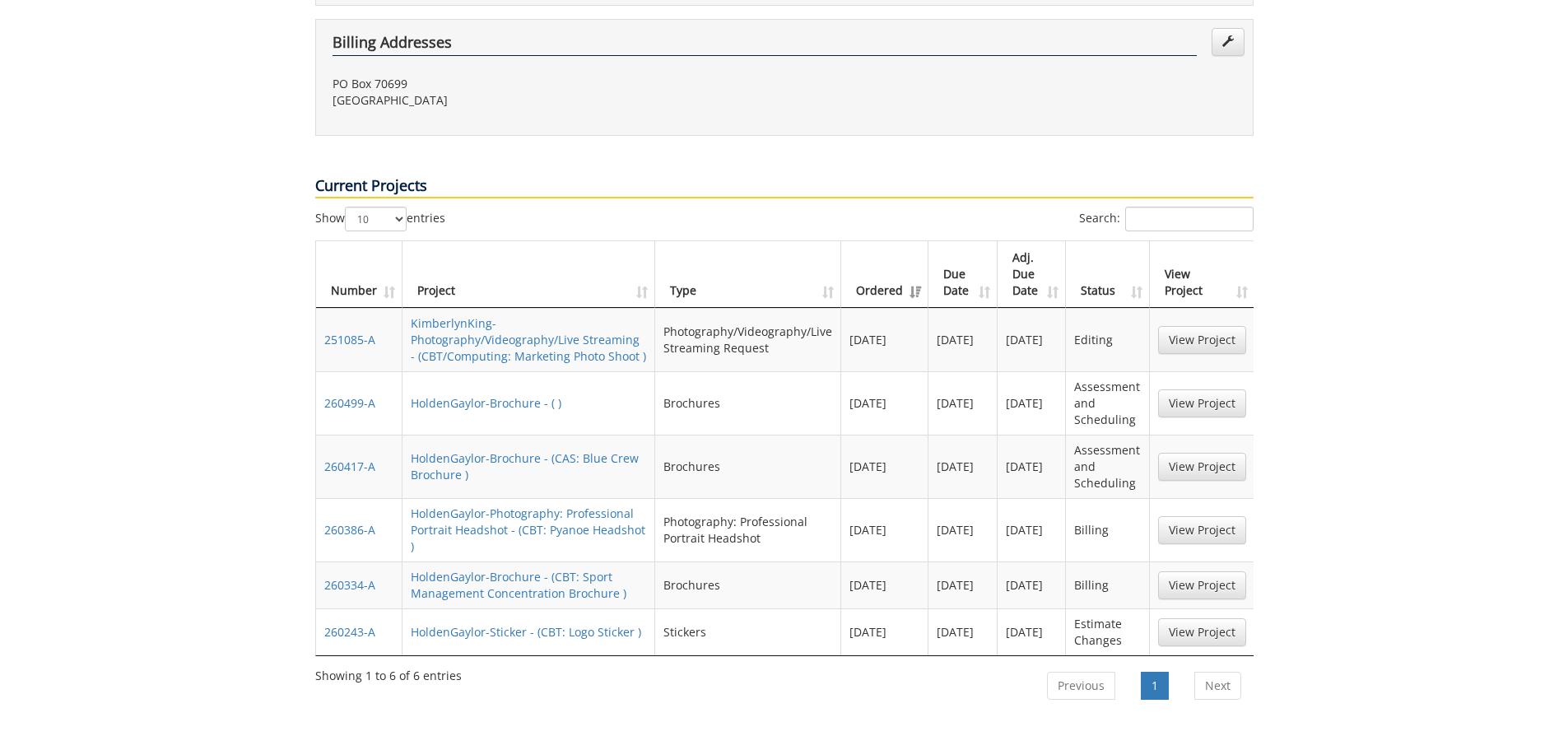
scroll to position [658, 0]
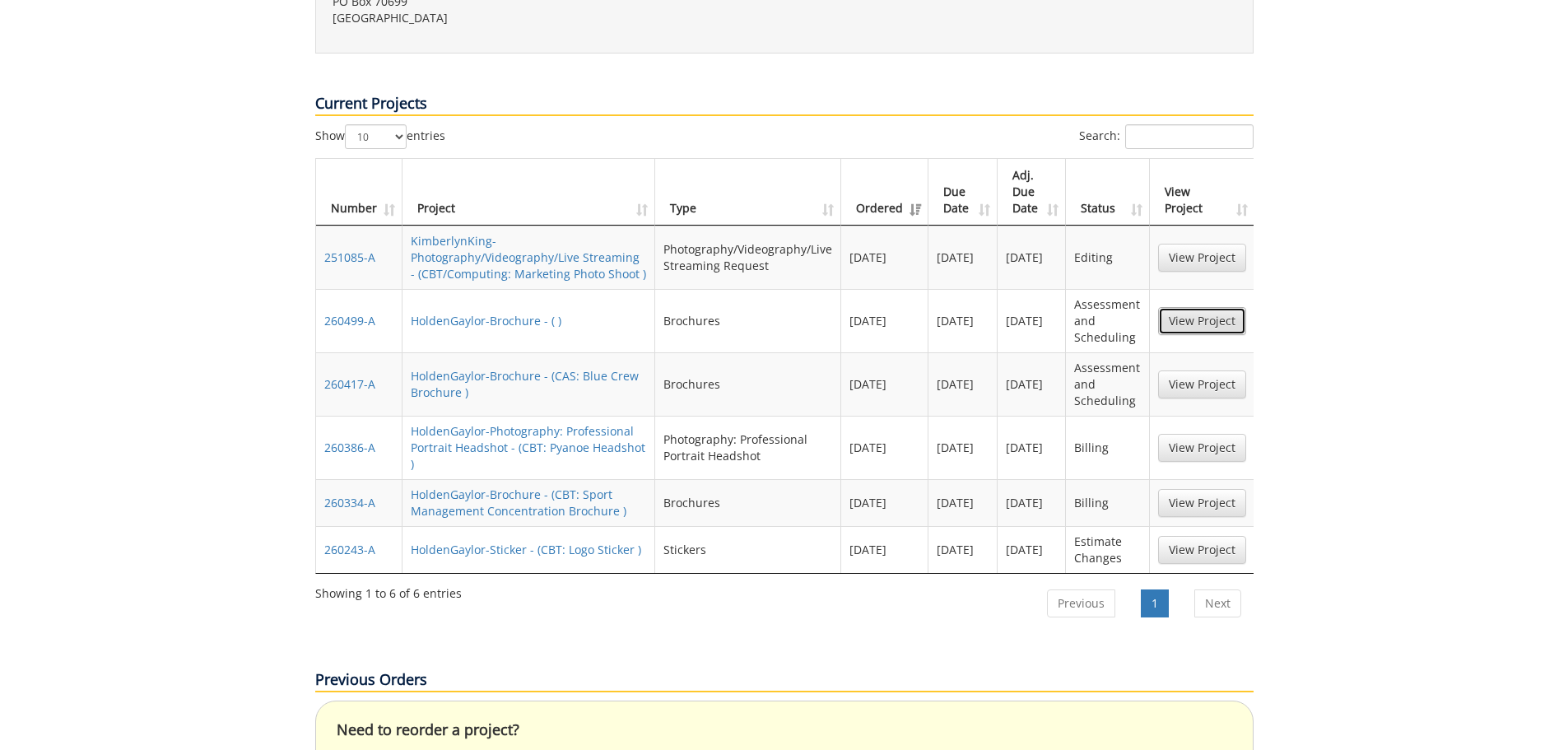
click at [1191, 307] on link "View Project" at bounding box center [1202, 321] width 88 height 28
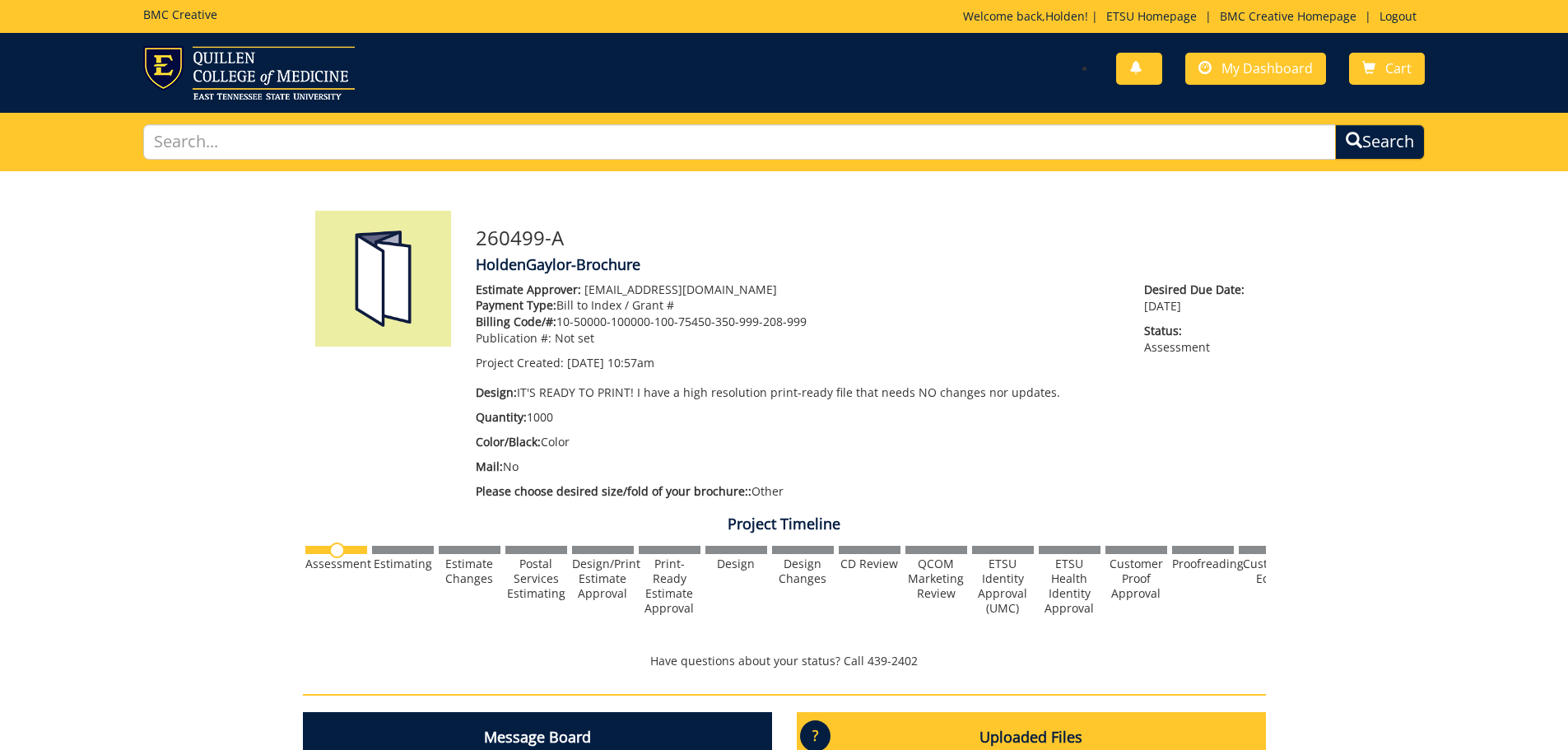
scroll to position [494, 0]
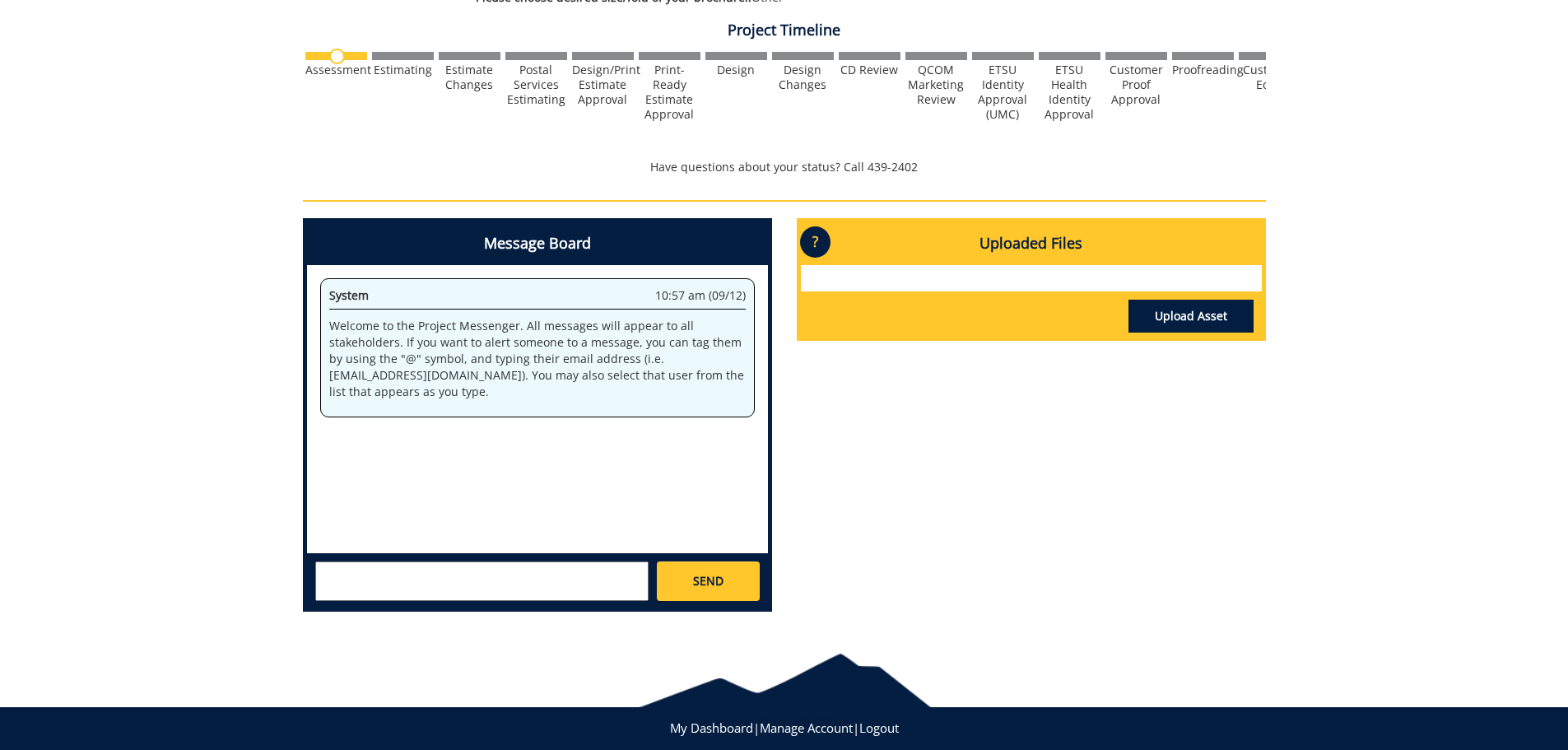
click at [600, 577] on textarea at bounding box center [482, 581] width 334 height 39
type textarea "This is a reprint of project ETSU-250580-A-25 (CBAT Digital Media Tri-fold Broc…"
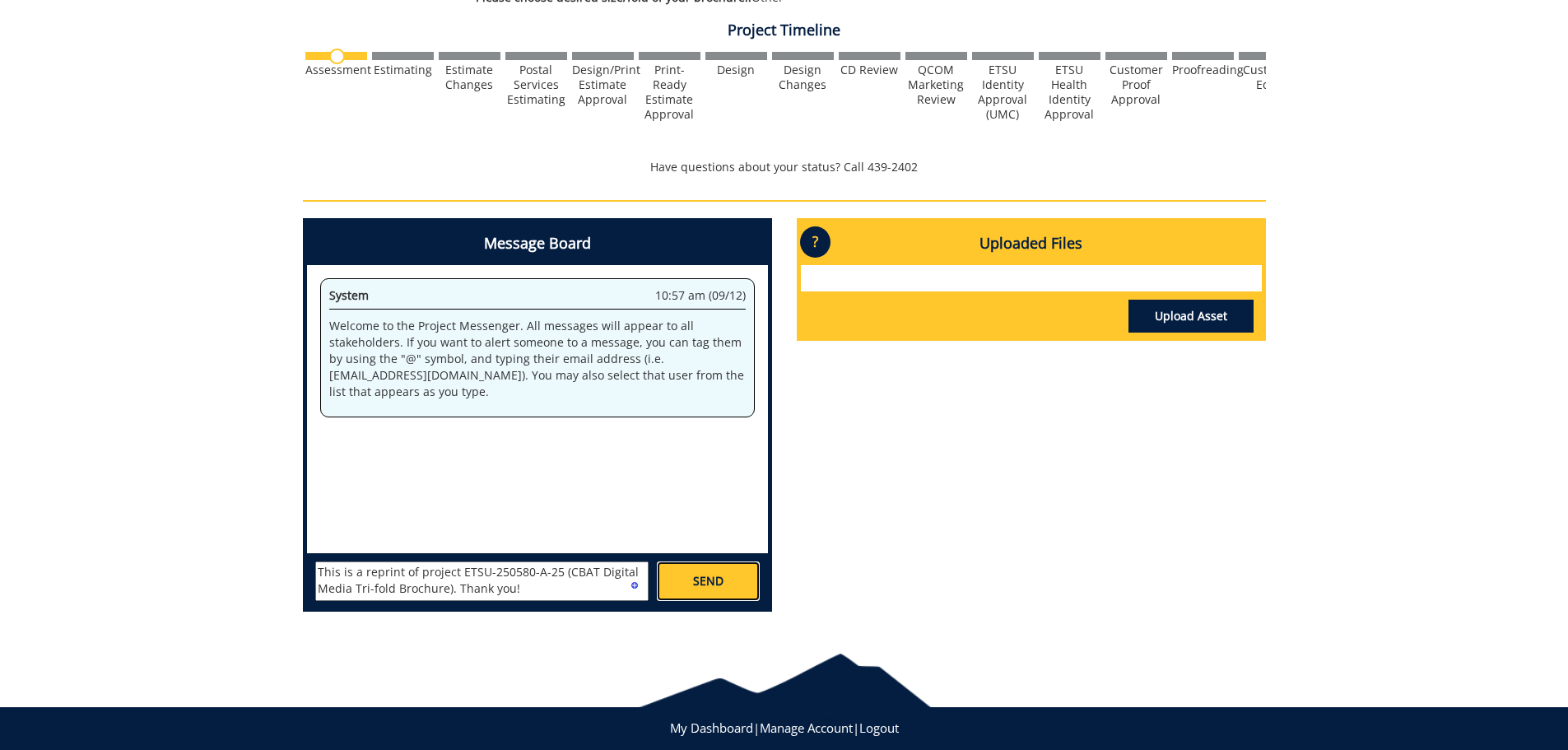
click at [715, 574] on link "SEND" at bounding box center [708, 581] width 102 height 39
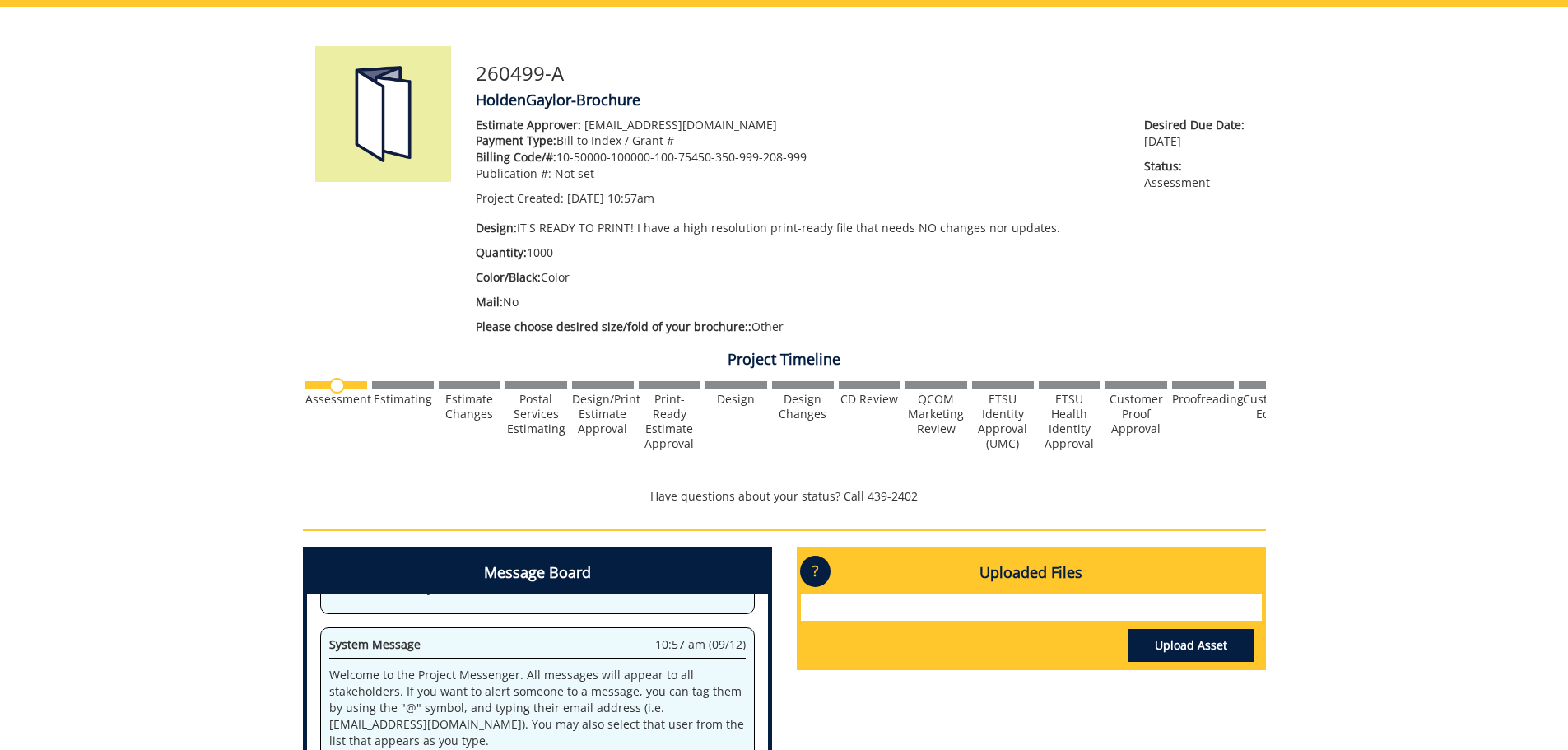
scroll to position [0, 0]
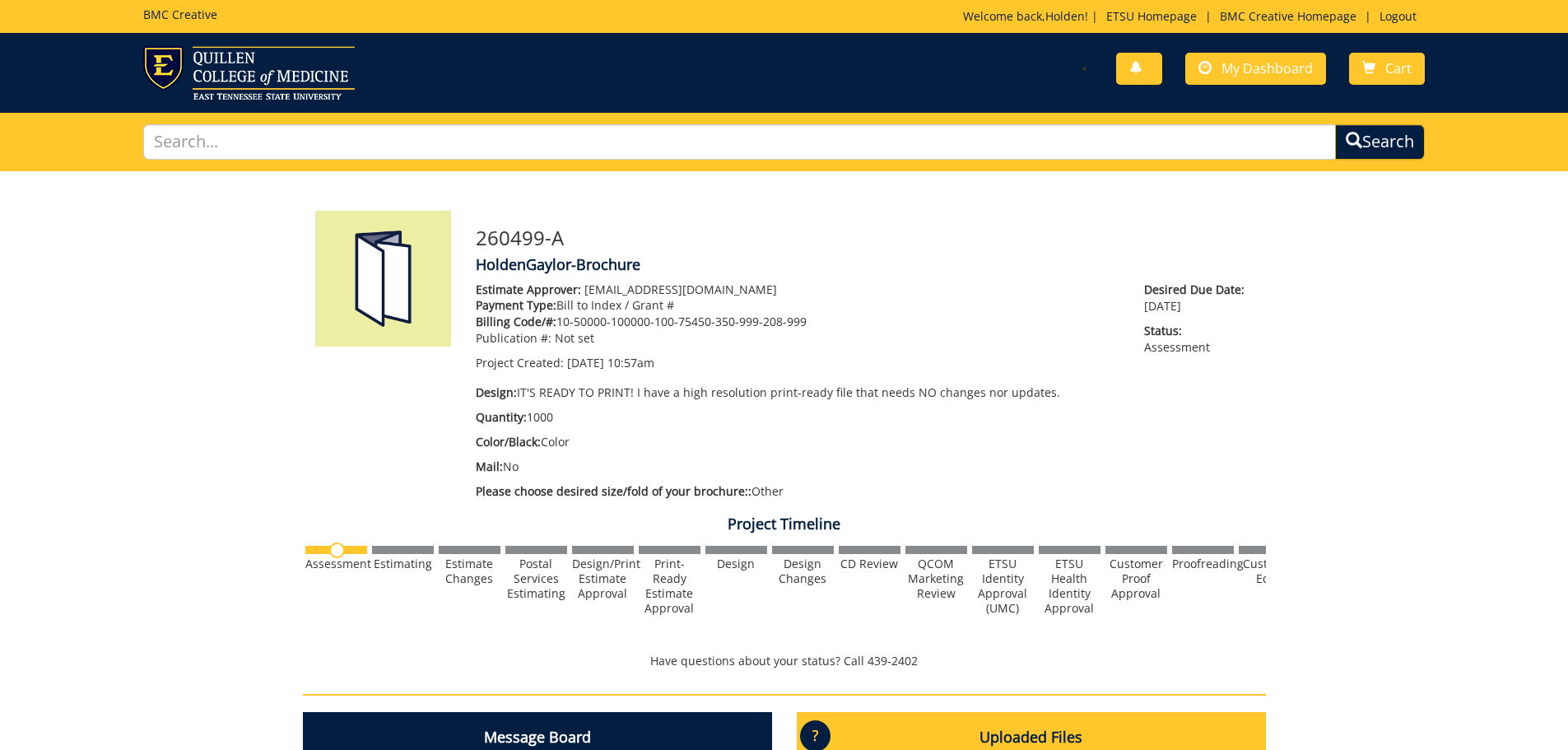
drag, startPoint x: 1233, startPoint y: 48, endPoint x: 1231, endPoint y: 63, distance: 15.1
click at [1233, 48] on div "You have no new notifications My Dashboard Cart" at bounding box center [1110, 69] width 653 height 47
click at [1231, 65] on span "My Dashboard" at bounding box center [1268, 68] width 92 height 18
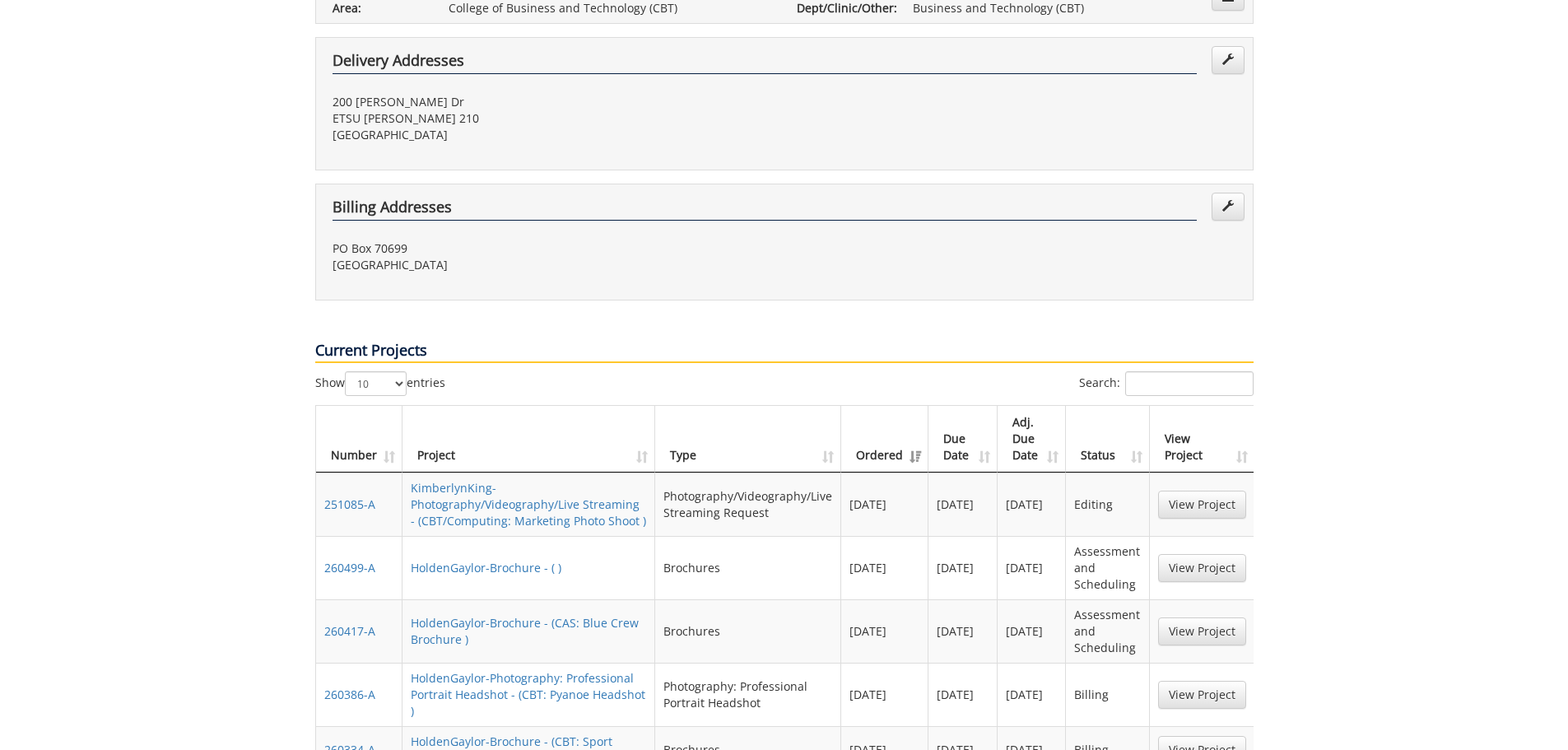
scroll to position [83, 0]
